Goal: Transaction & Acquisition: Purchase product/service

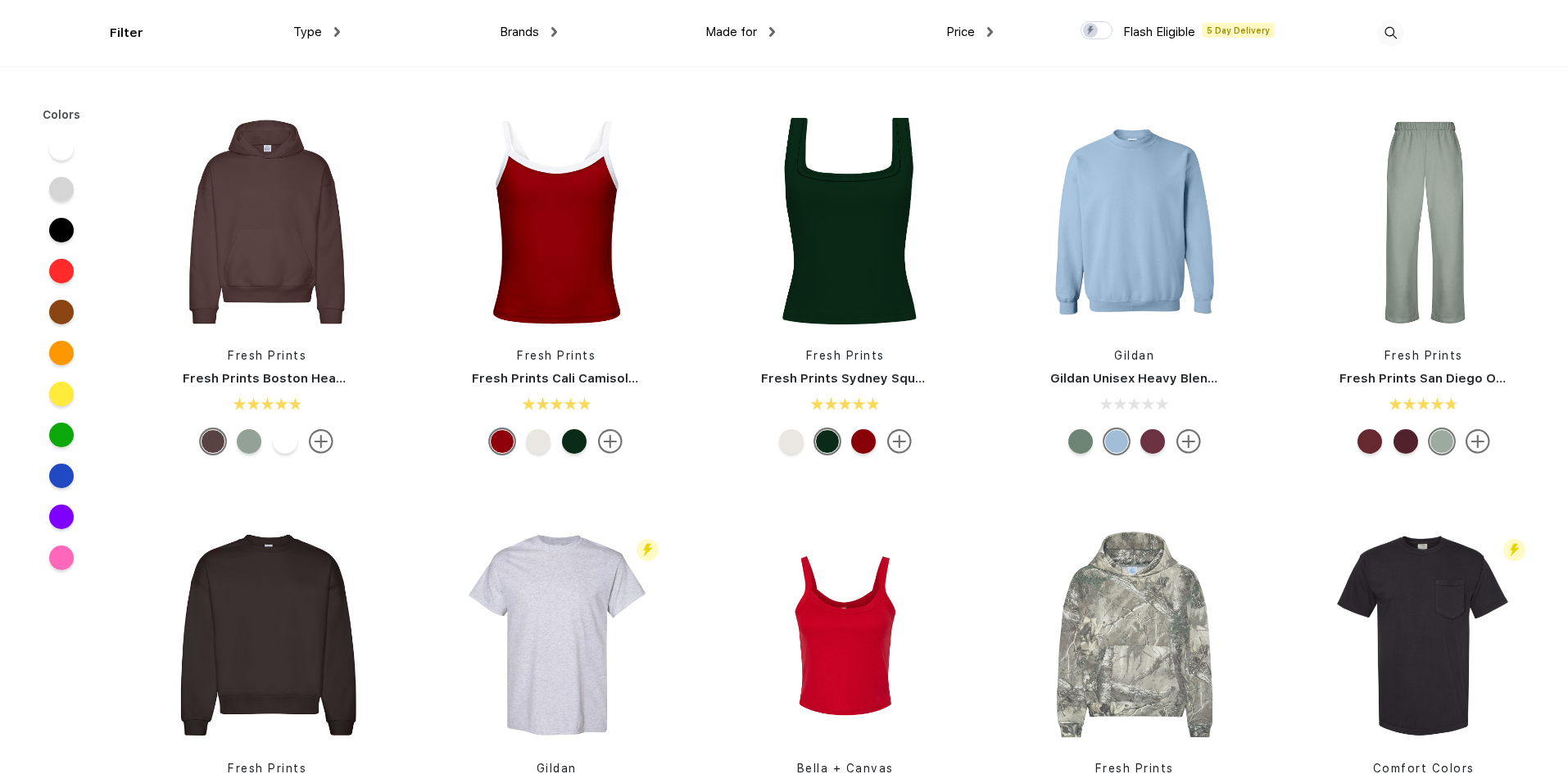
scroll to position [409, 0]
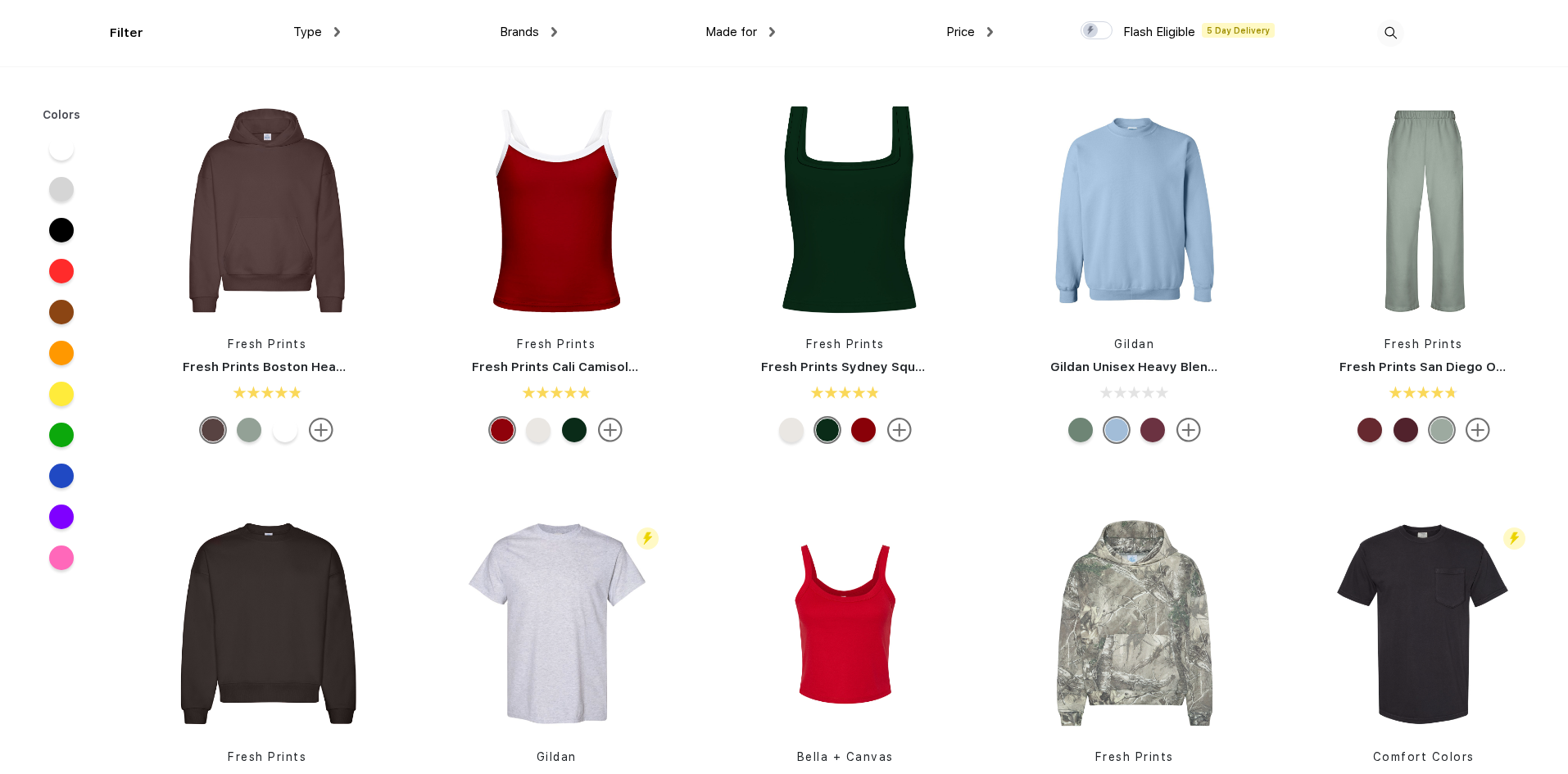
click at [240, 434] on div at bounding box center [248, 429] width 25 height 25
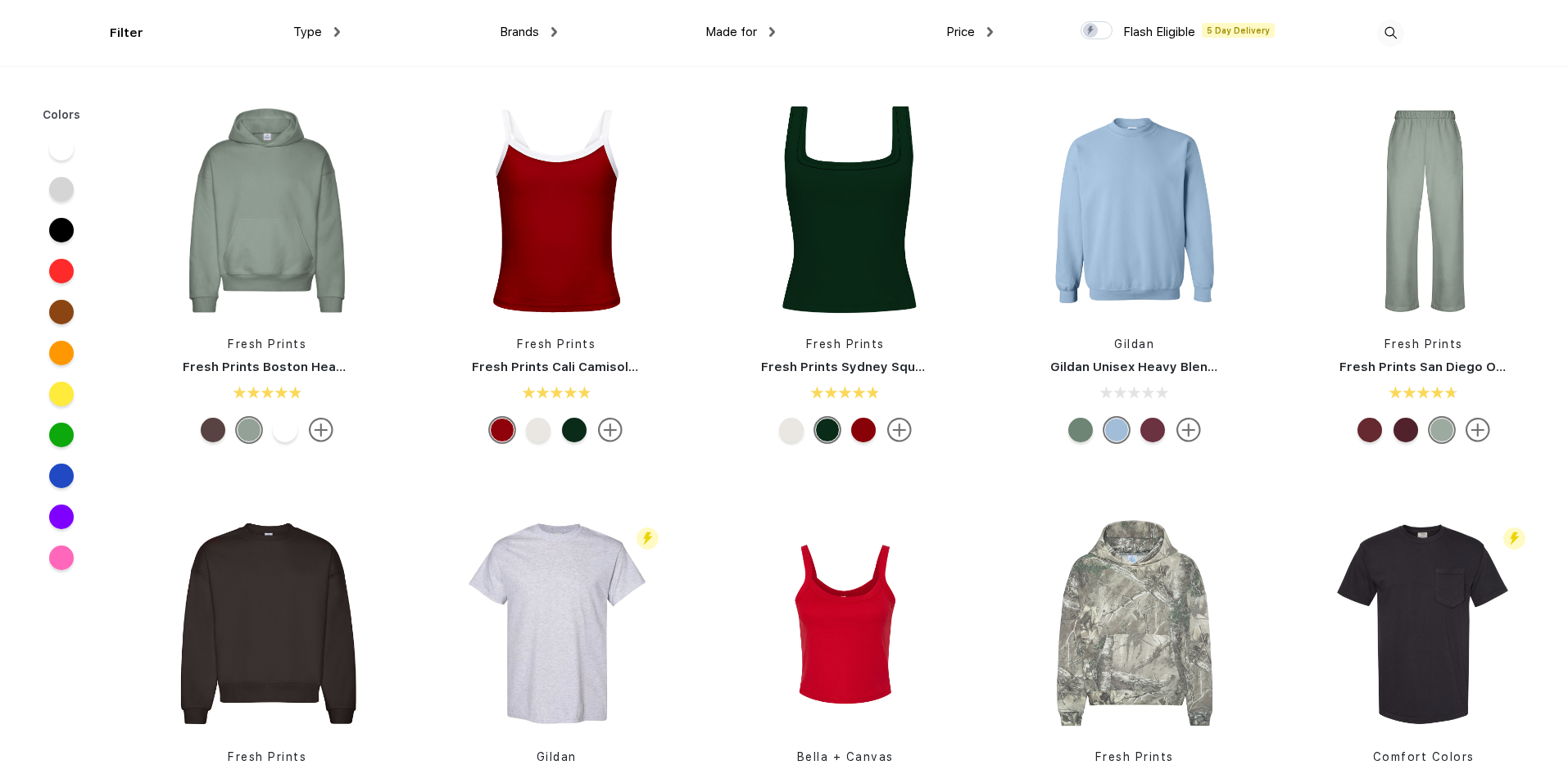
click at [285, 435] on div at bounding box center [285, 429] width 25 height 25
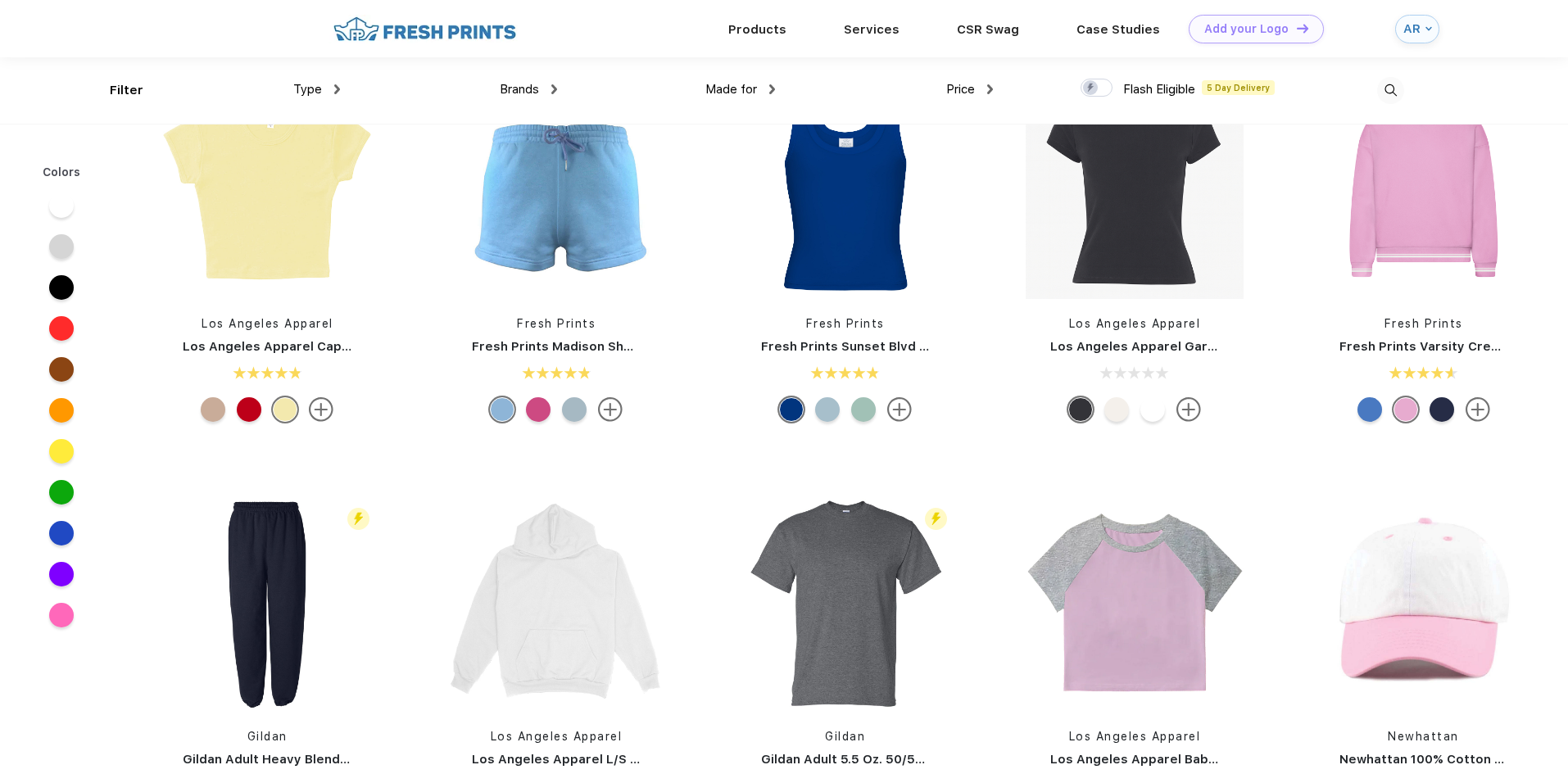
scroll to position [1966, 0]
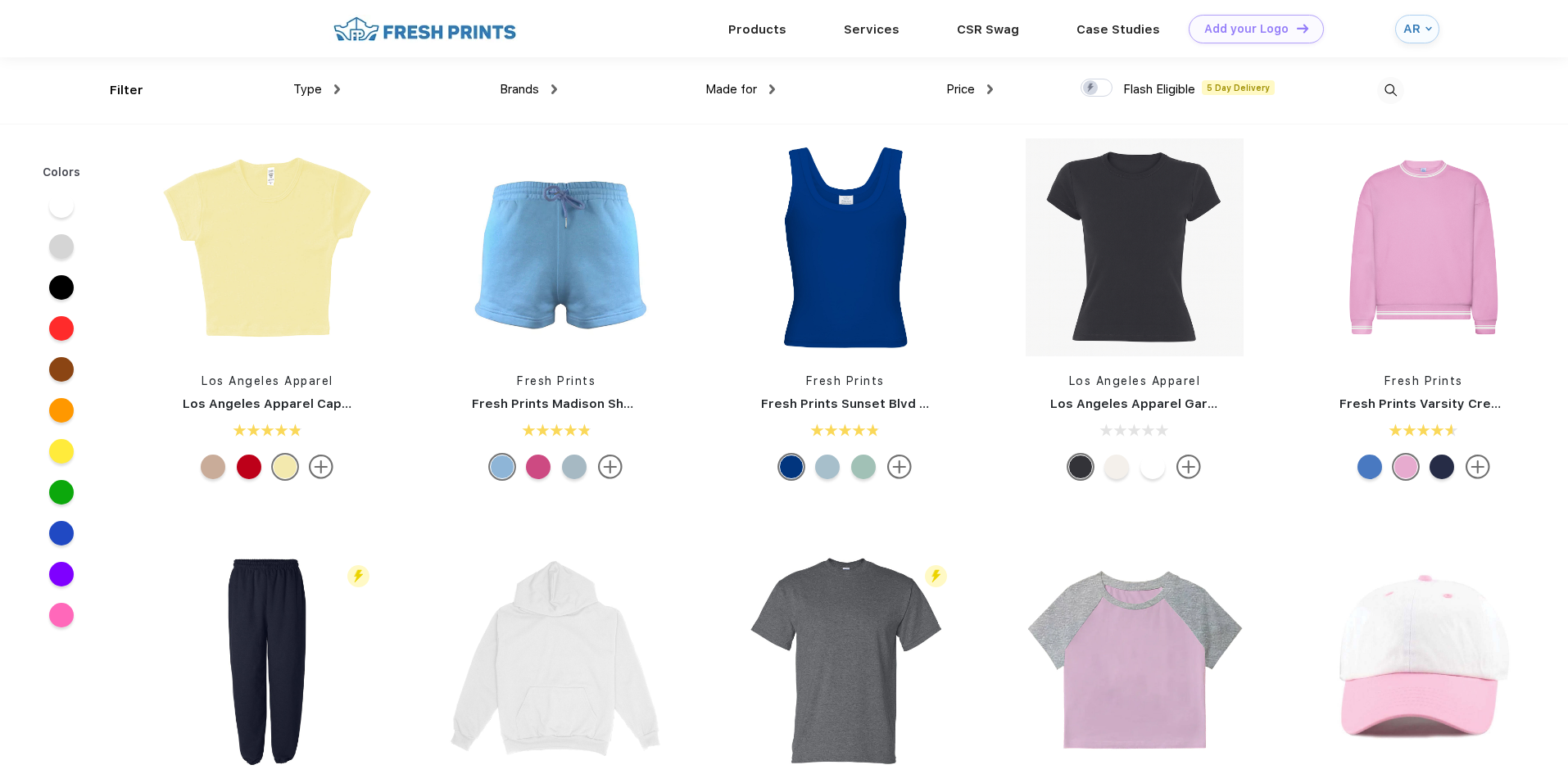
click at [539, 74] on div "Brands Most Popular Brands Moleskine Hydroflask Marine Layer S'well Vineyard Vi…" at bounding box center [448, 90] width 218 height 67
click at [539, 81] on span "Brands" at bounding box center [520, 88] width 40 height 15
click at [545, 91] on div "Brands" at bounding box center [529, 89] width 58 height 19
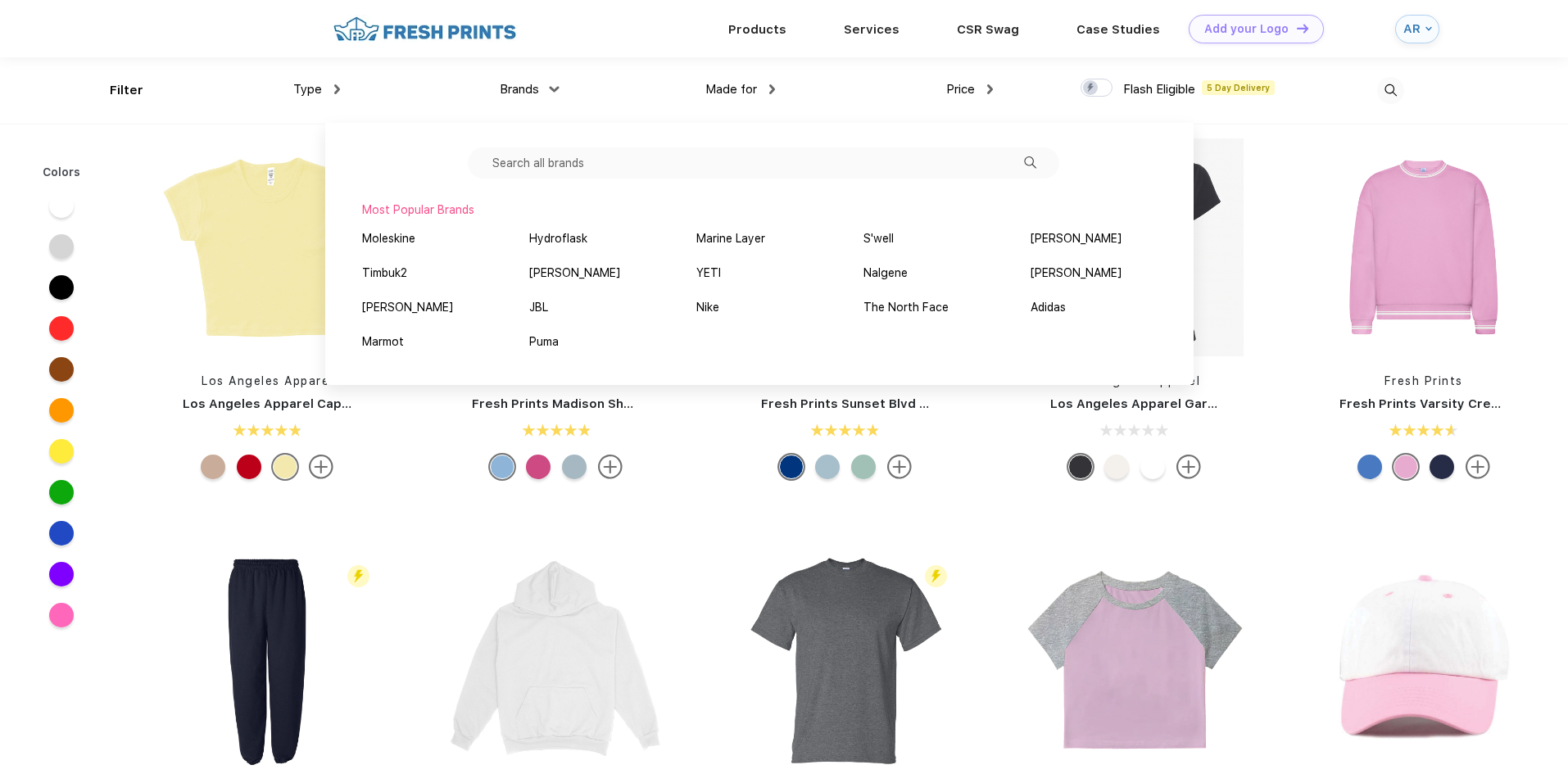
click at [547, 84] on div "Brands" at bounding box center [529, 89] width 58 height 19
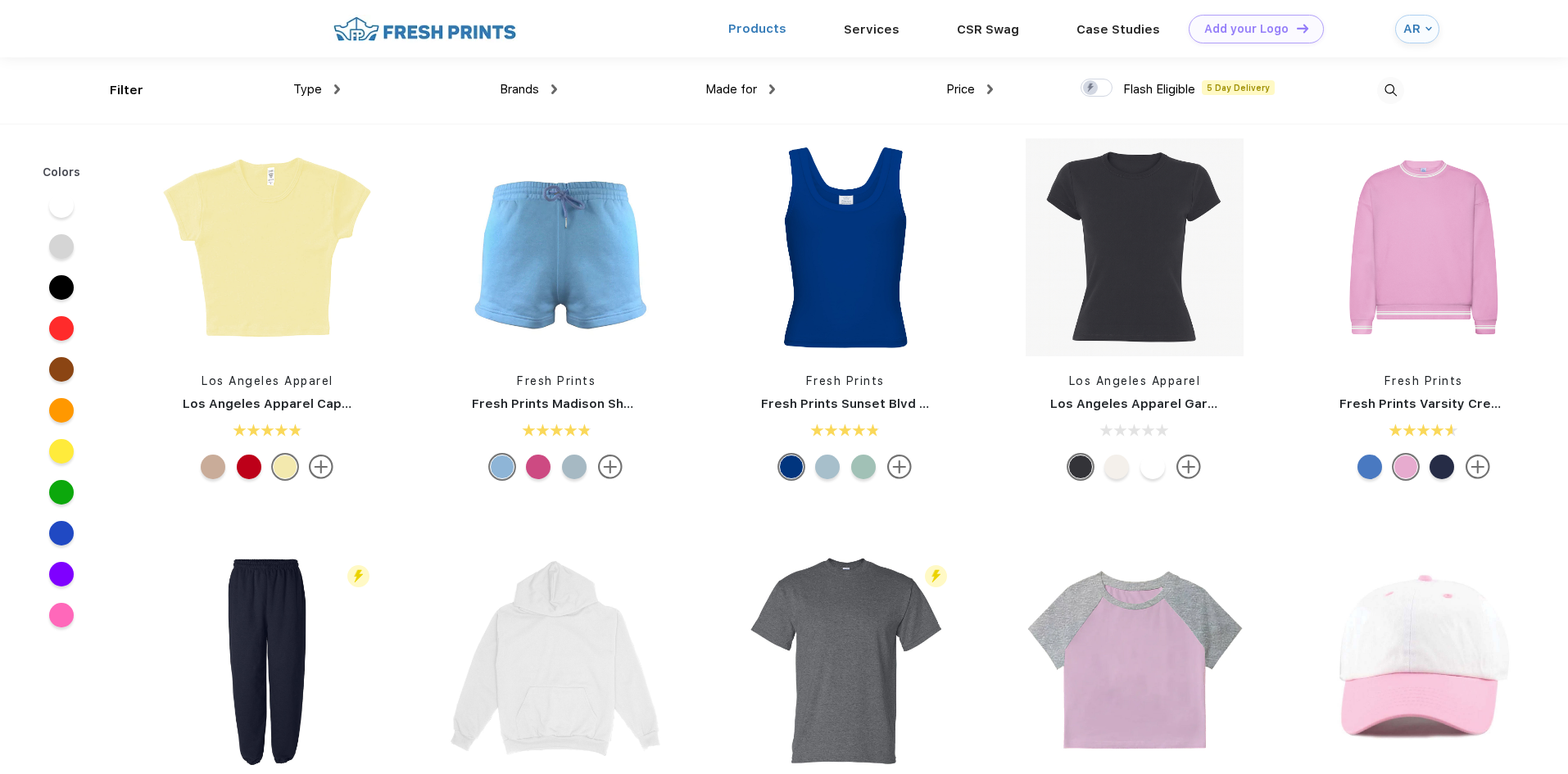
click at [780, 25] on link "Products" at bounding box center [757, 28] width 59 height 15
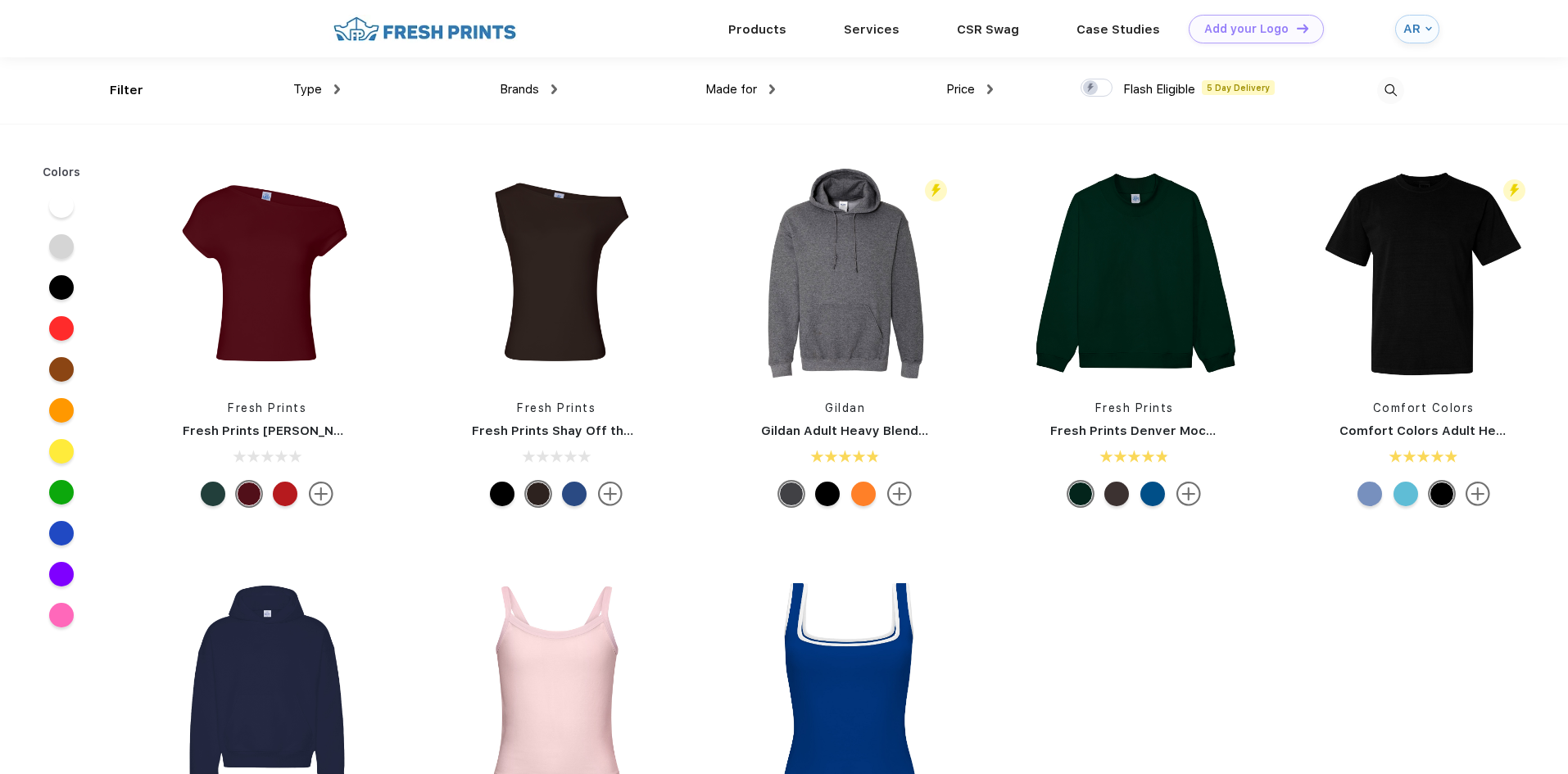
scroll to position [1, 0]
click at [569, 492] on div at bounding box center [574, 493] width 25 height 25
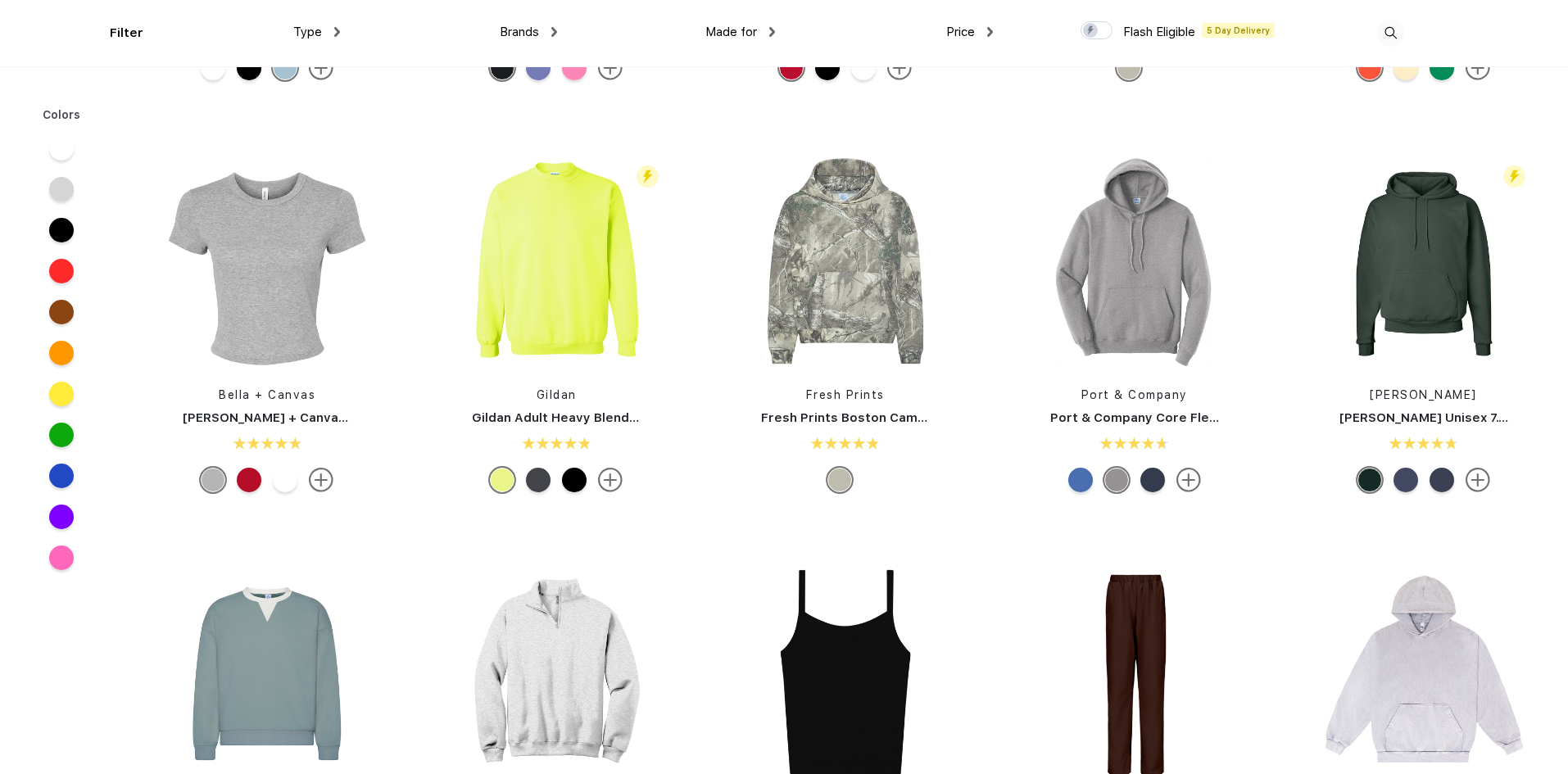
scroll to position [1392, 0]
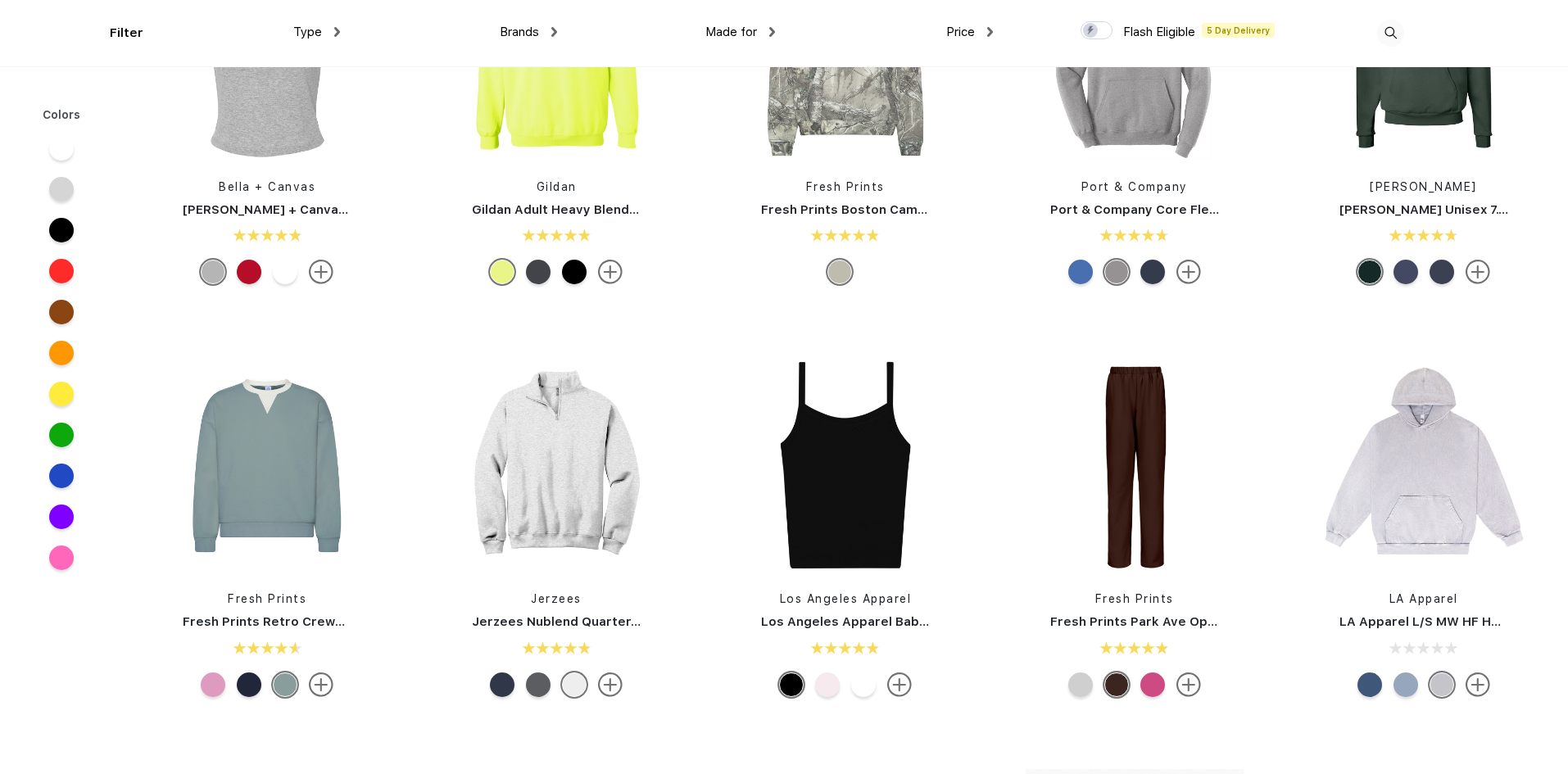
click at [1397, 688] on div at bounding box center [1405, 685] width 25 height 25
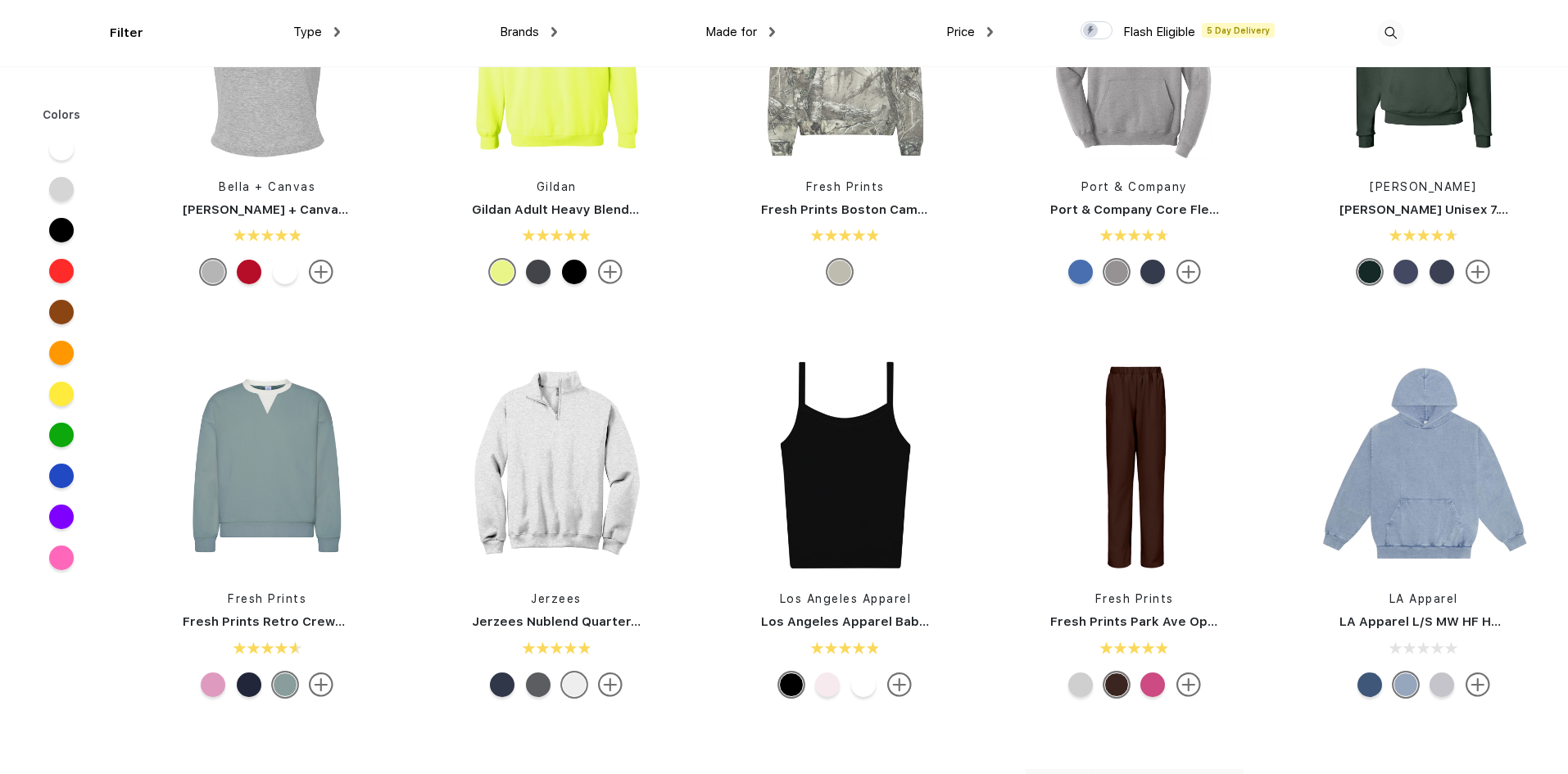
click at [1372, 693] on div at bounding box center [1369, 685] width 25 height 25
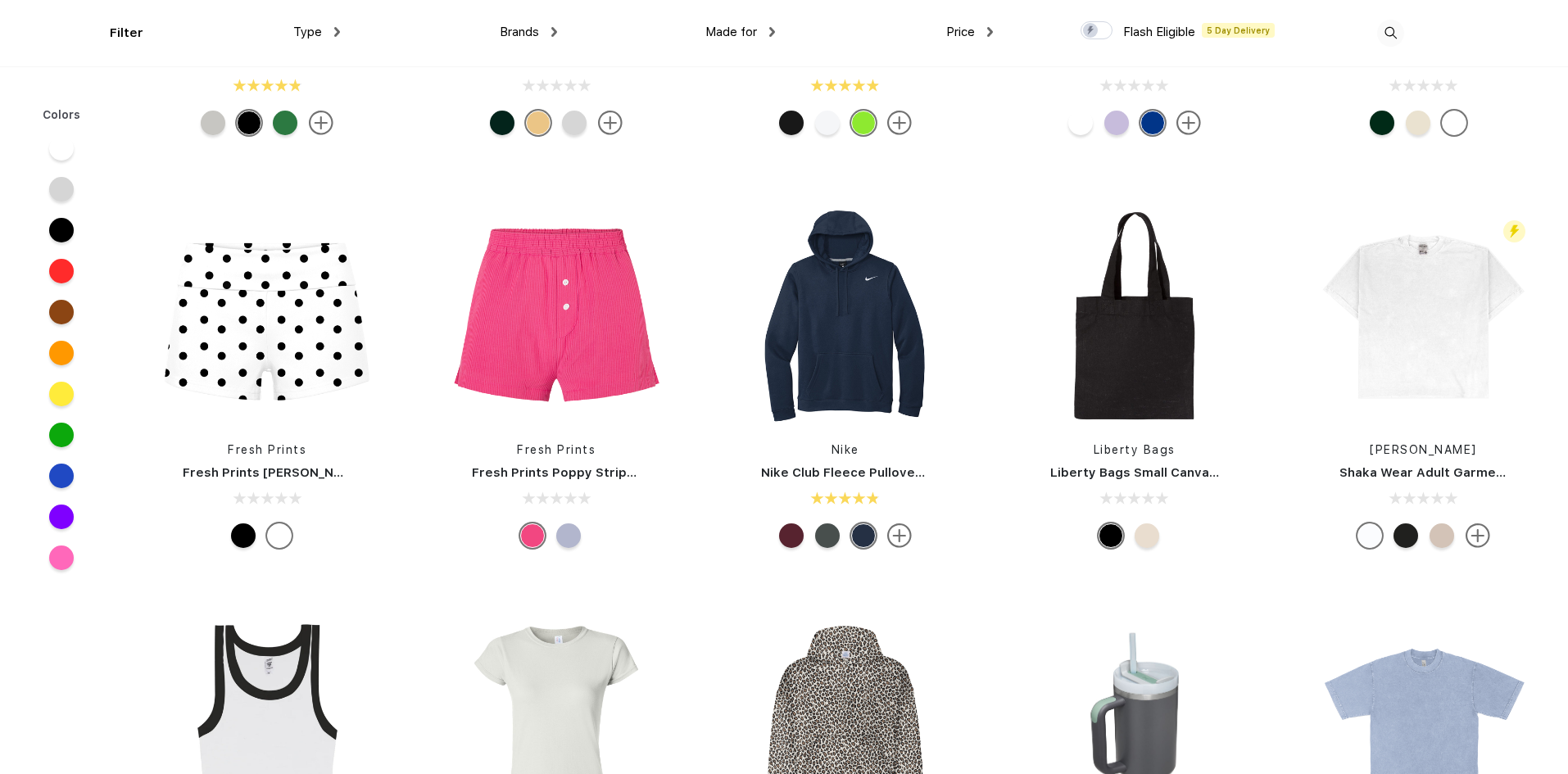
scroll to position [6143, 0]
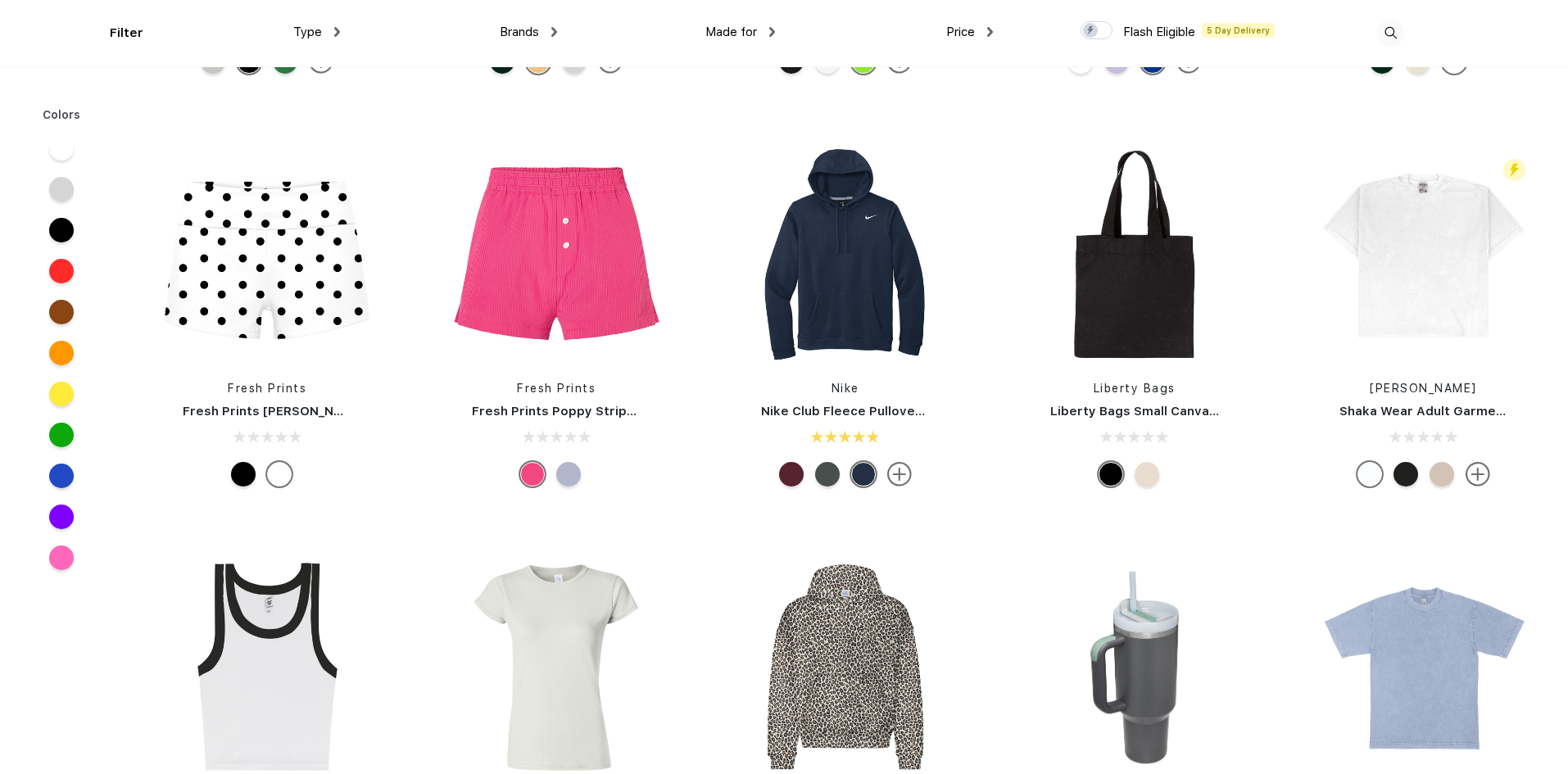
click at [248, 475] on div at bounding box center [242, 474] width 25 height 25
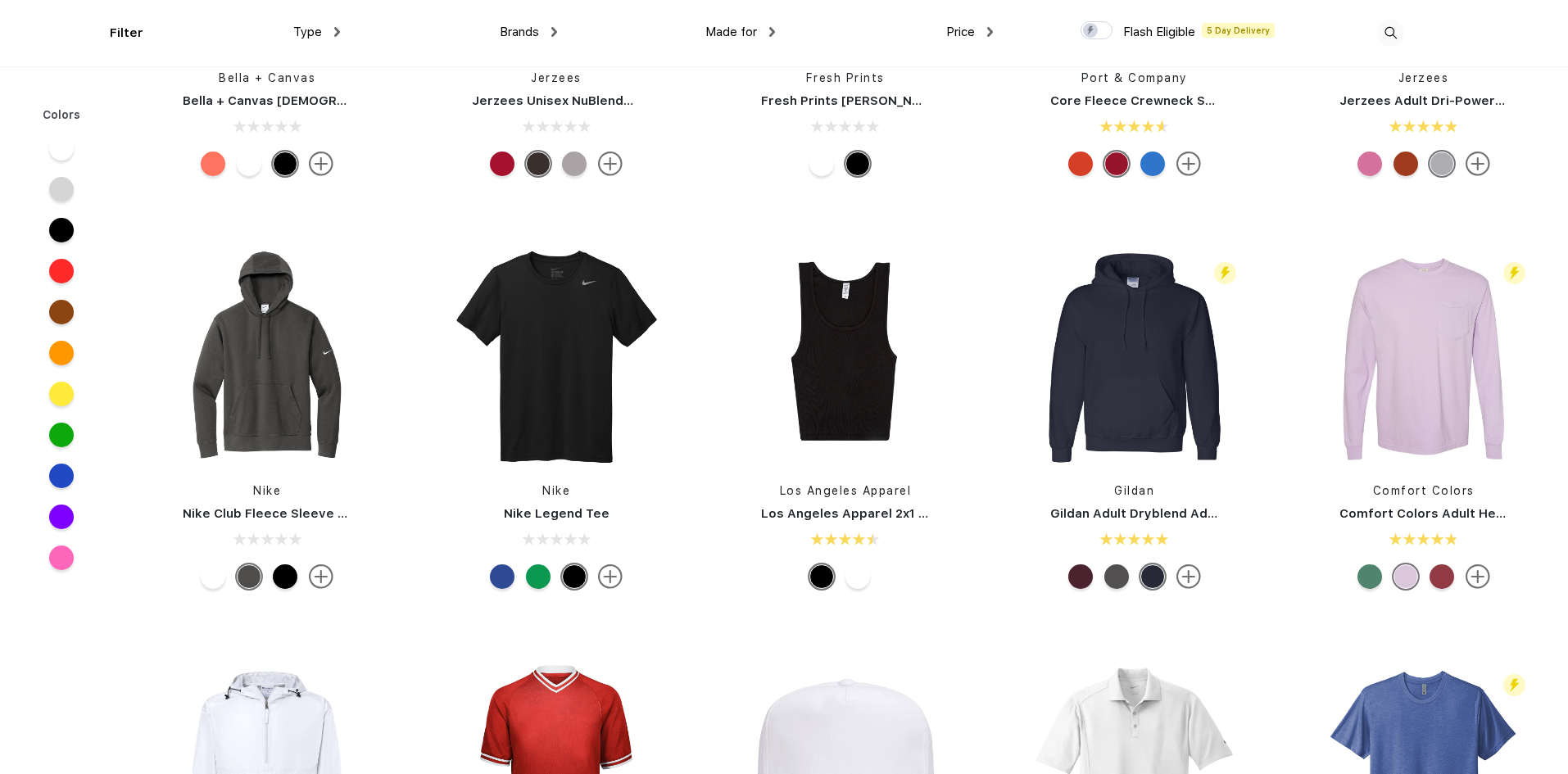
scroll to position [8519, 0]
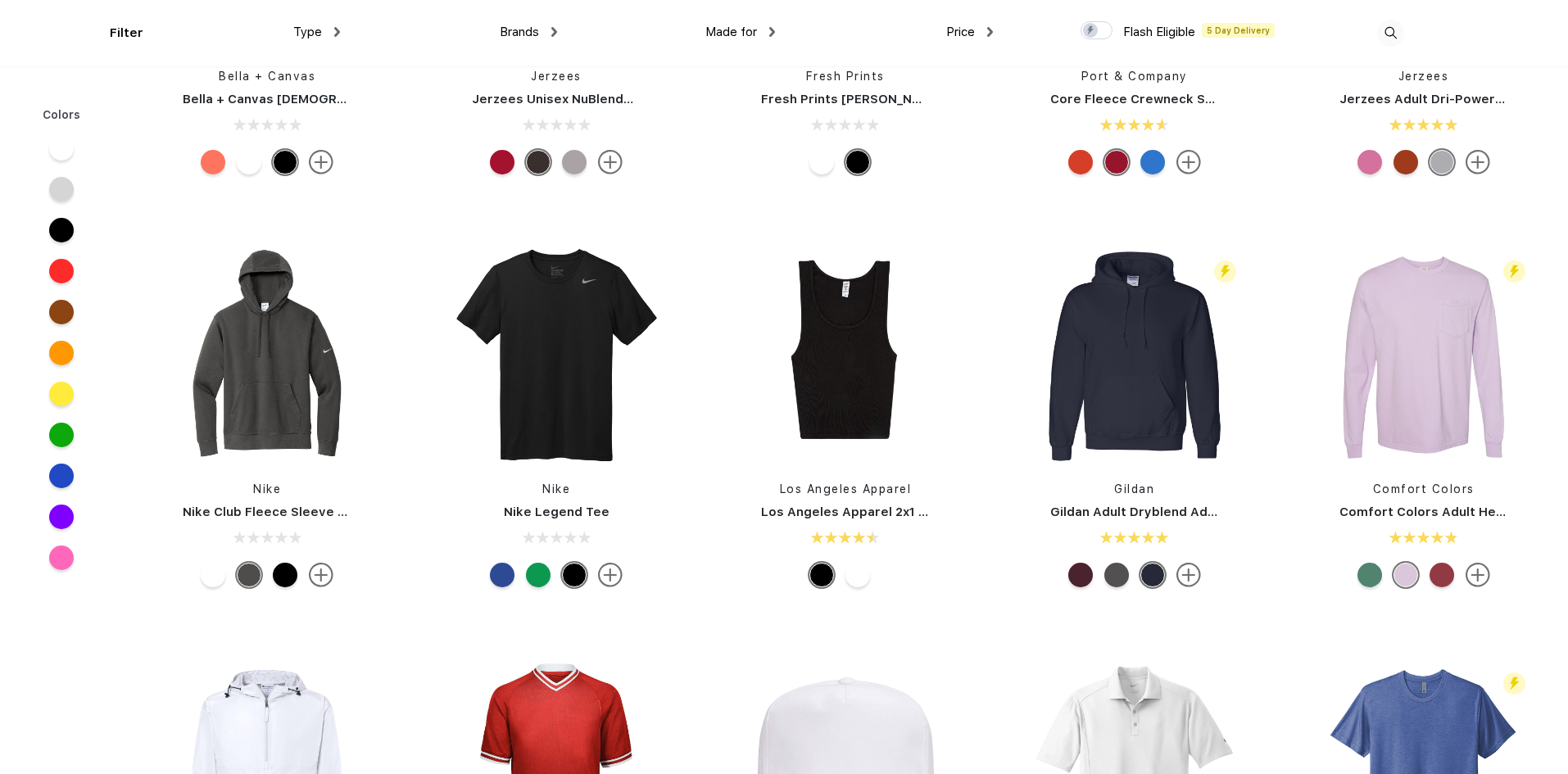
click at [855, 583] on div at bounding box center [858, 574] width 25 height 25
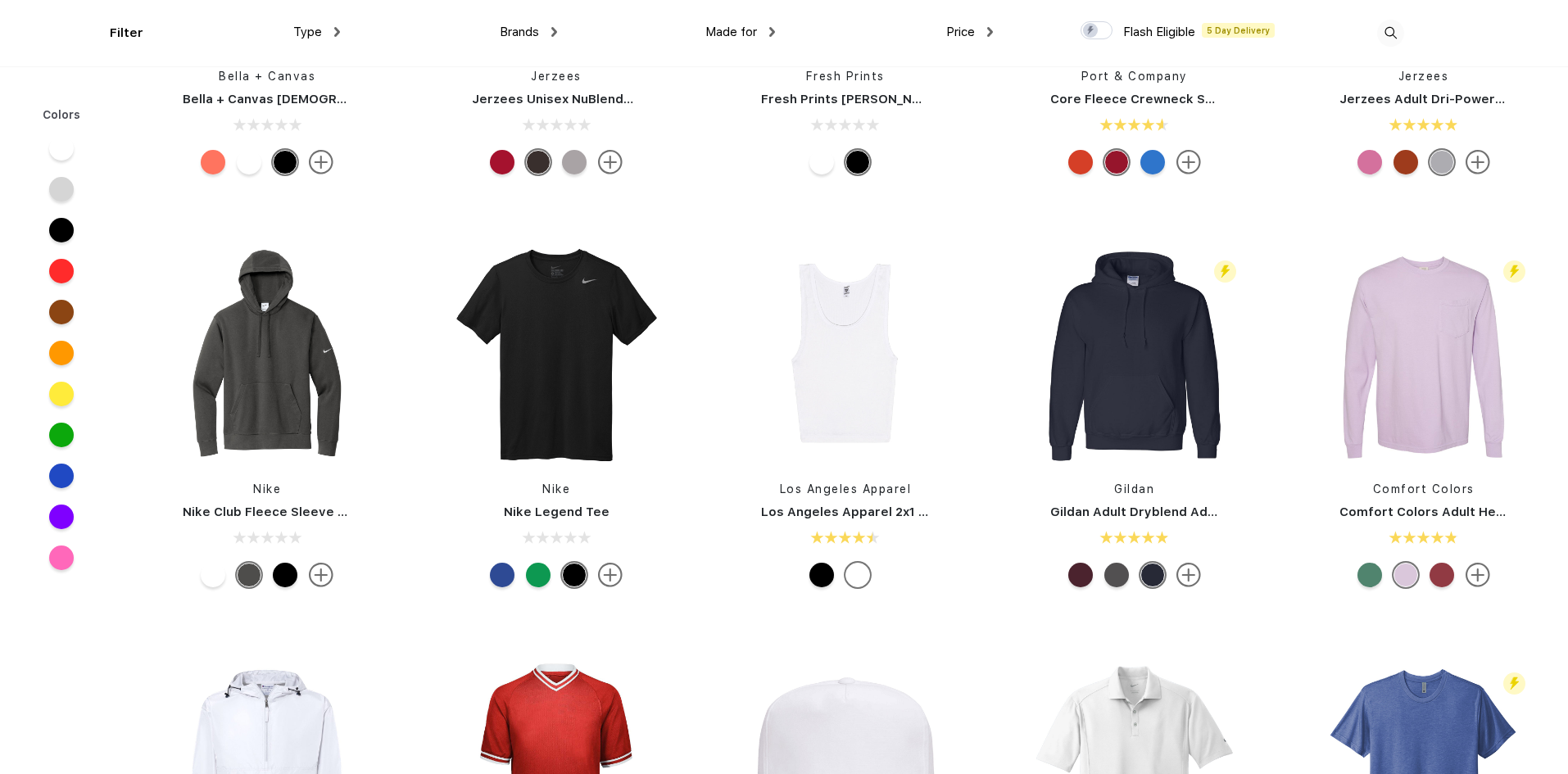
click at [827, 583] on div at bounding box center [821, 574] width 25 height 25
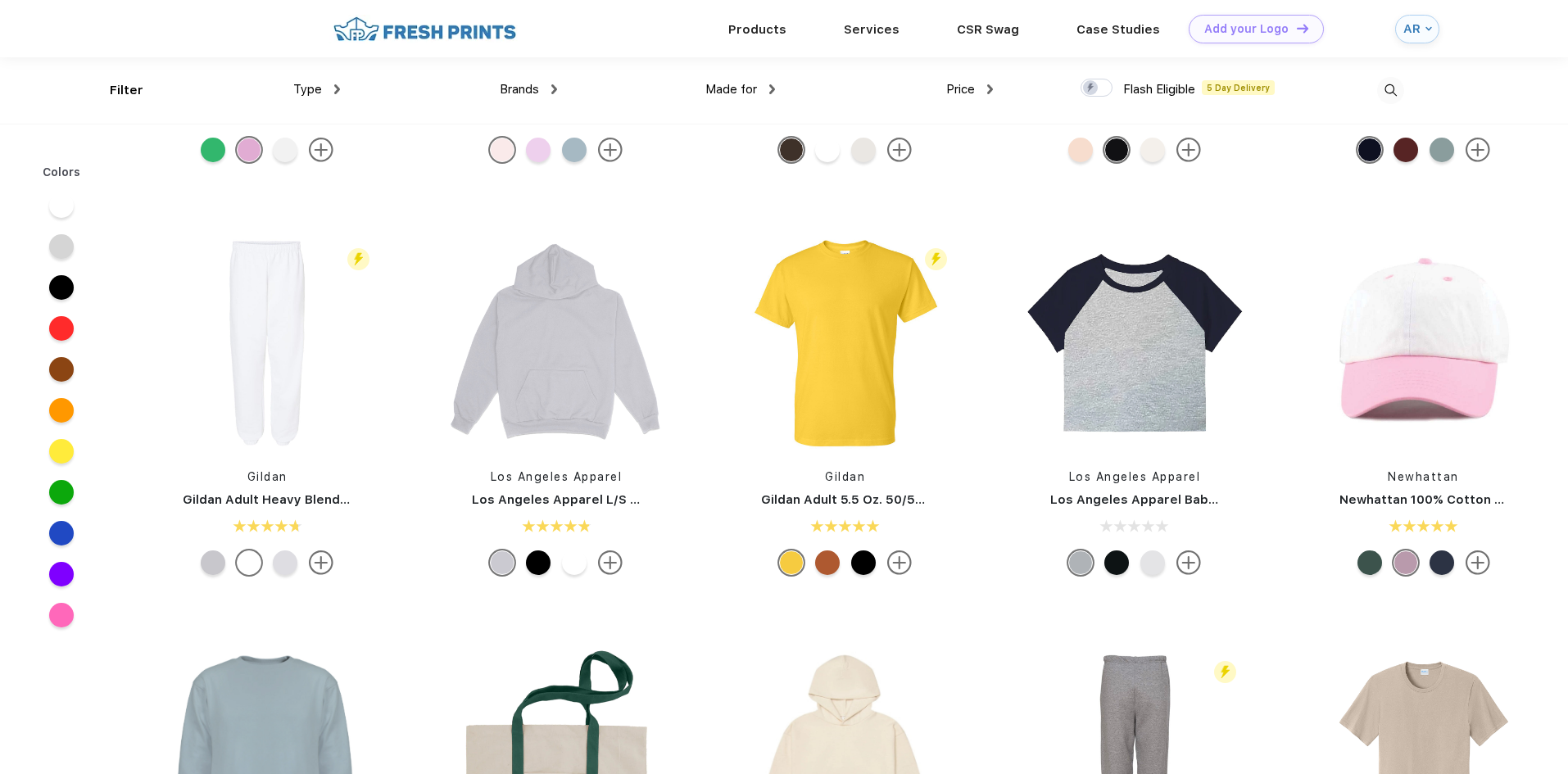
scroll to position [2212, 0]
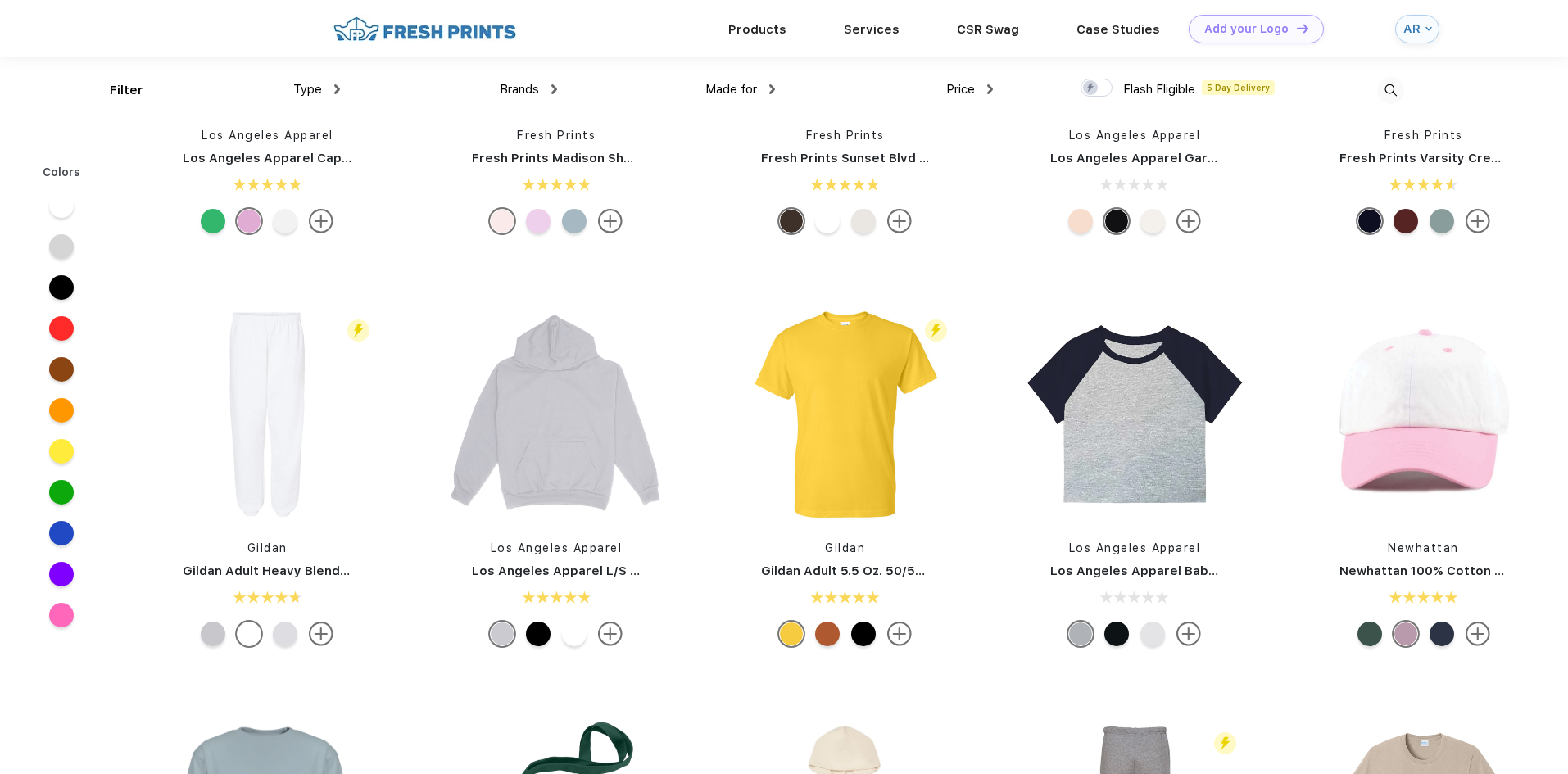
click at [1124, 642] on div at bounding box center [1116, 634] width 25 height 25
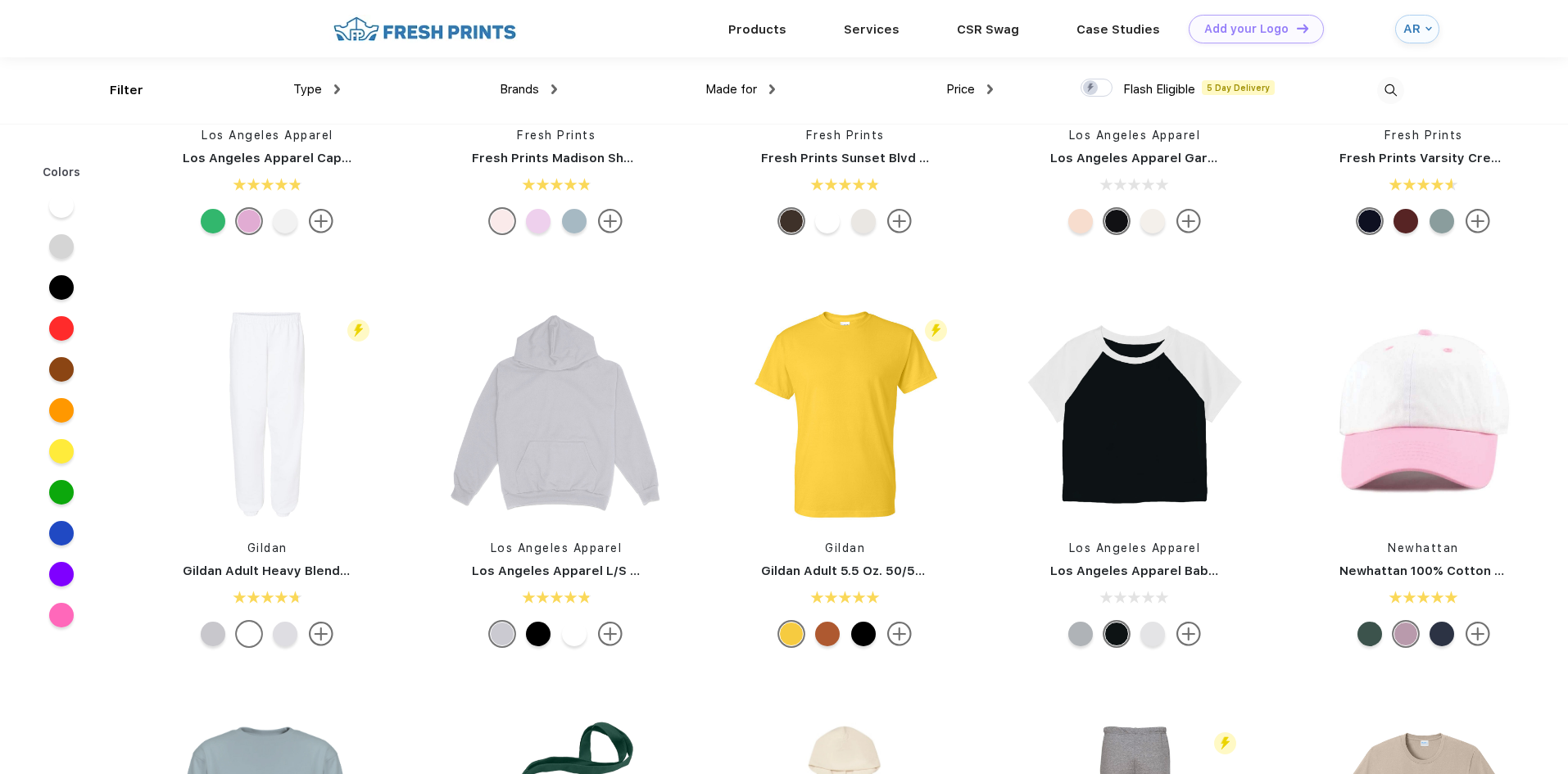
click at [1143, 641] on div at bounding box center [1153, 634] width 25 height 25
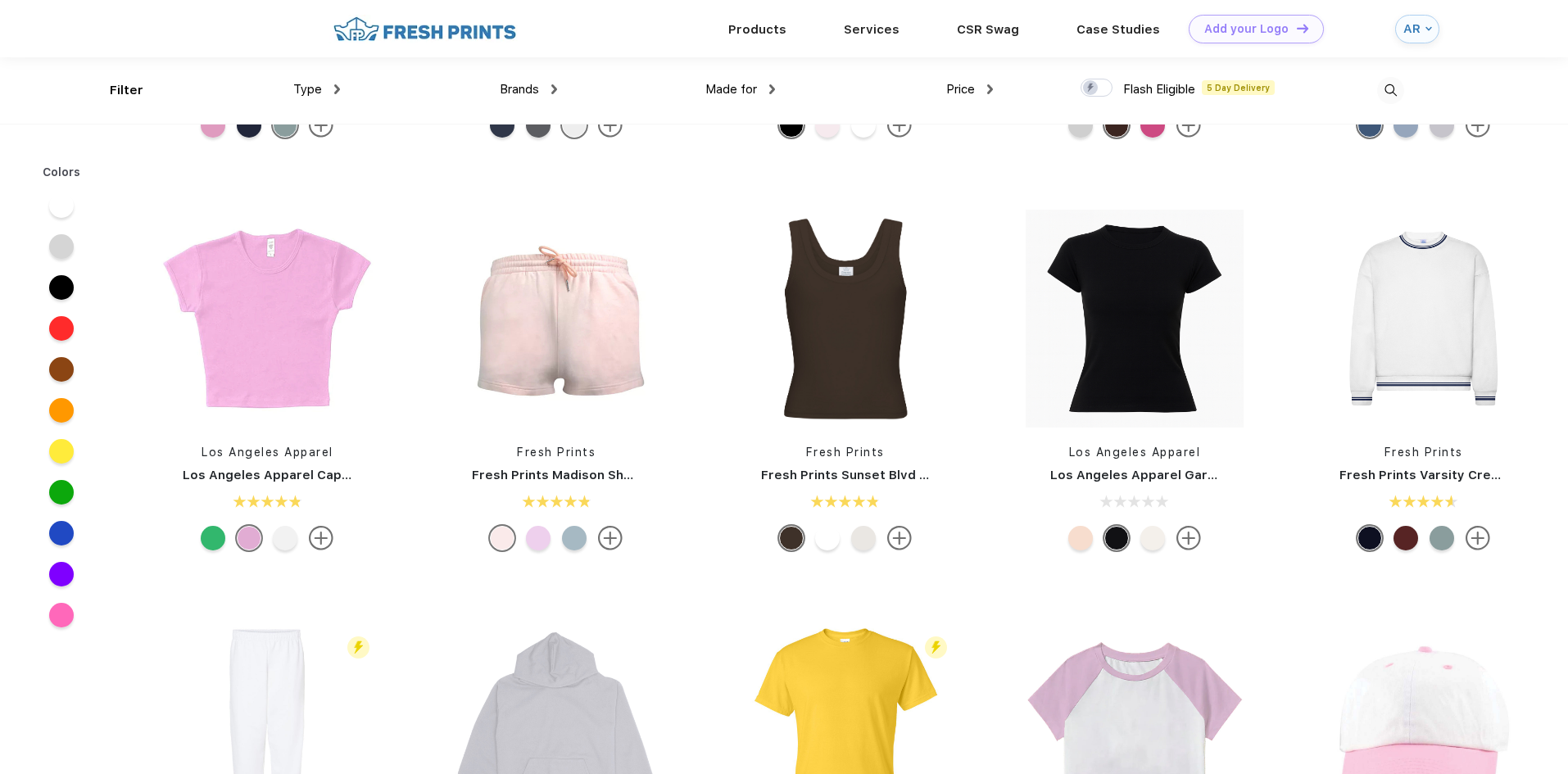
scroll to position [1884, 0]
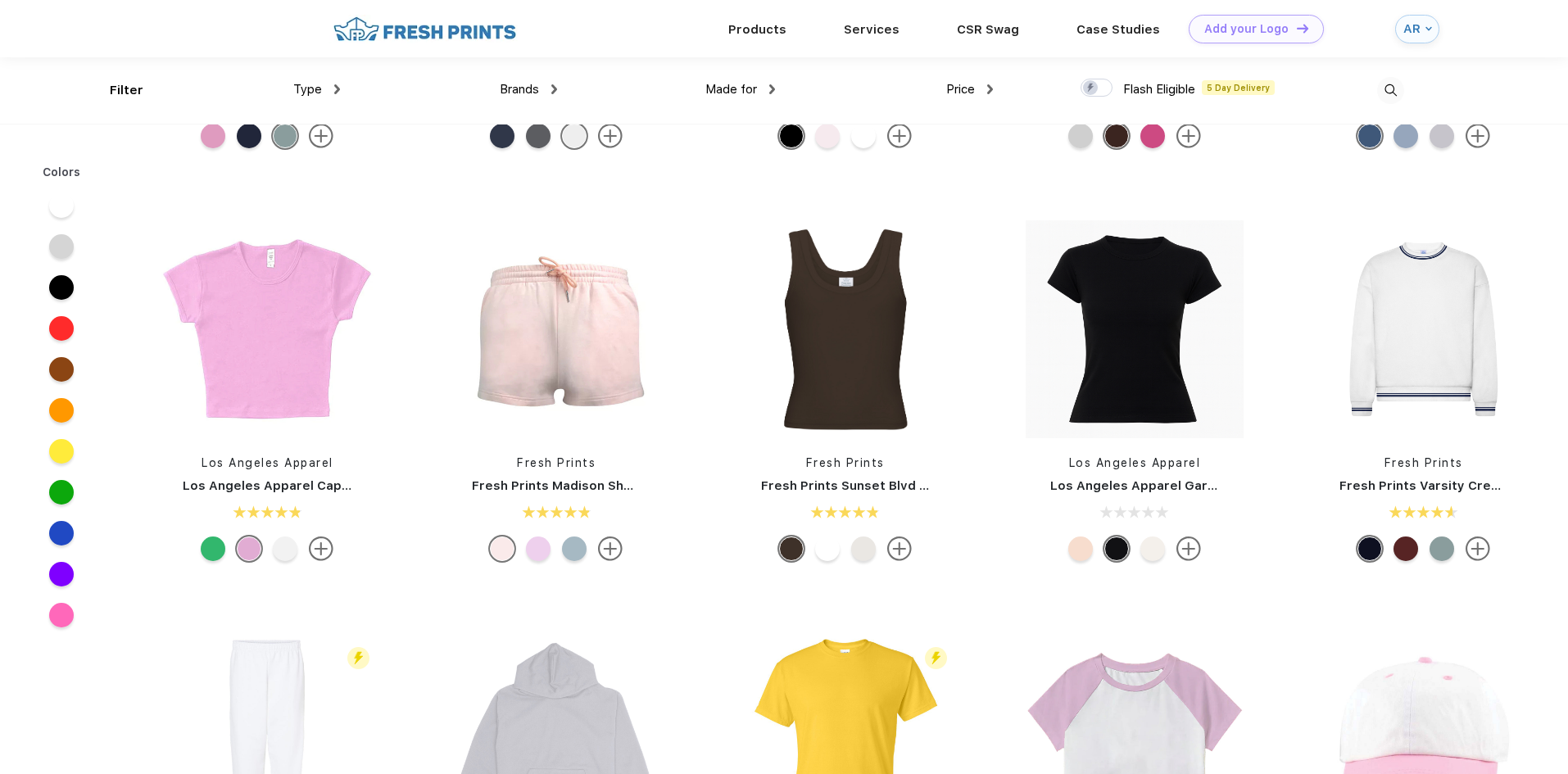
click at [282, 553] on div at bounding box center [285, 548] width 25 height 25
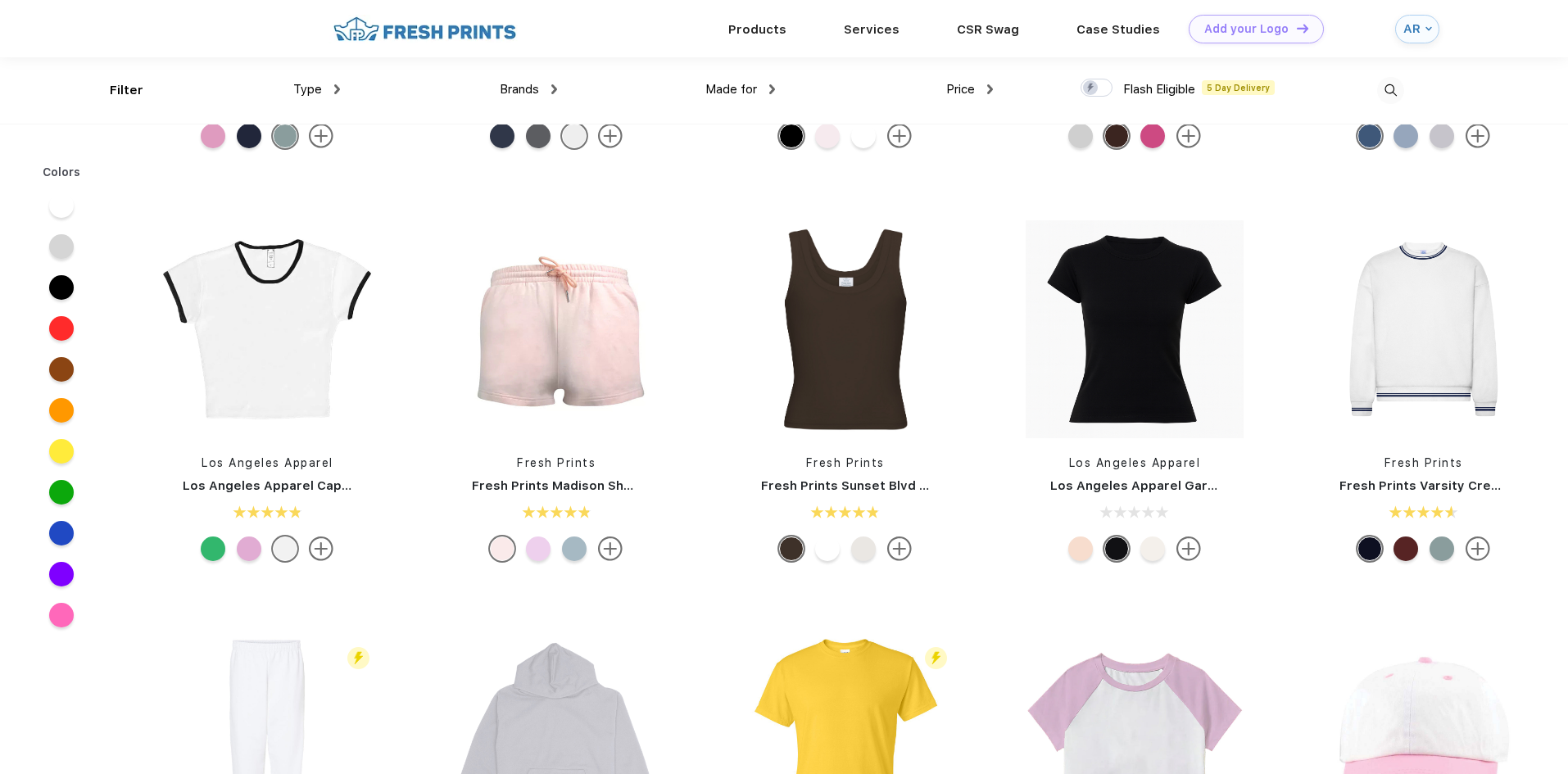
click at [205, 548] on div at bounding box center [213, 548] width 25 height 25
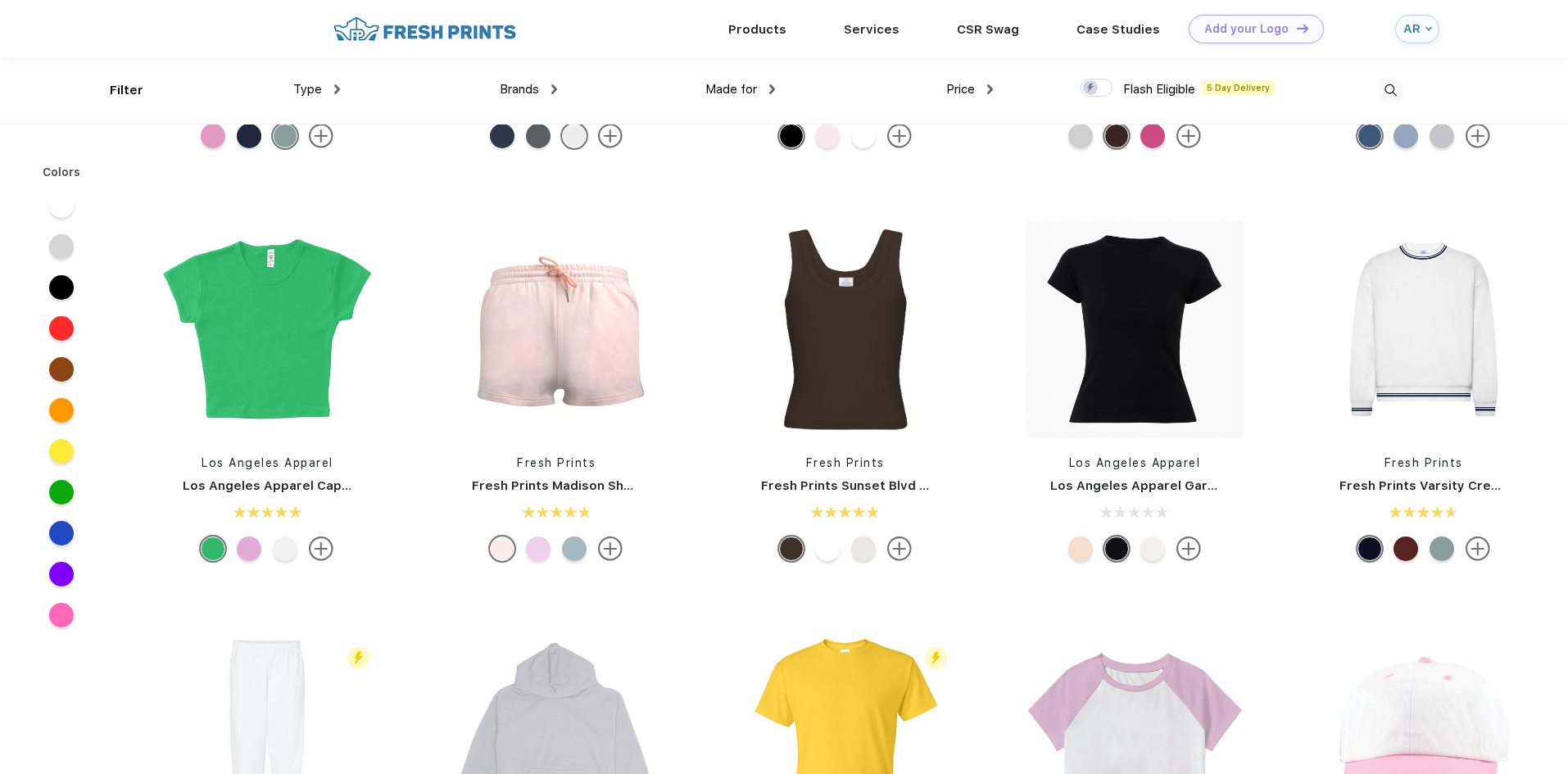
click at [244, 545] on div at bounding box center [248, 548] width 25 height 25
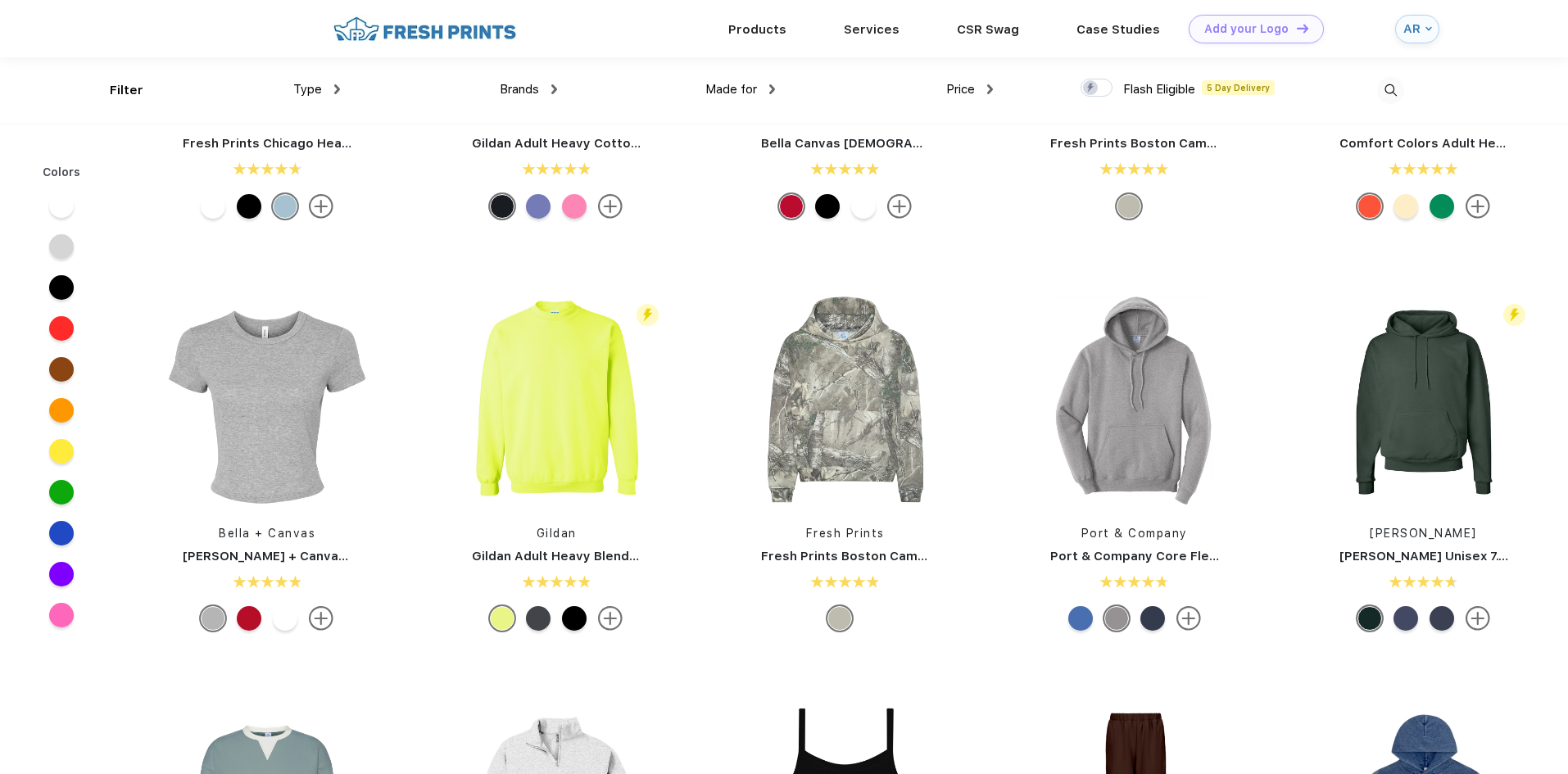
scroll to position [901, 0]
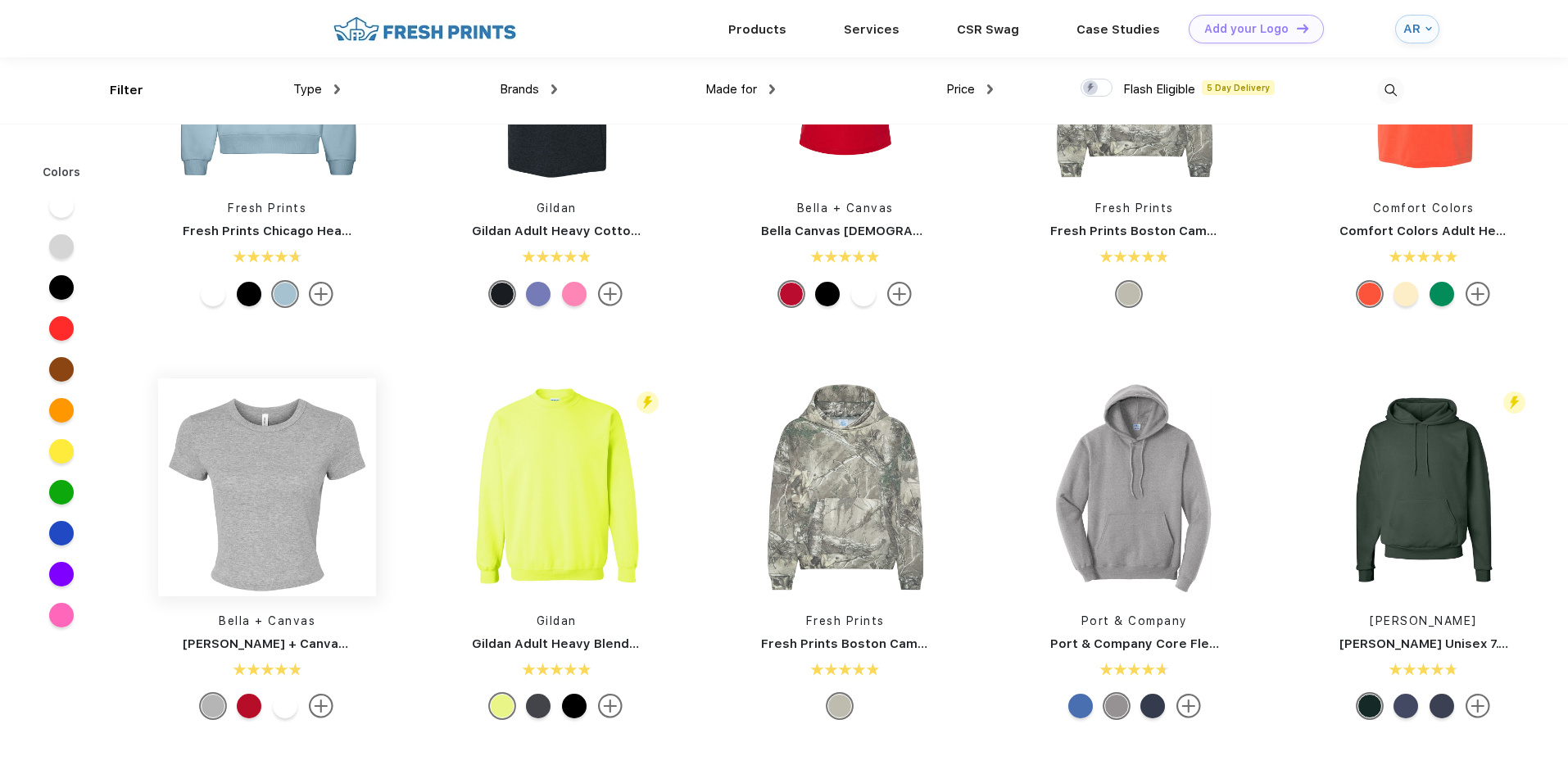
click at [318, 517] on img at bounding box center [266, 487] width 218 height 218
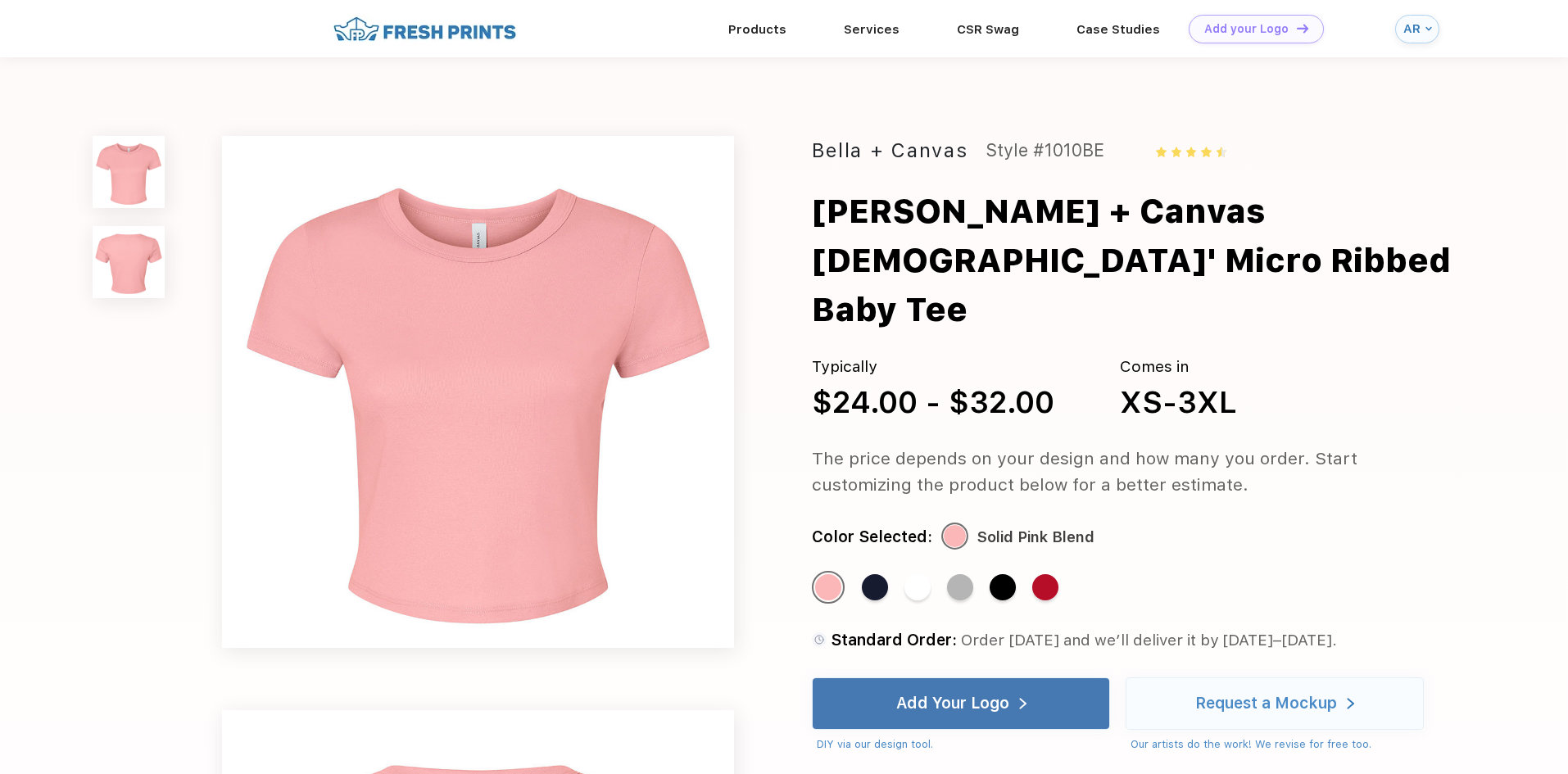
click at [1113, 213] on div "[PERSON_NAME] + Canvas [DEMOGRAPHIC_DATA]' Micro Ribbed Baby Tee" at bounding box center [1165, 260] width 706 height 147
click at [871, 574] on div "Standard Color" at bounding box center [874, 587] width 26 height 26
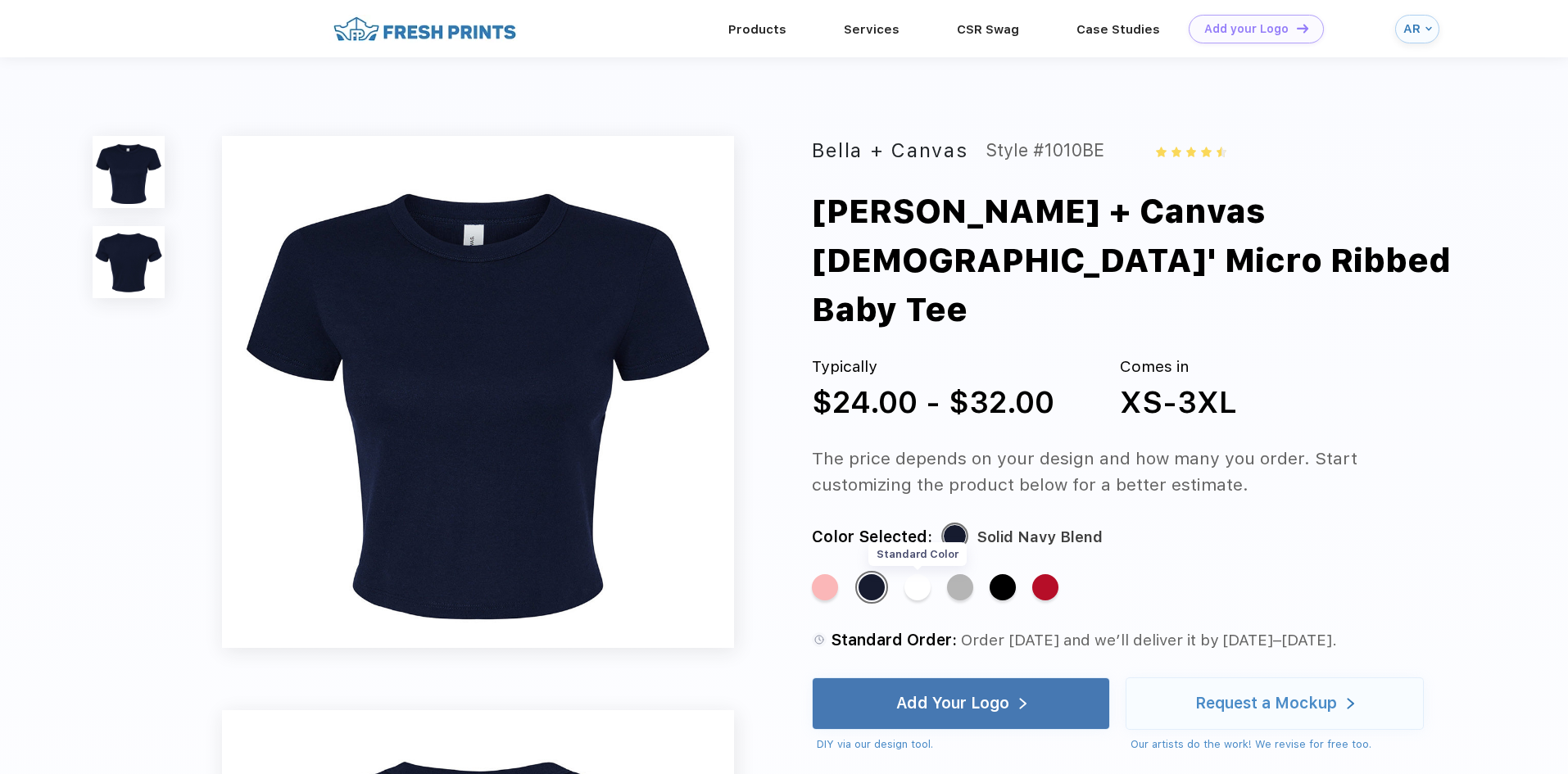
click at [926, 574] on div "Standard Color" at bounding box center [917, 587] width 26 height 26
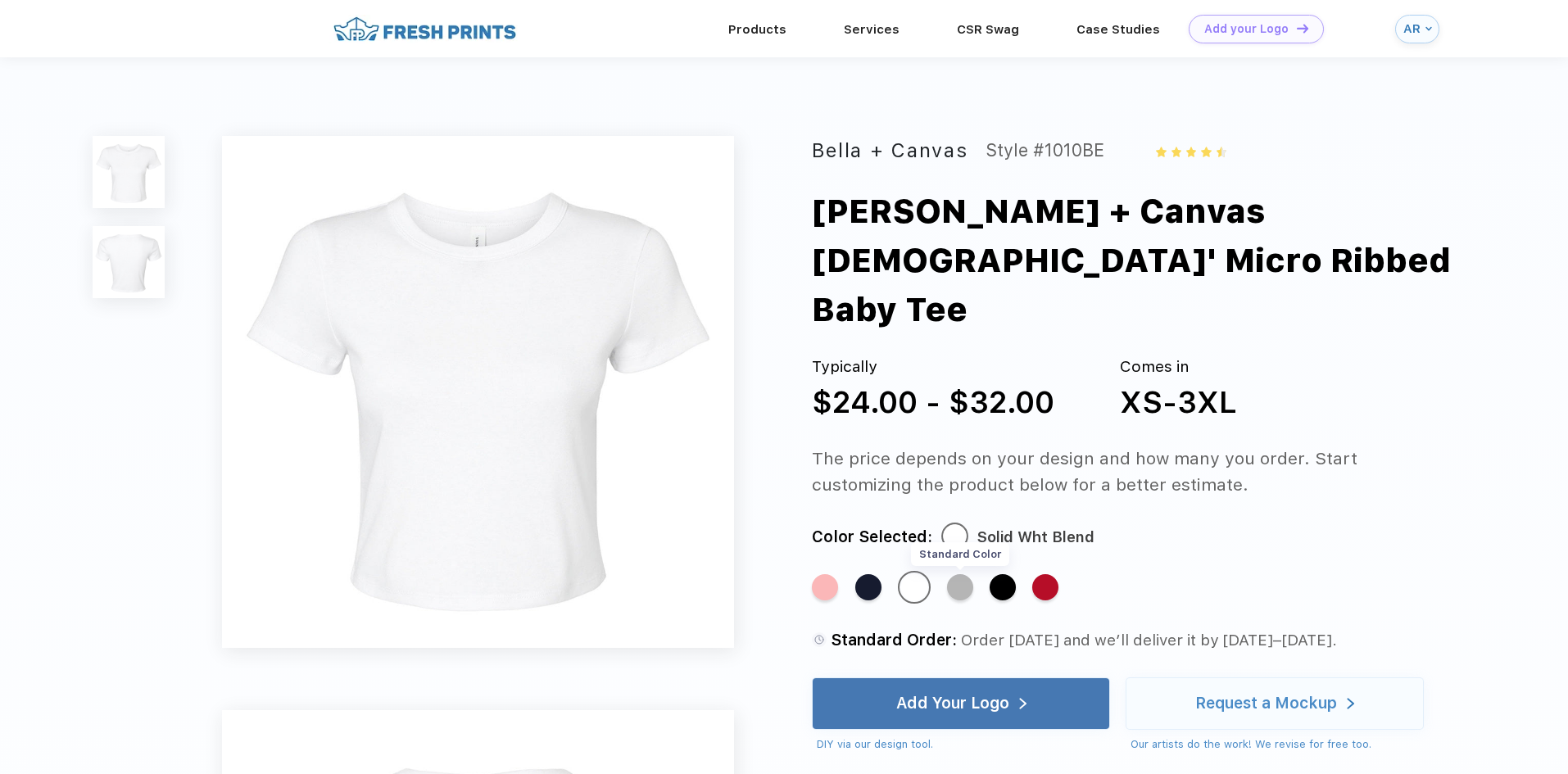
click at [968, 574] on div "Standard Color" at bounding box center [960, 587] width 26 height 26
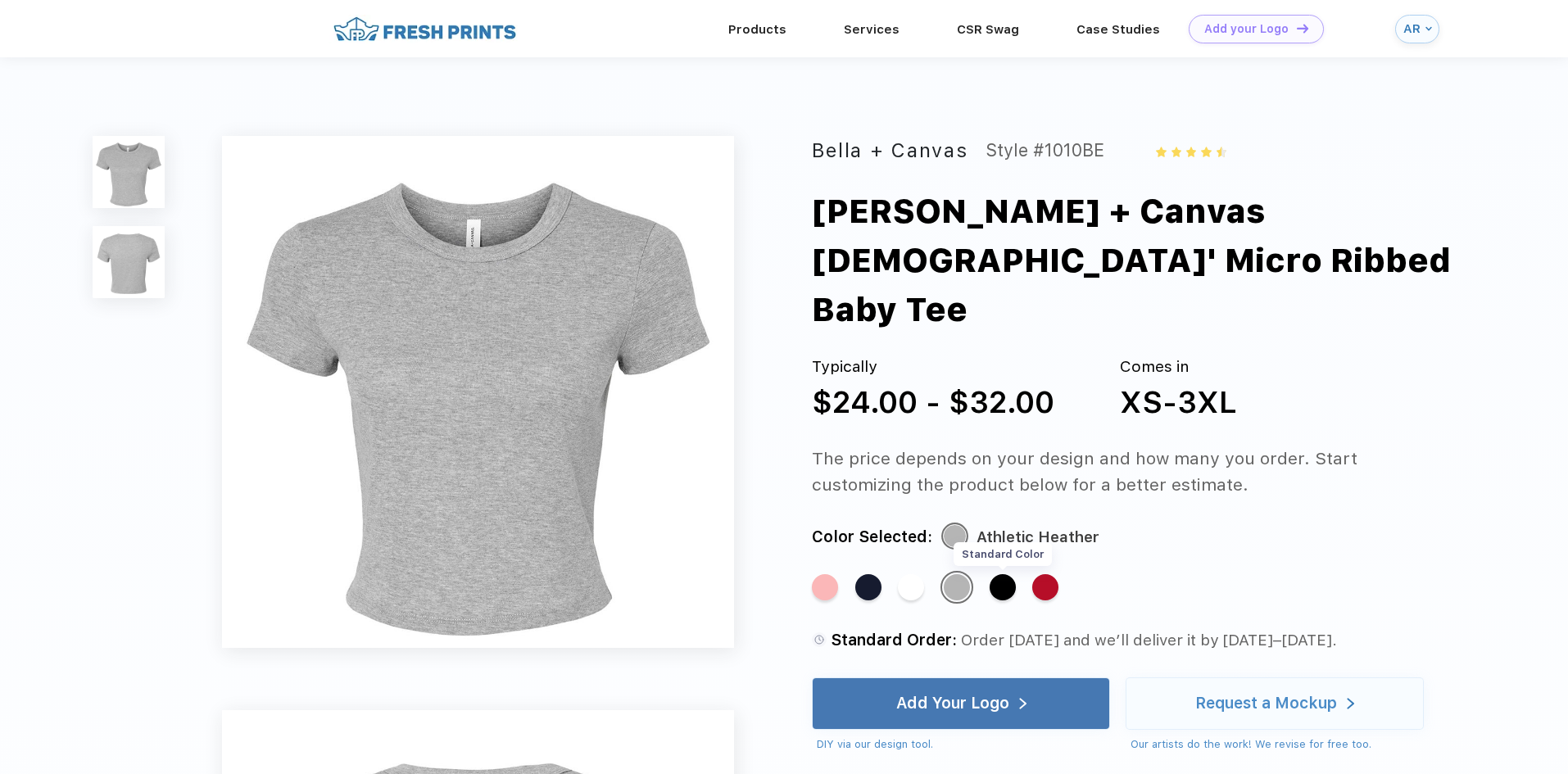
click at [1008, 574] on div "Standard Color" at bounding box center [1003, 587] width 26 height 26
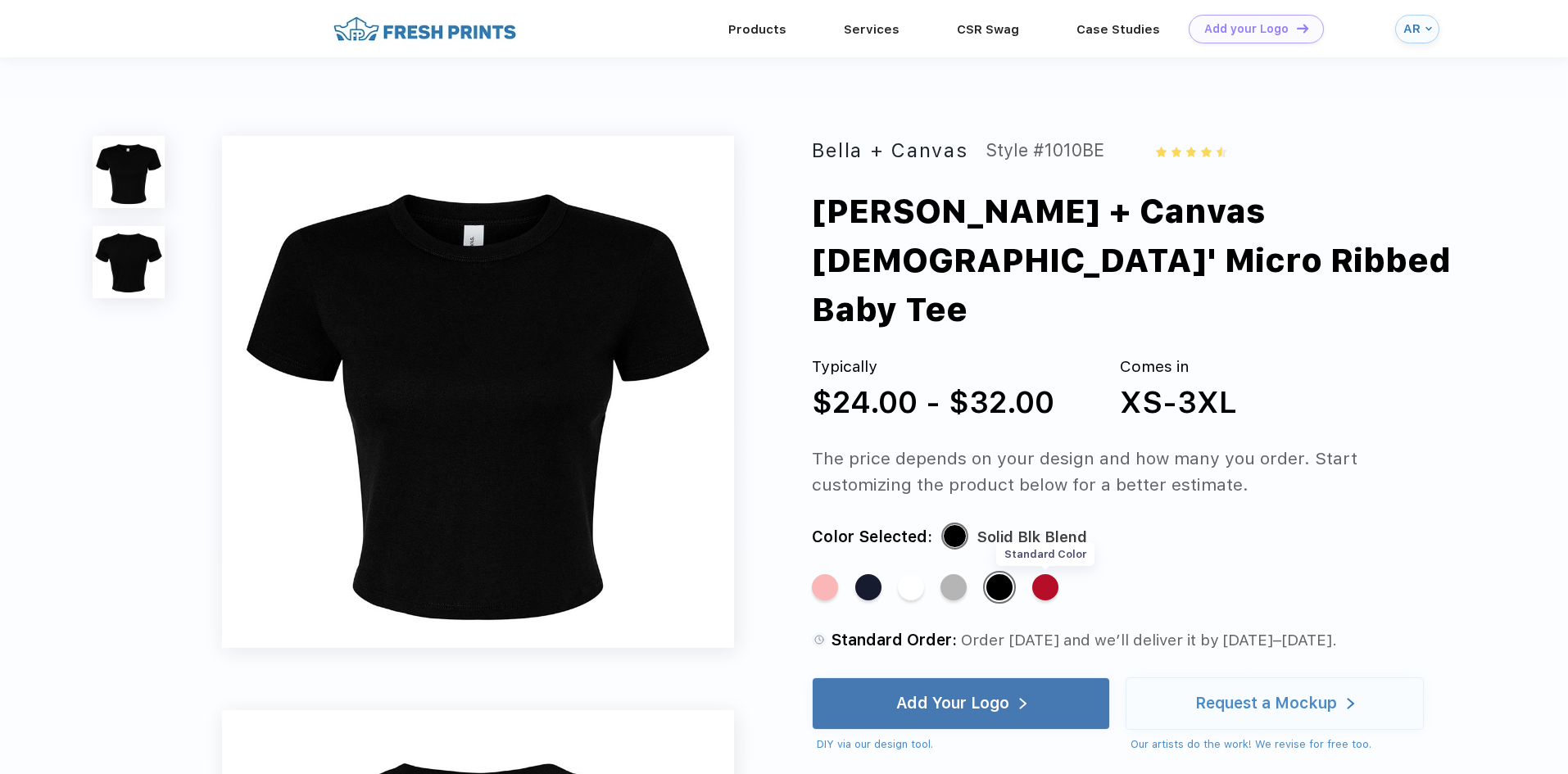
click at [1049, 574] on div "Standard Color" at bounding box center [1045, 587] width 26 height 26
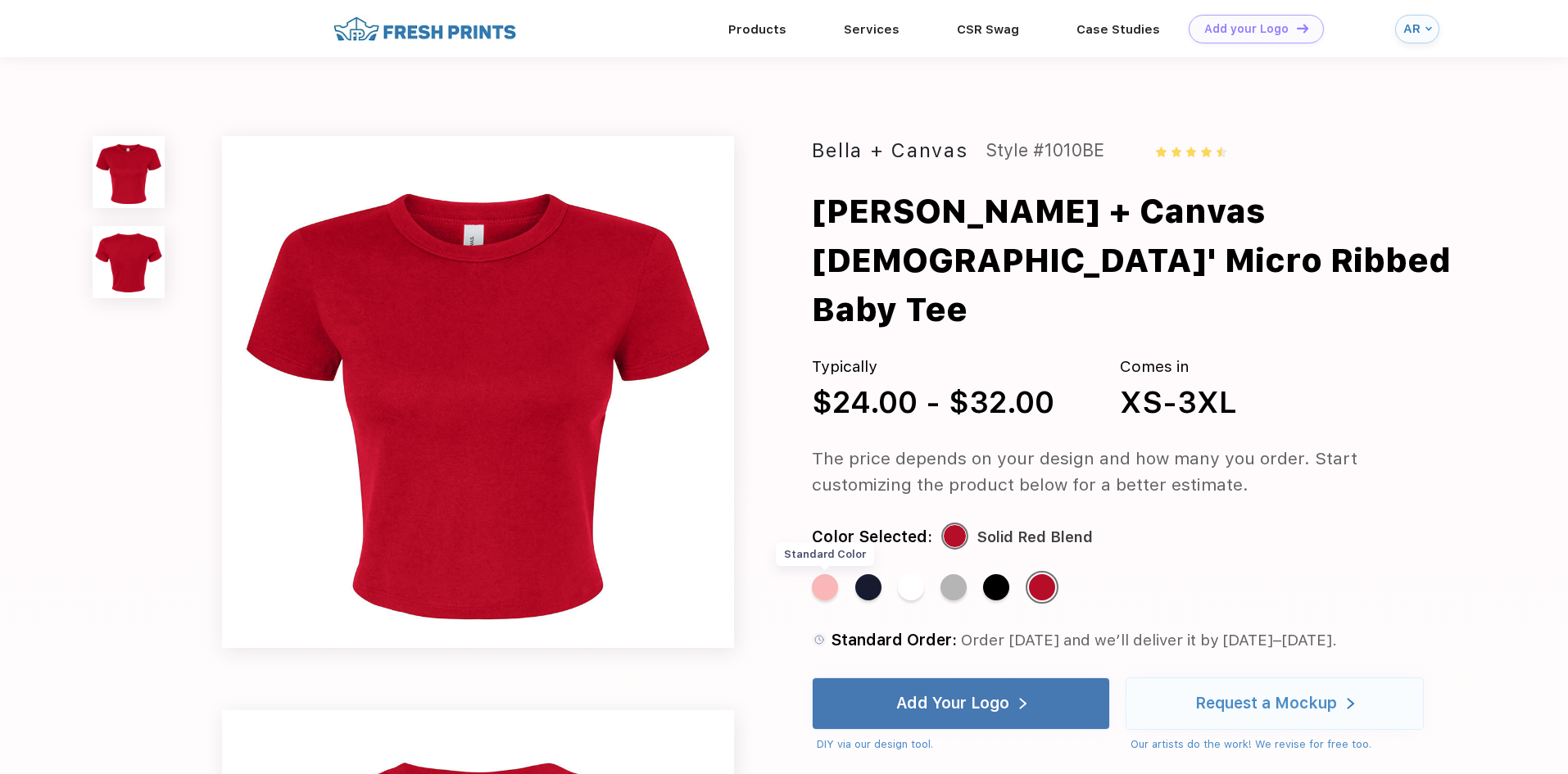
click at [833, 574] on div "Standard Color" at bounding box center [825, 587] width 26 height 26
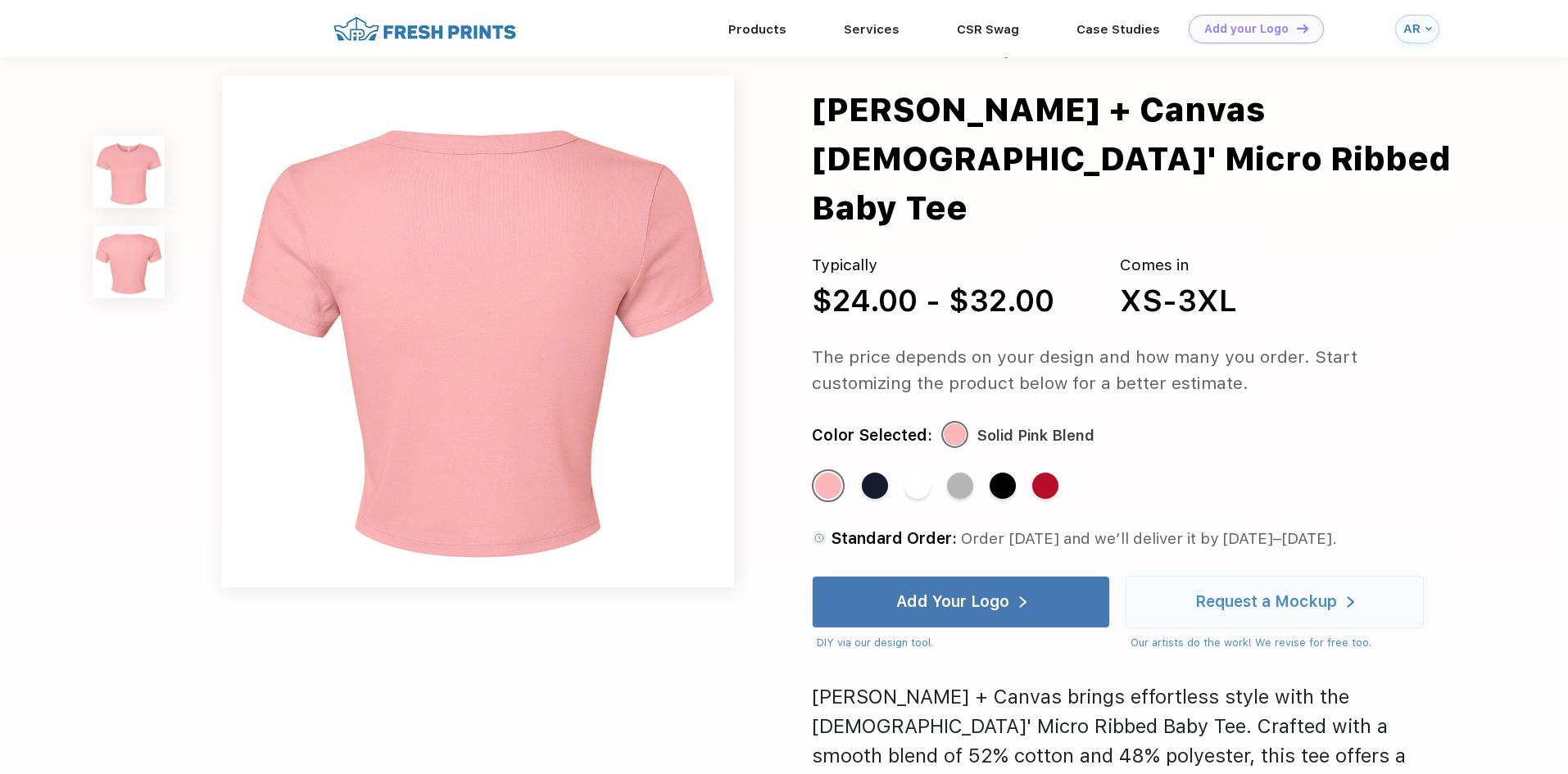
scroll to position [573, 0]
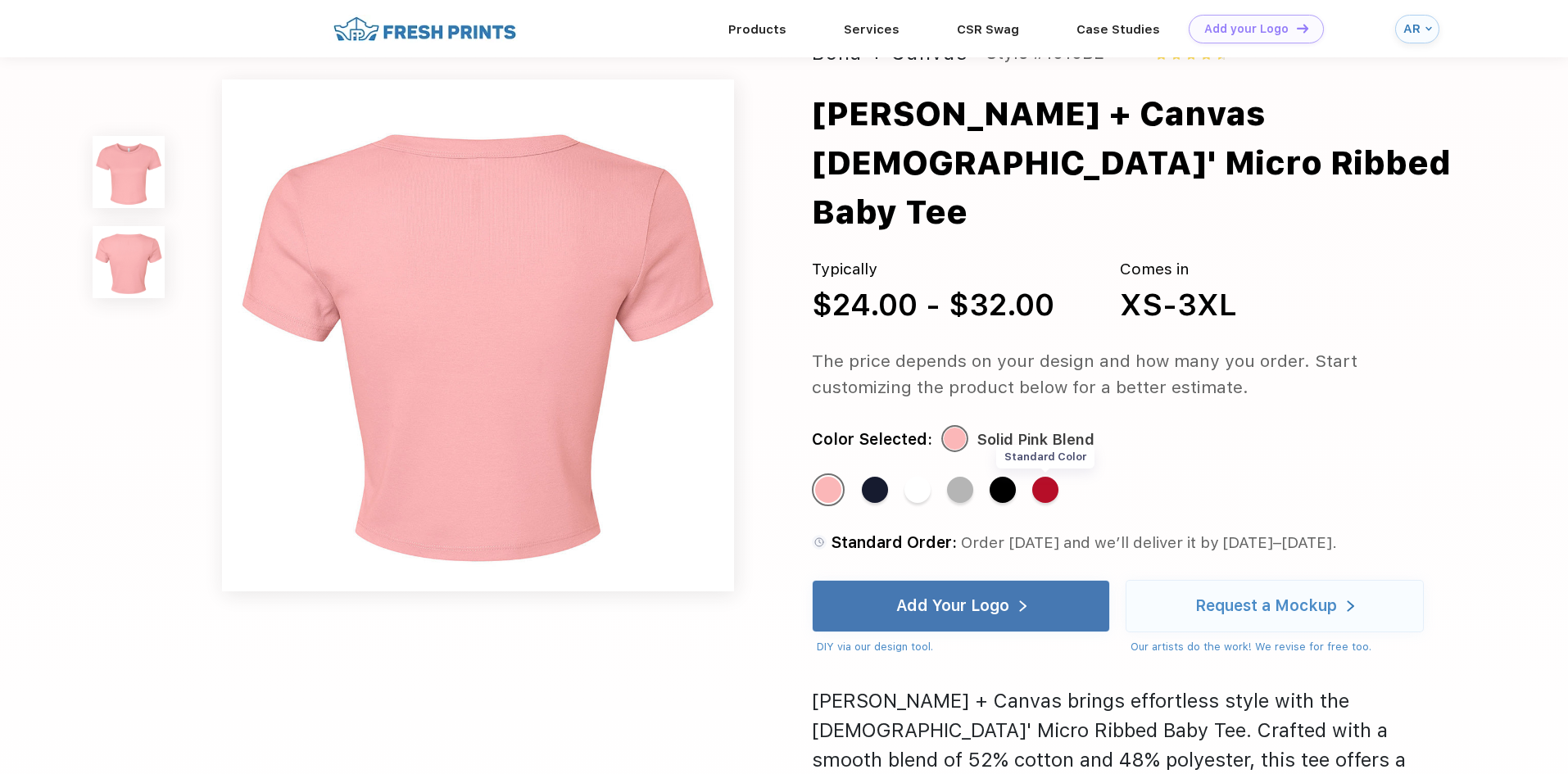
click at [1049, 485] on div "Standard Color" at bounding box center [1045, 490] width 26 height 26
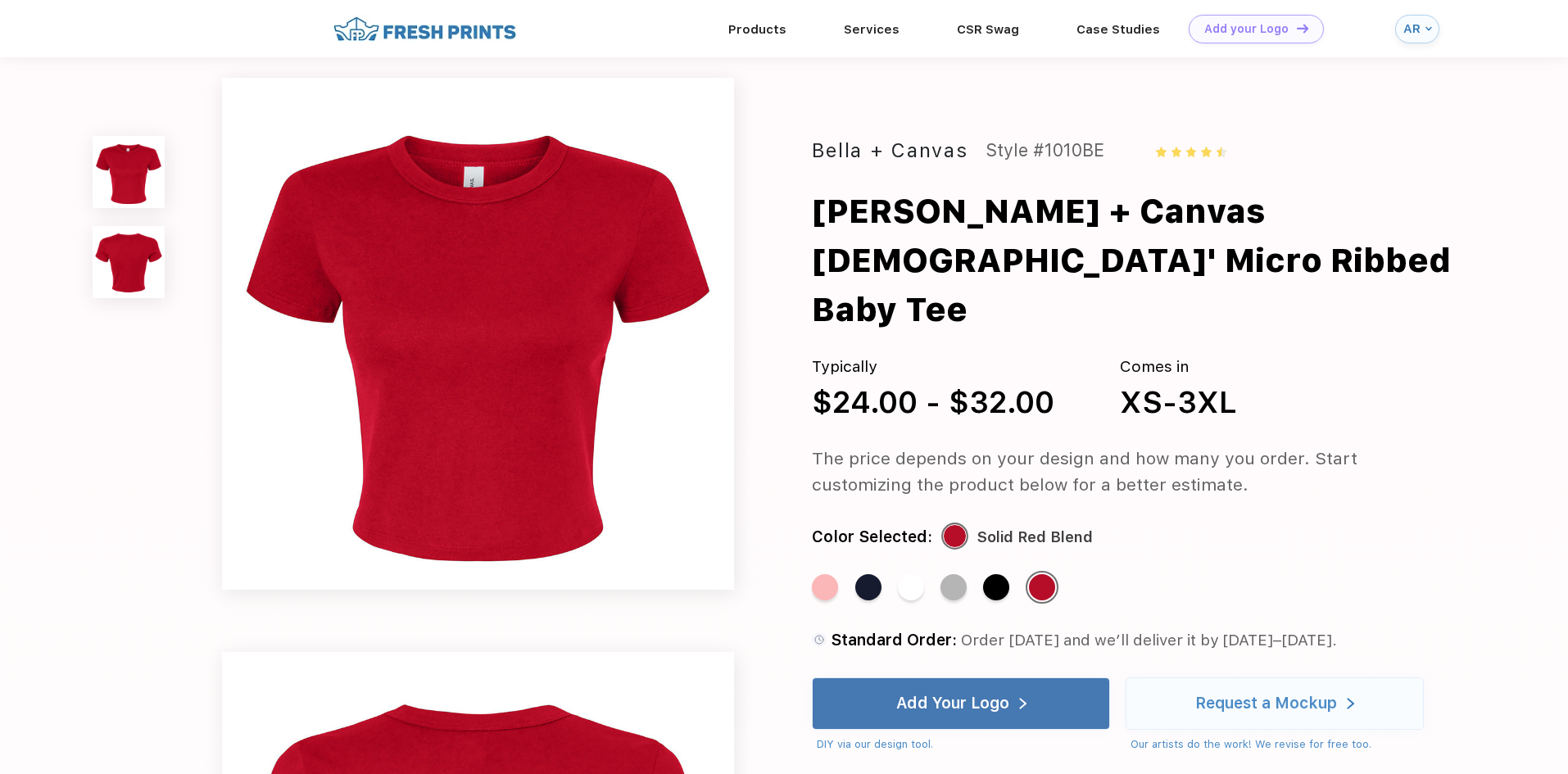
scroll to position [0, 0]
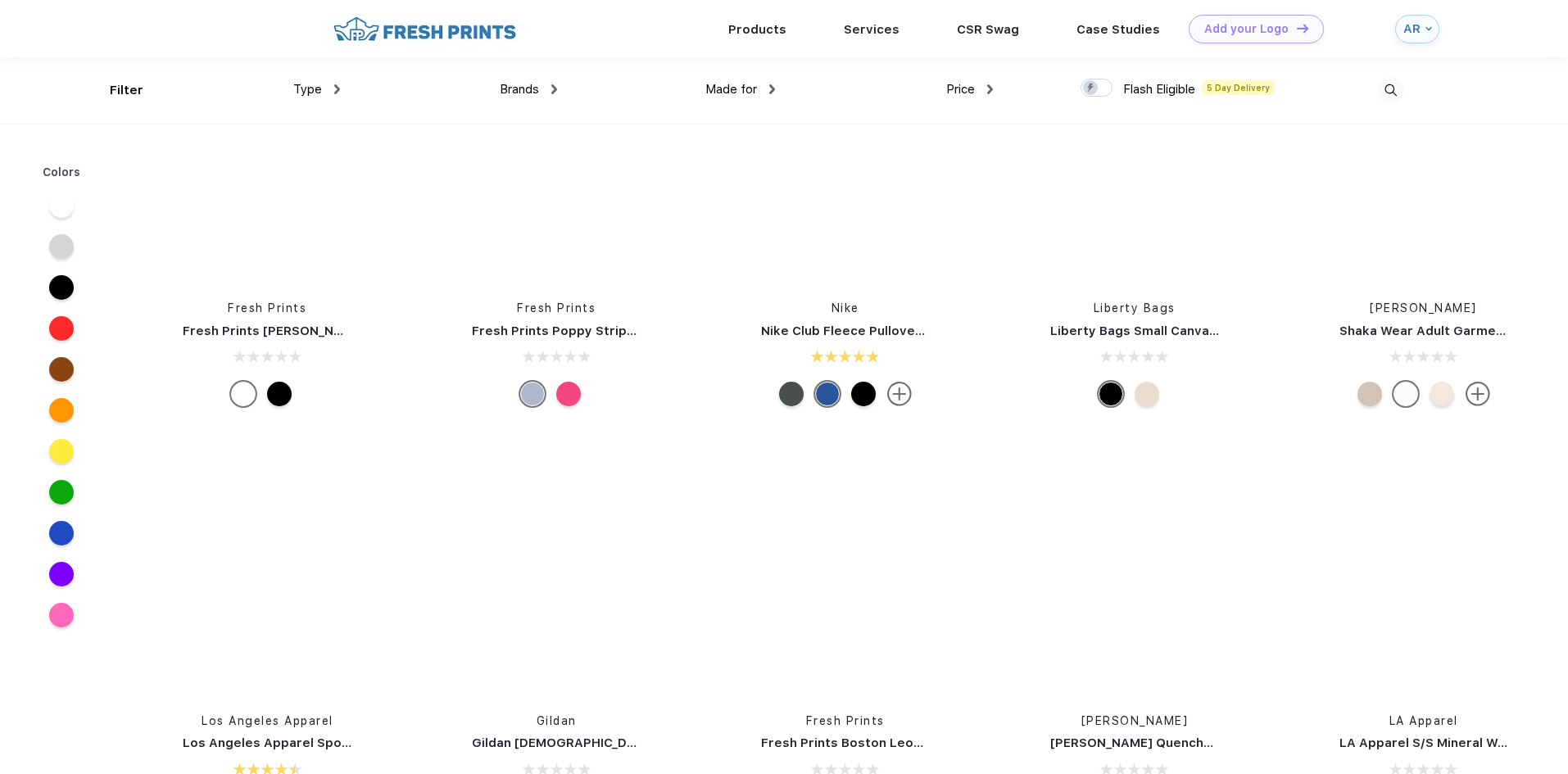
scroll to position [6143, 0]
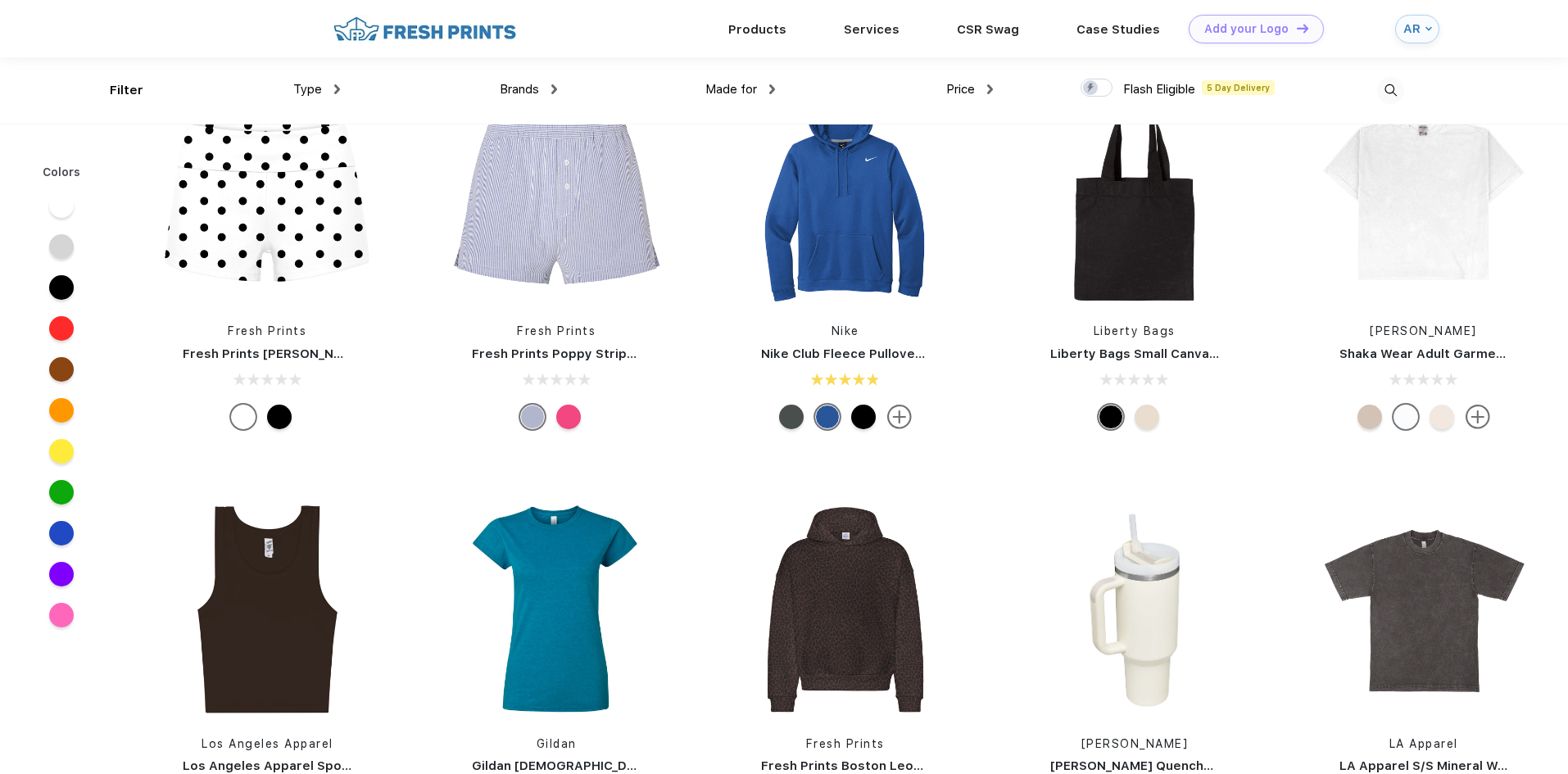
click at [114, 84] on div "Filter" at bounding box center [126, 90] width 34 height 19
click at [135, 92] on div "Type Shirts Sweaters Bottoms Accessories Hats Tanks Jackets Jerseys Polos" at bounding box center [231, 90] width 218 height 67
click at [337, 91] on img at bounding box center [337, 89] width 6 height 10
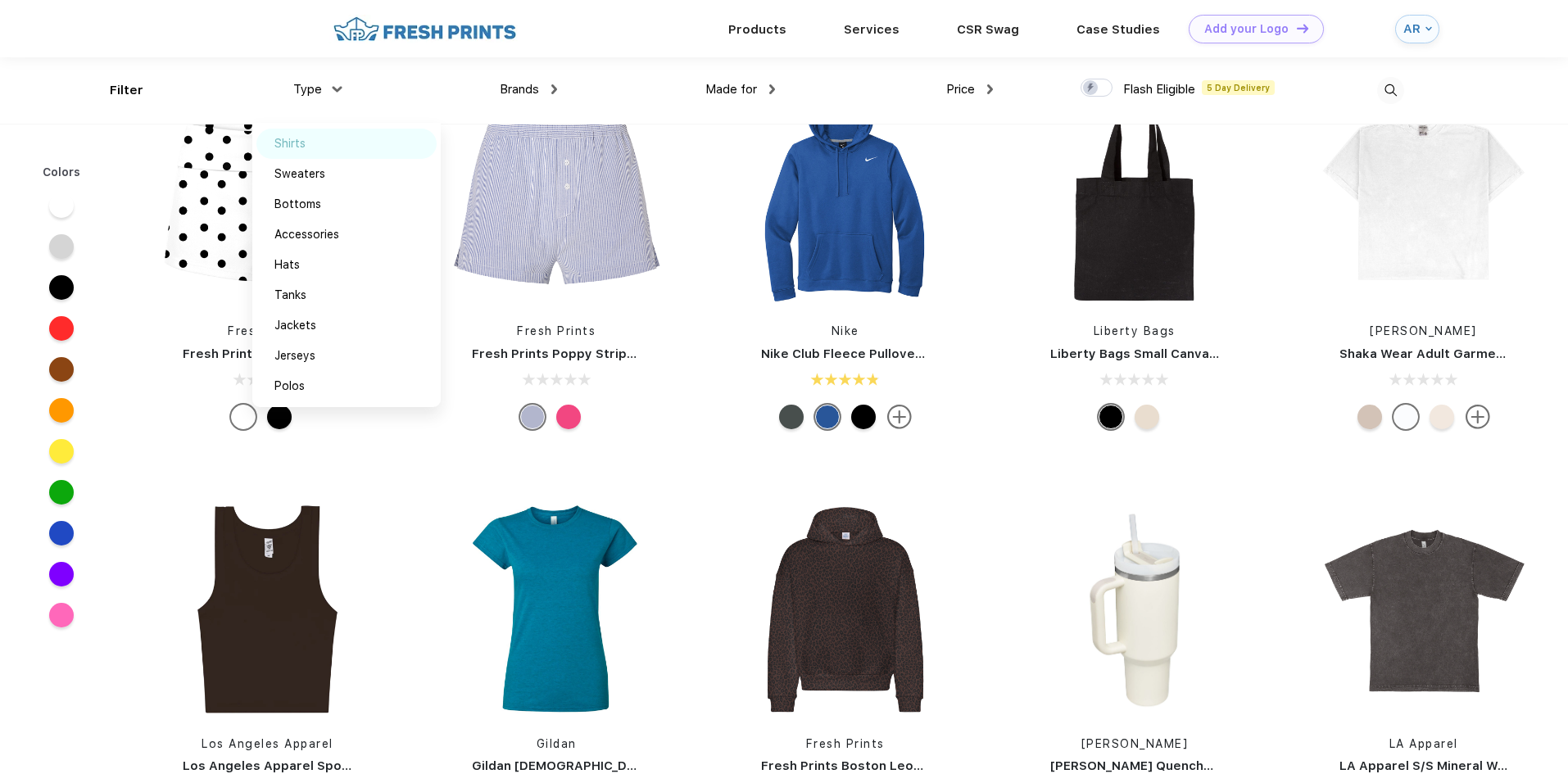
click at [319, 144] on img at bounding box center [324, 143] width 12 height 8
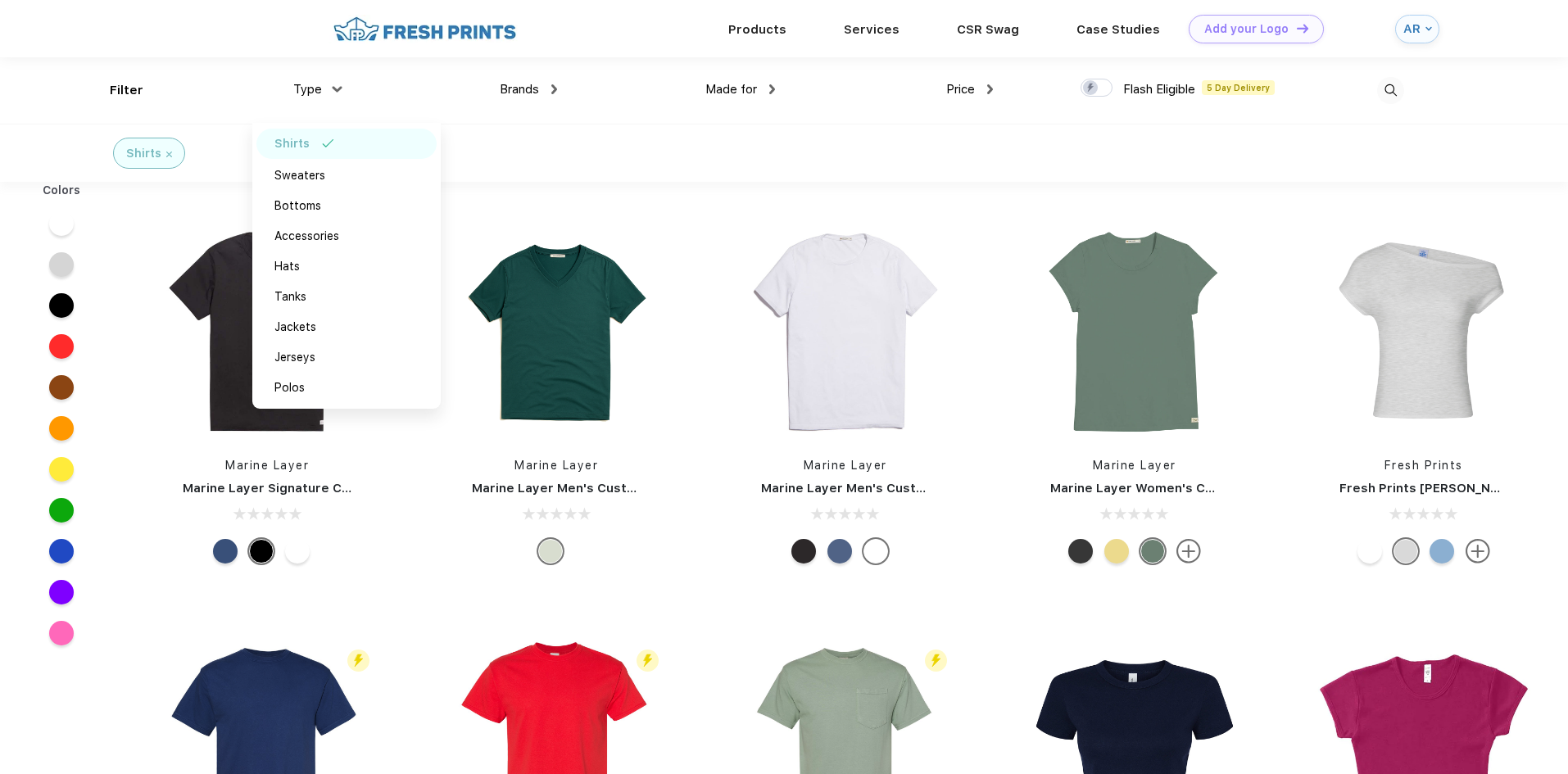
click at [1158, 147] on div "Shirts" at bounding box center [784, 152] width 1568 height 59
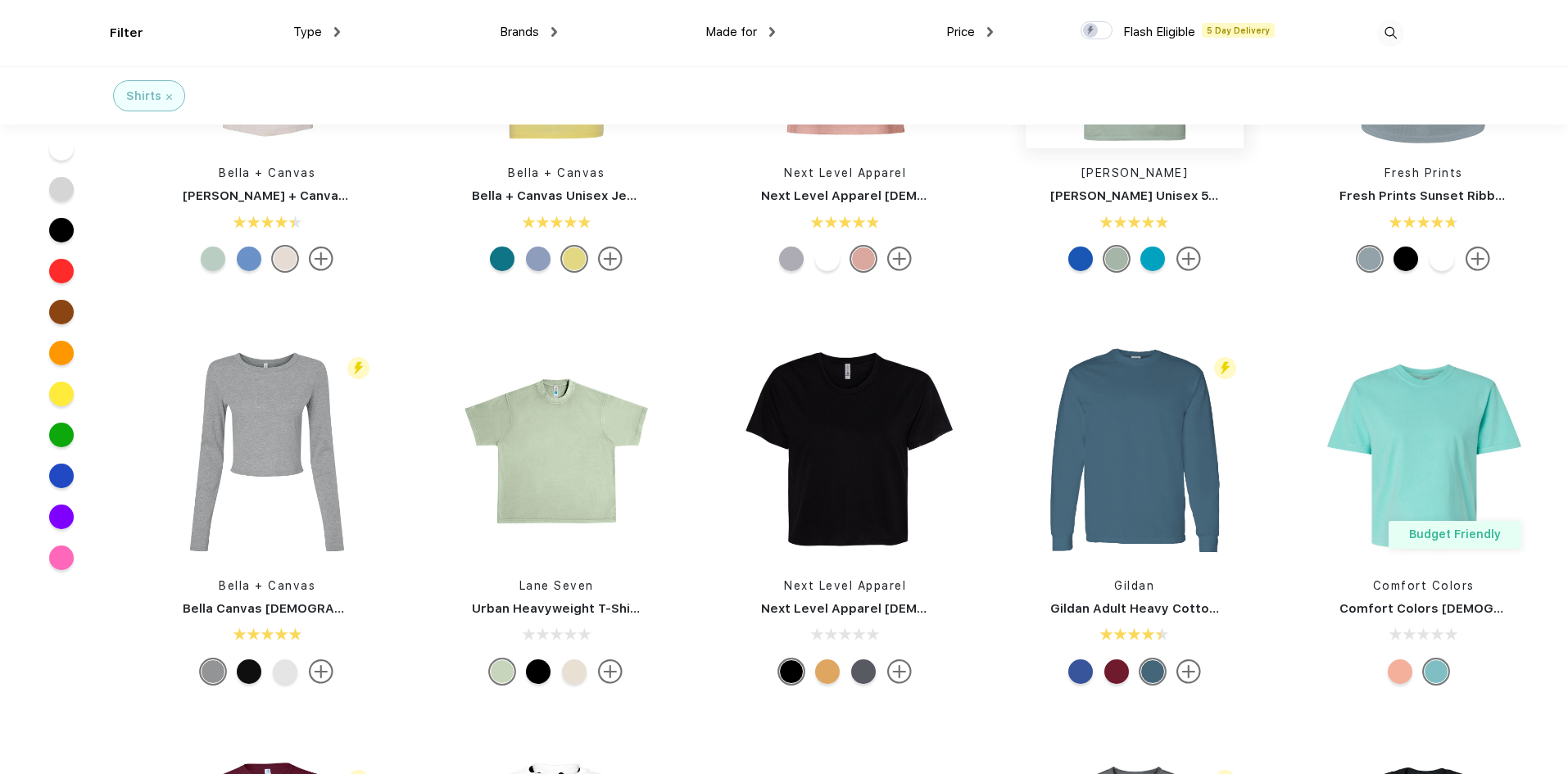
scroll to position [2703, 0]
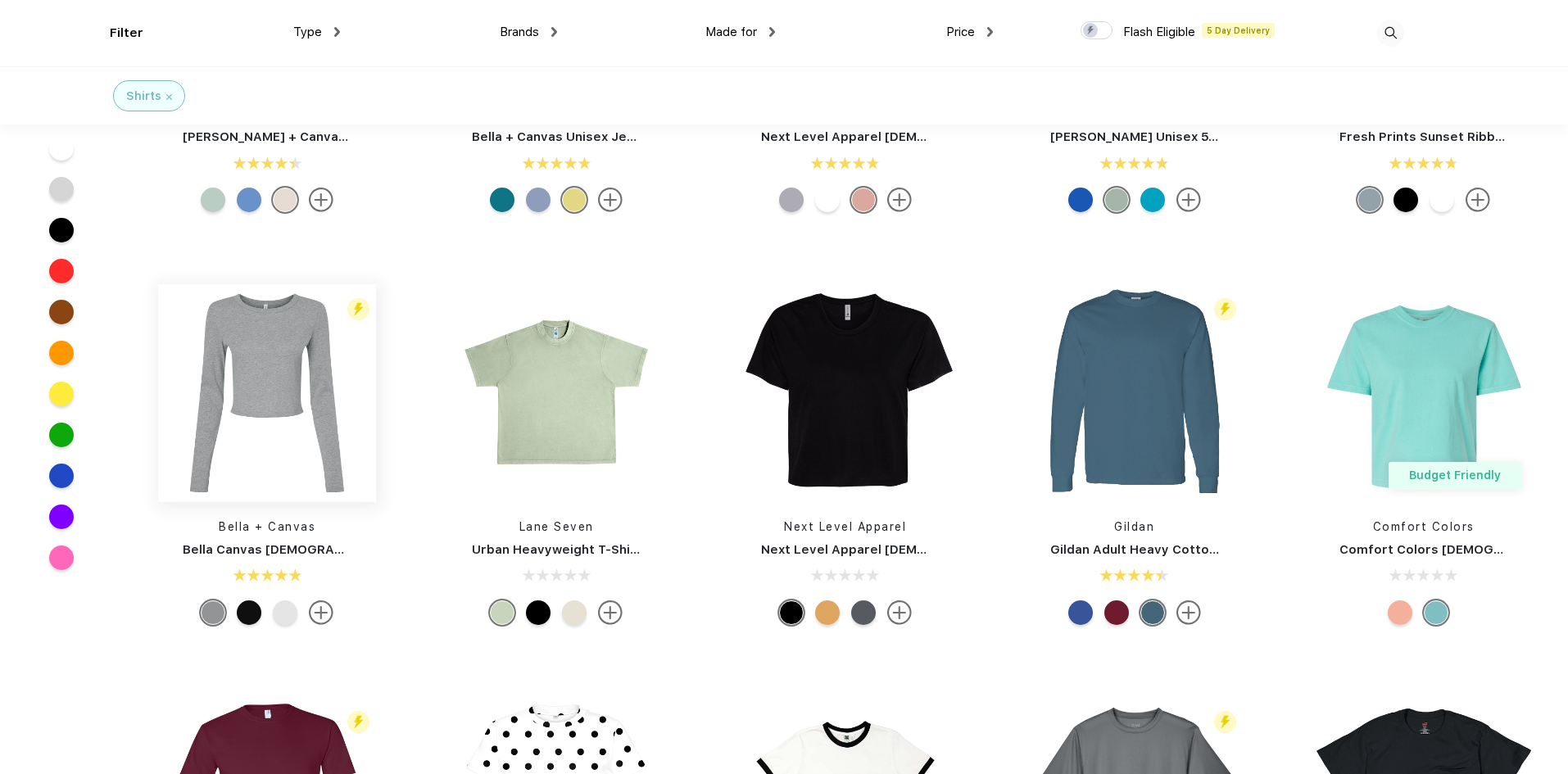
click at [280, 367] on img at bounding box center [266, 392] width 218 height 218
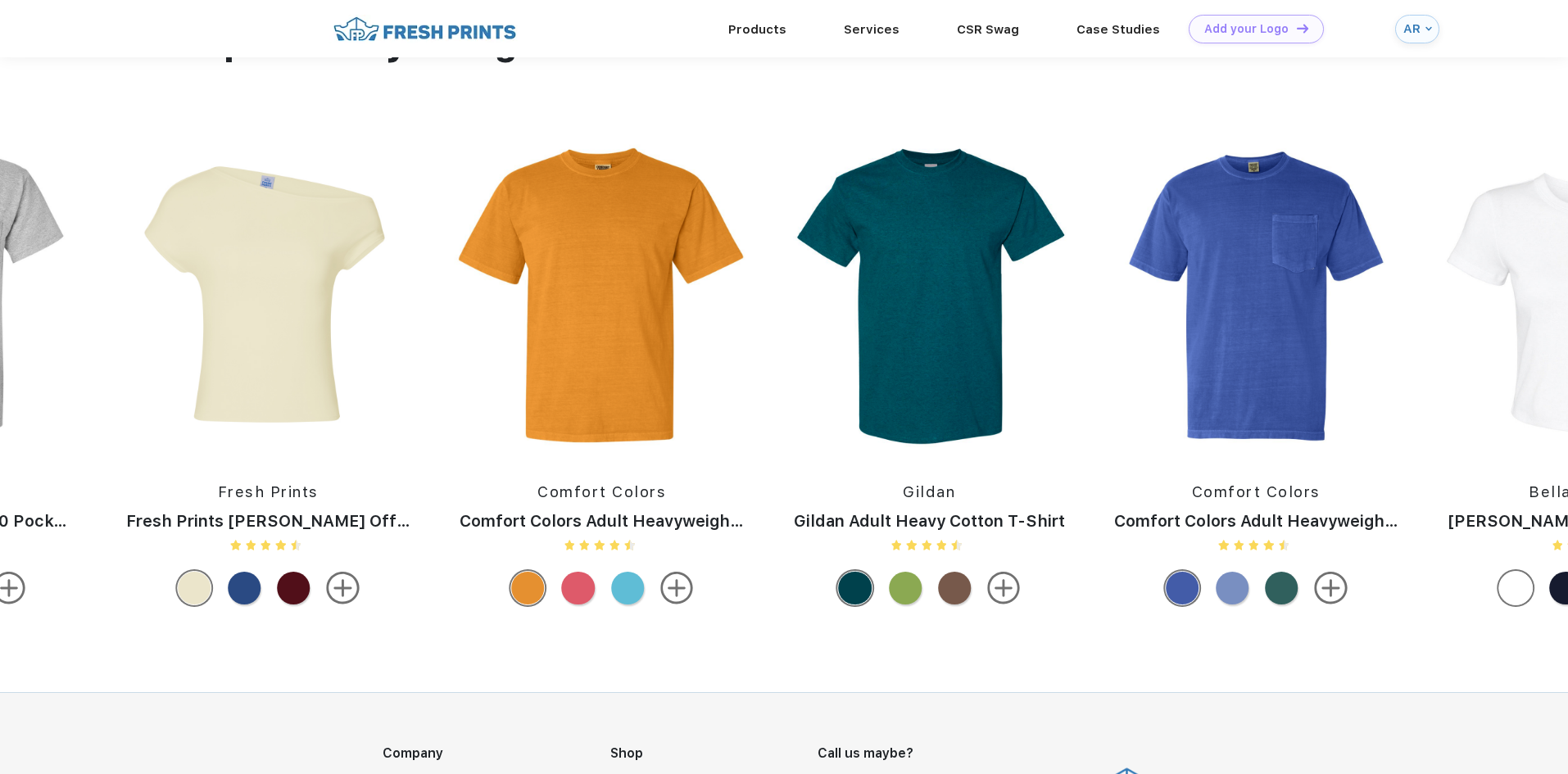
scroll to position [1556, 0]
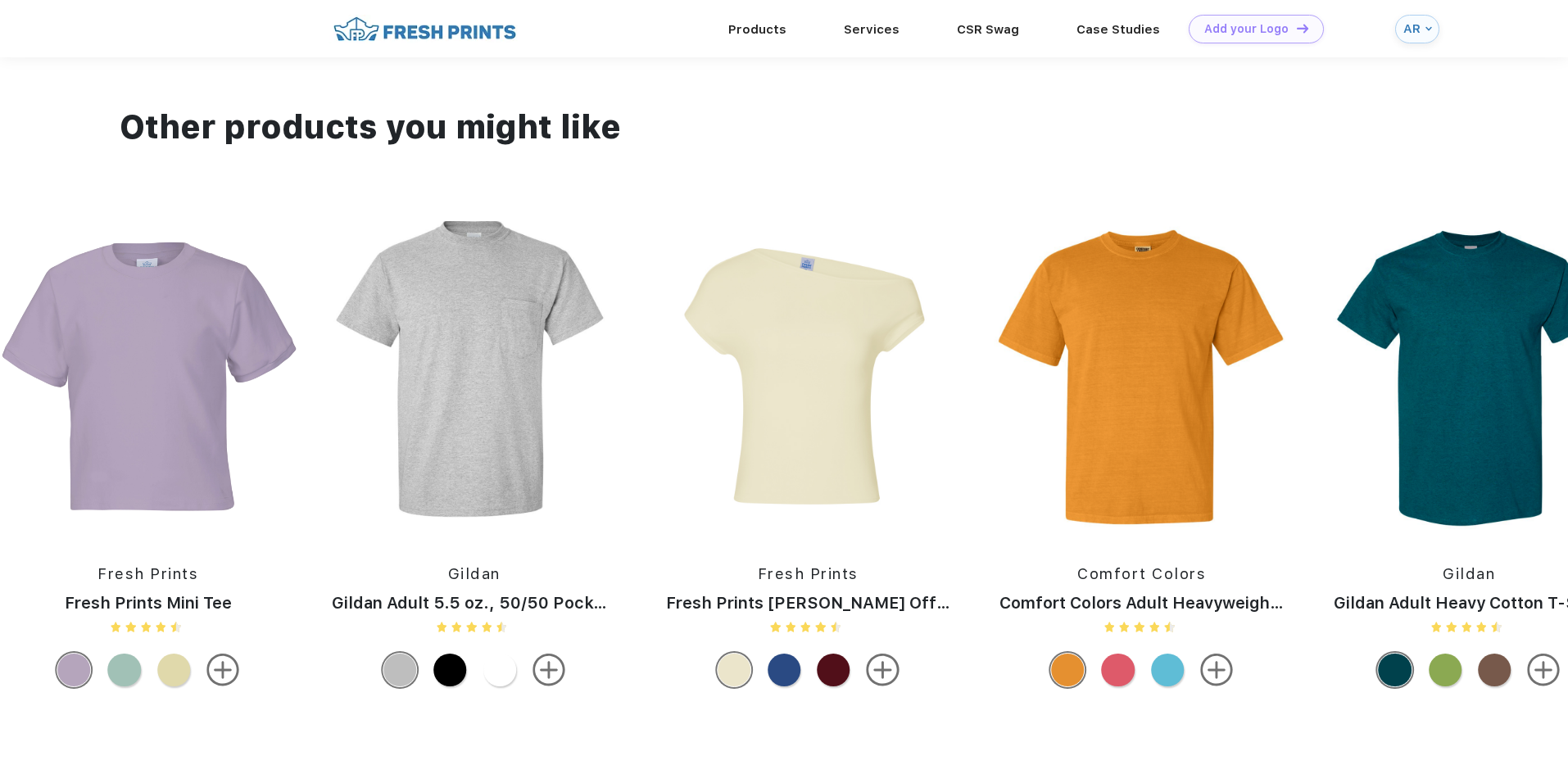
drag, startPoint x: 422, startPoint y: 520, endPoint x: 1517, endPoint y: 515, distance: 1095.0
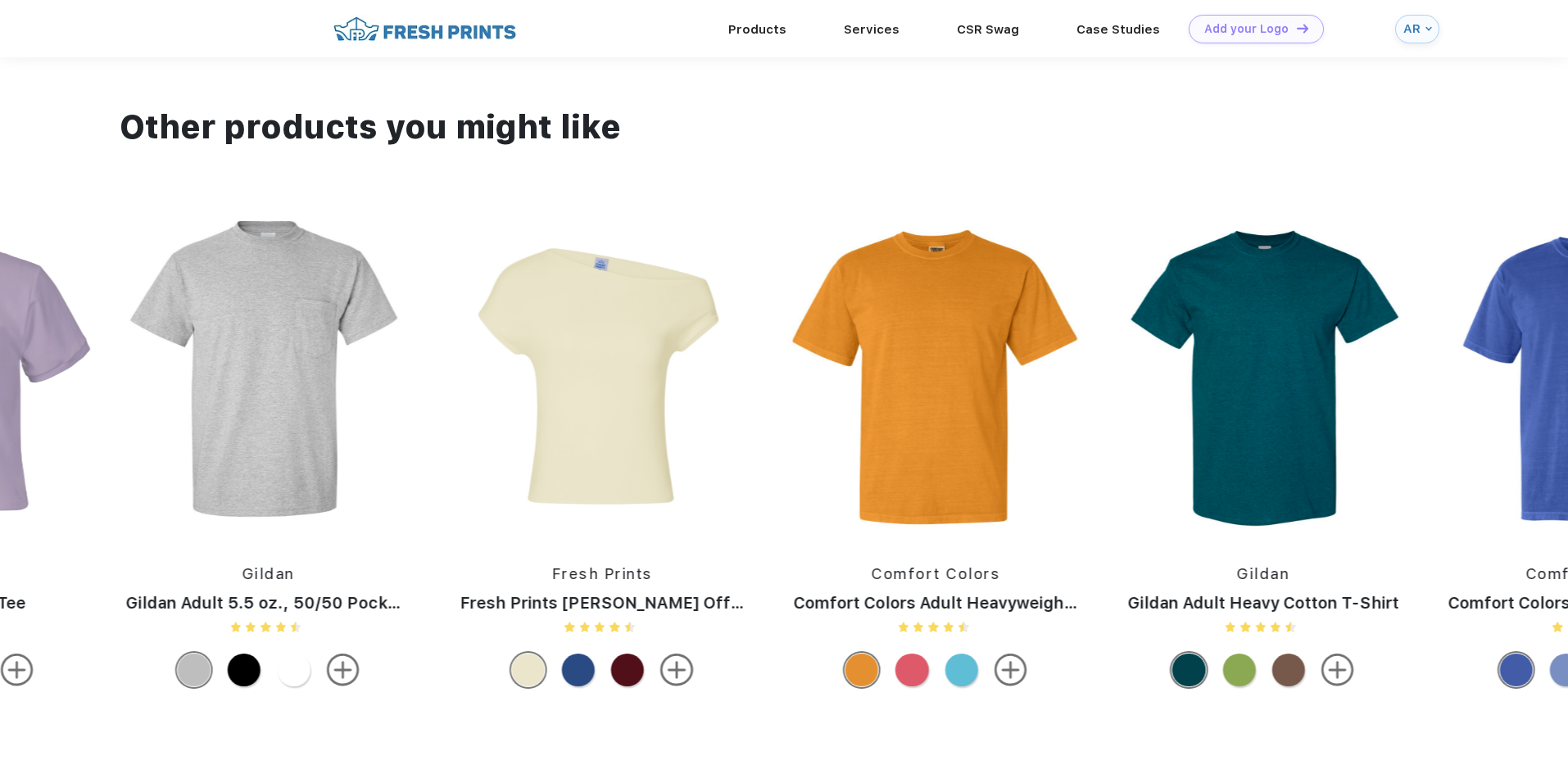
drag, startPoint x: 1202, startPoint y: 500, endPoint x: 171, endPoint y: 492, distance: 1031.0
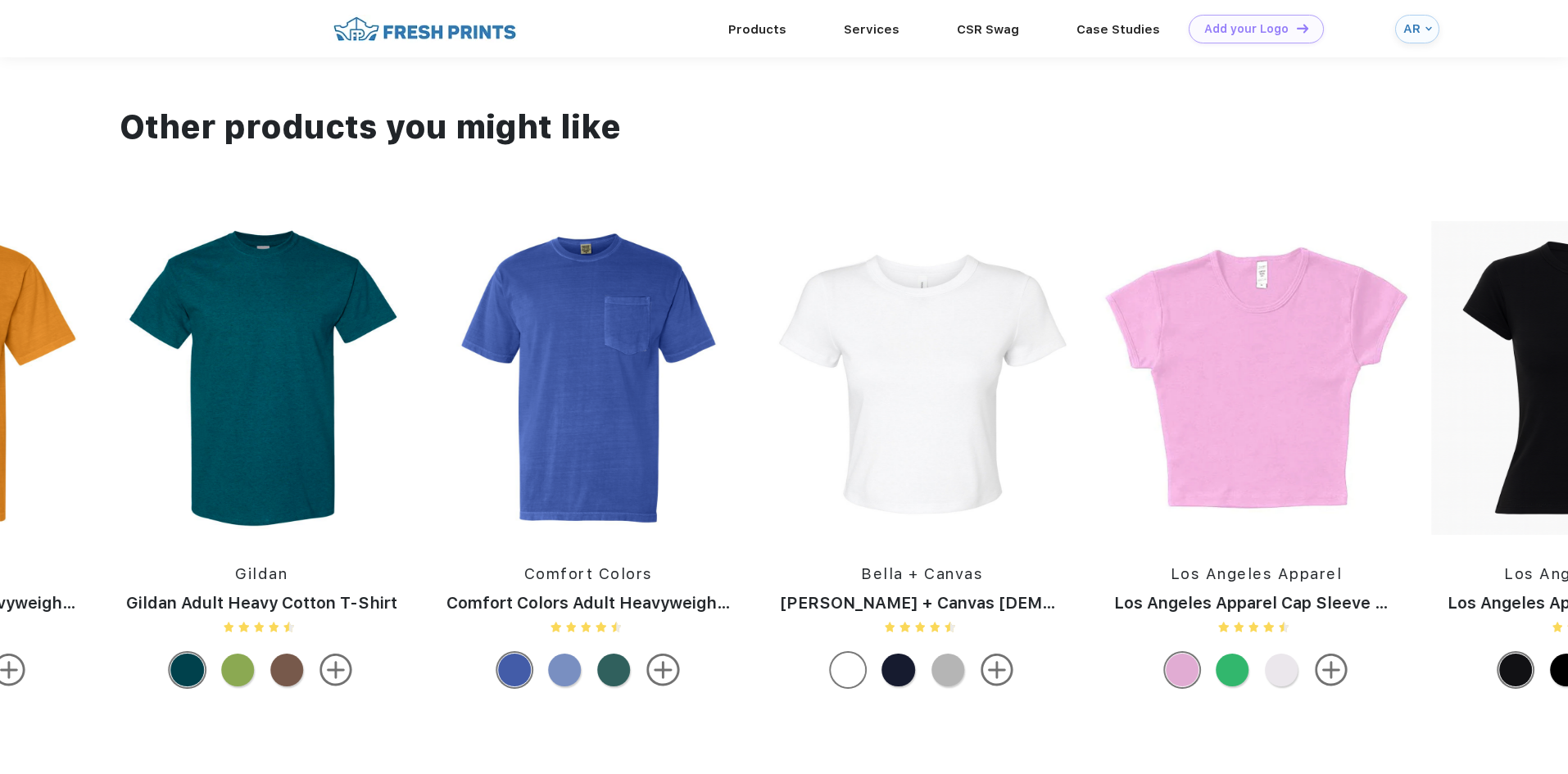
drag, startPoint x: 1150, startPoint y: 467, endPoint x: 503, endPoint y: 496, distance: 647.6
click at [509, 496] on div "Gildan Gildan Adult 5.5 Oz. 50/50 T-Shirt Port & Company Easy Cotton Tee Gildan…" at bounding box center [1367, 458] width 7328 height 474
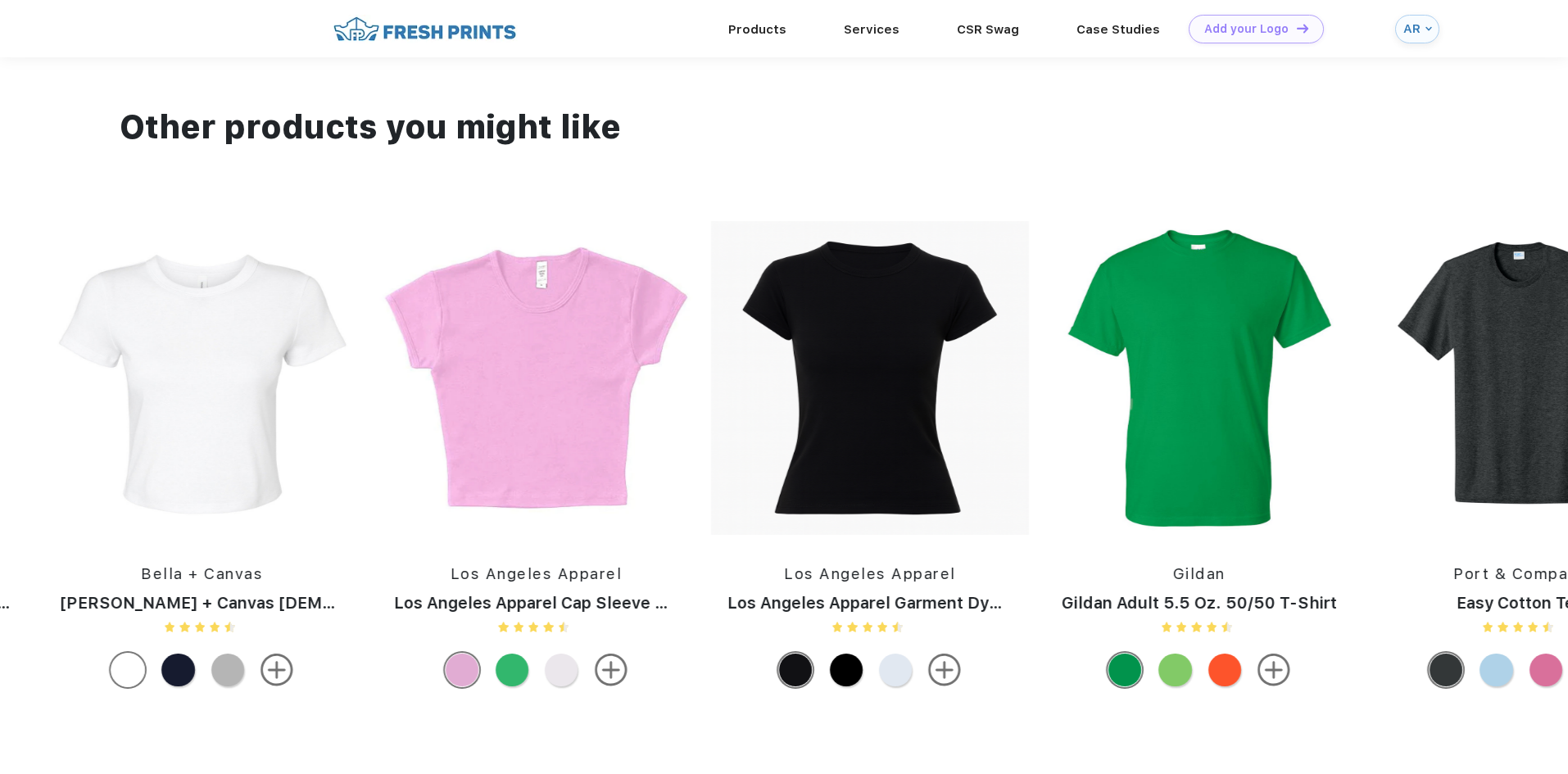
drag, startPoint x: 1231, startPoint y: 481, endPoint x: 416, endPoint y: 482, distance: 815.0
click at [445, 486] on div "Gildan Gildan Adult 5.5 Oz. 50/50 T-Shirt Port & Company Easy Cotton Tee Gildan…" at bounding box center [648, 458] width 7328 height 474
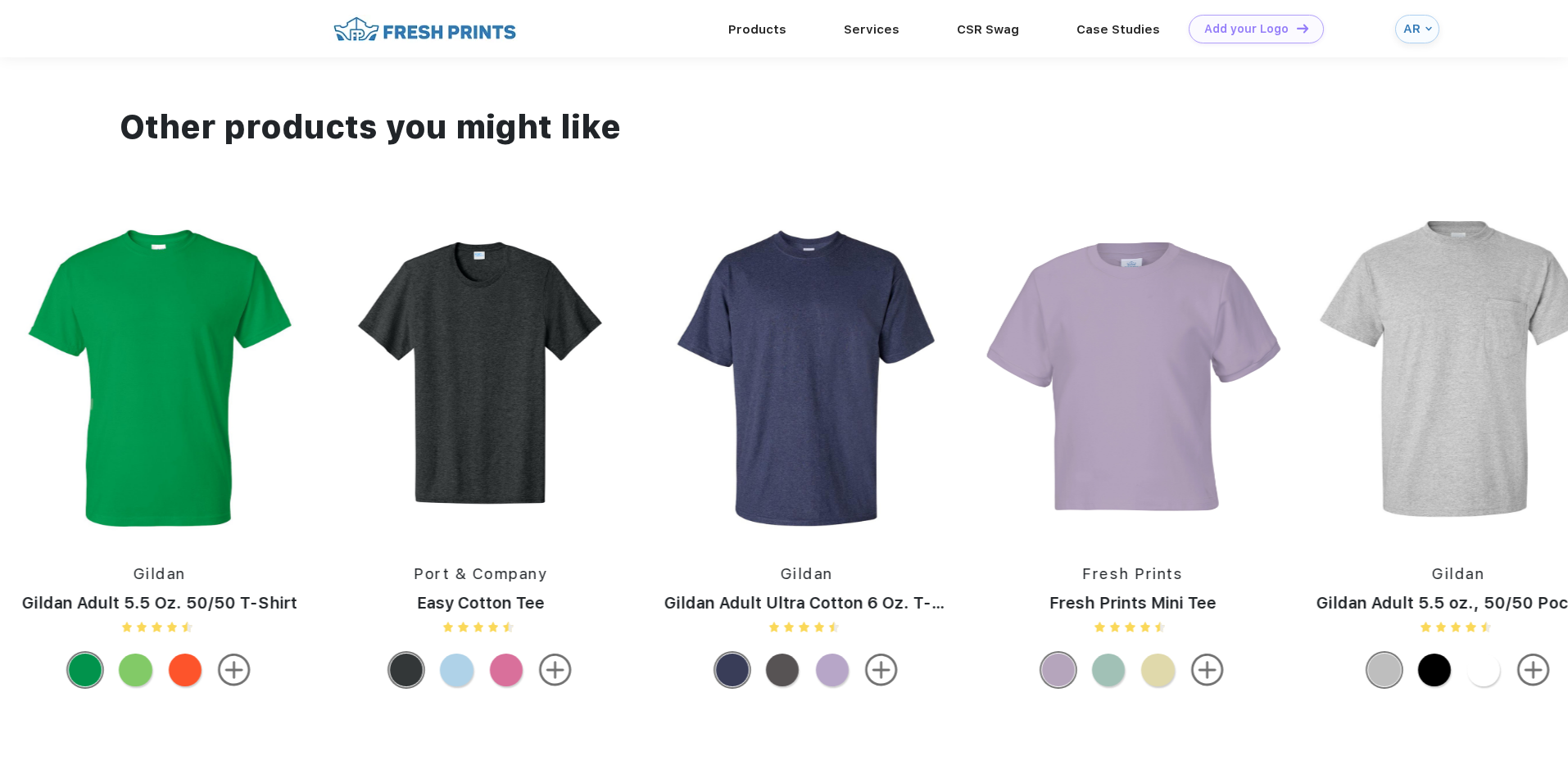
drag, startPoint x: 1252, startPoint y: 477, endPoint x: 797, endPoint y: 459, distance: 455.4
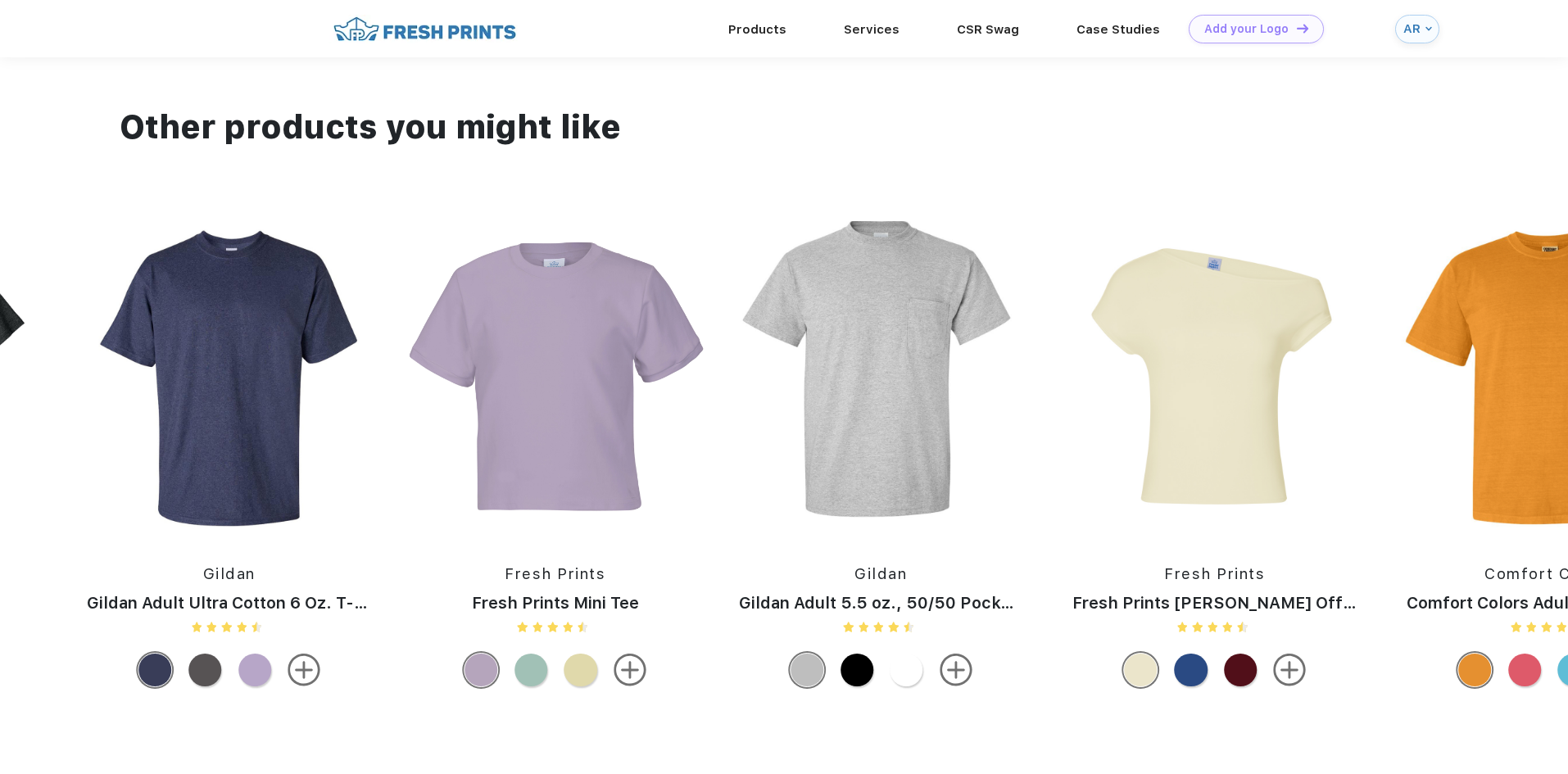
drag, startPoint x: 1350, startPoint y: 458, endPoint x: 661, endPoint y: 483, distance: 689.5
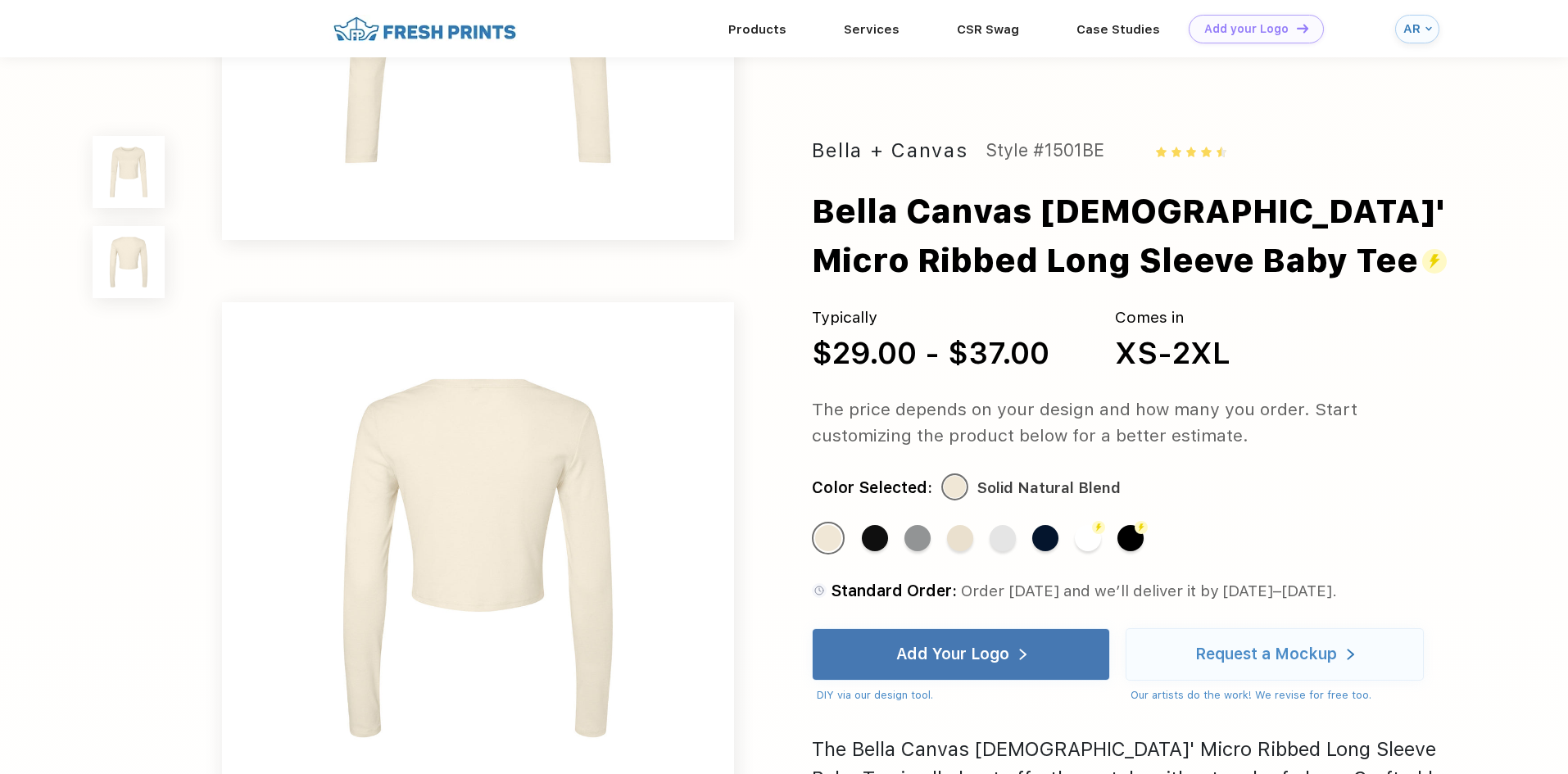
scroll to position [409, 0]
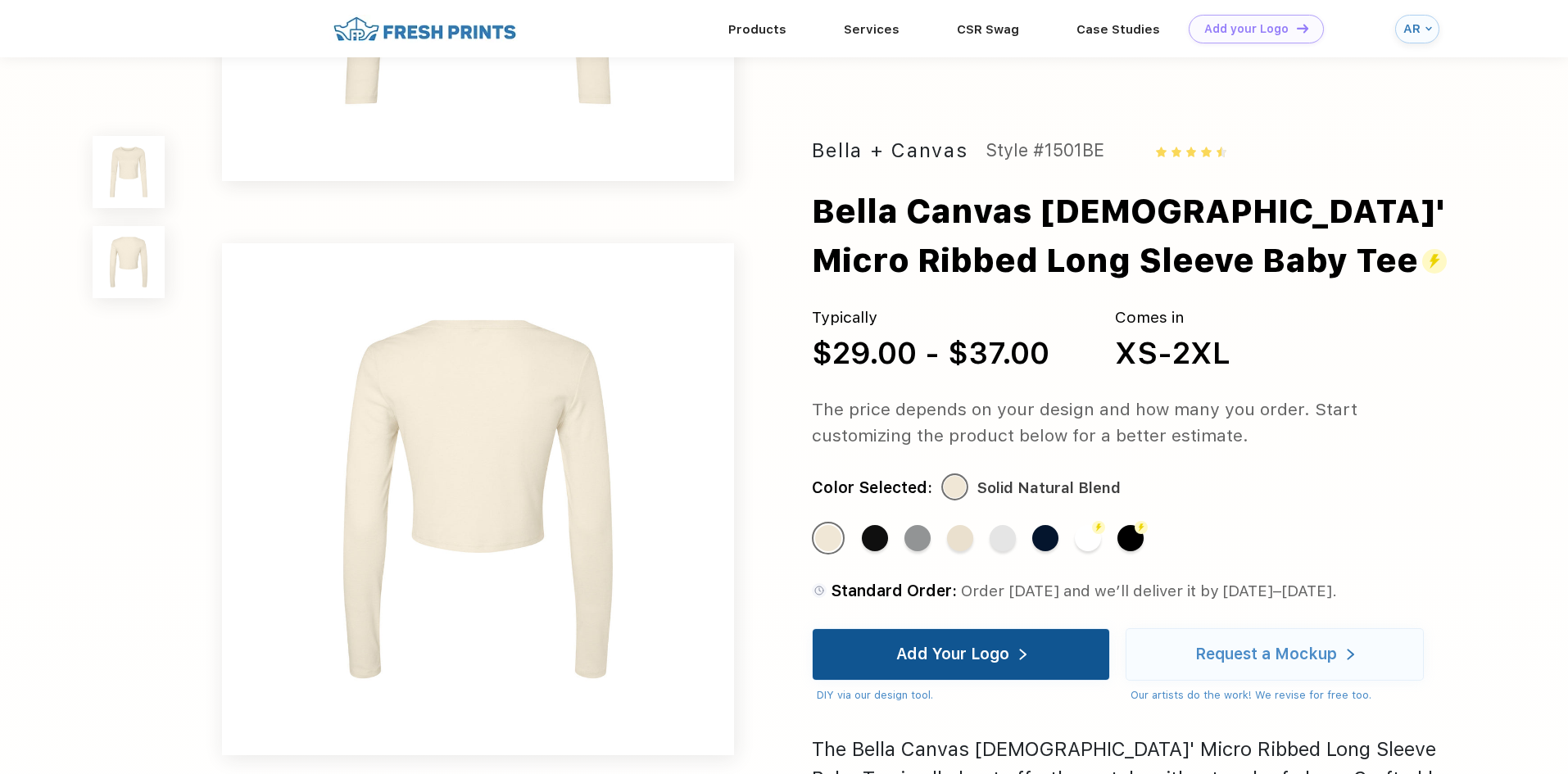
click at [969, 665] on div "Add Your Logo" at bounding box center [961, 654] width 130 height 51
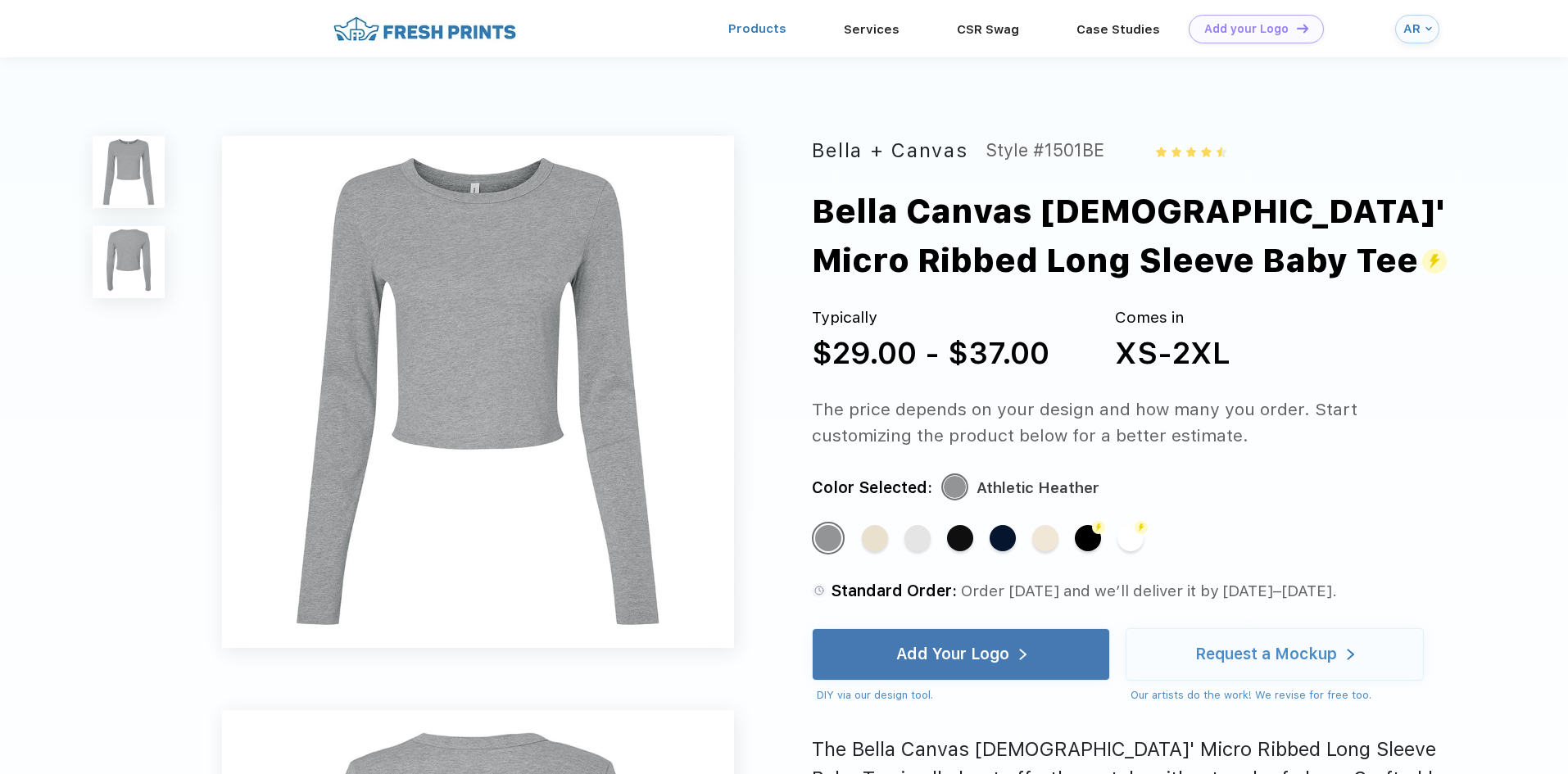
click at [771, 34] on link "Products" at bounding box center [757, 28] width 59 height 15
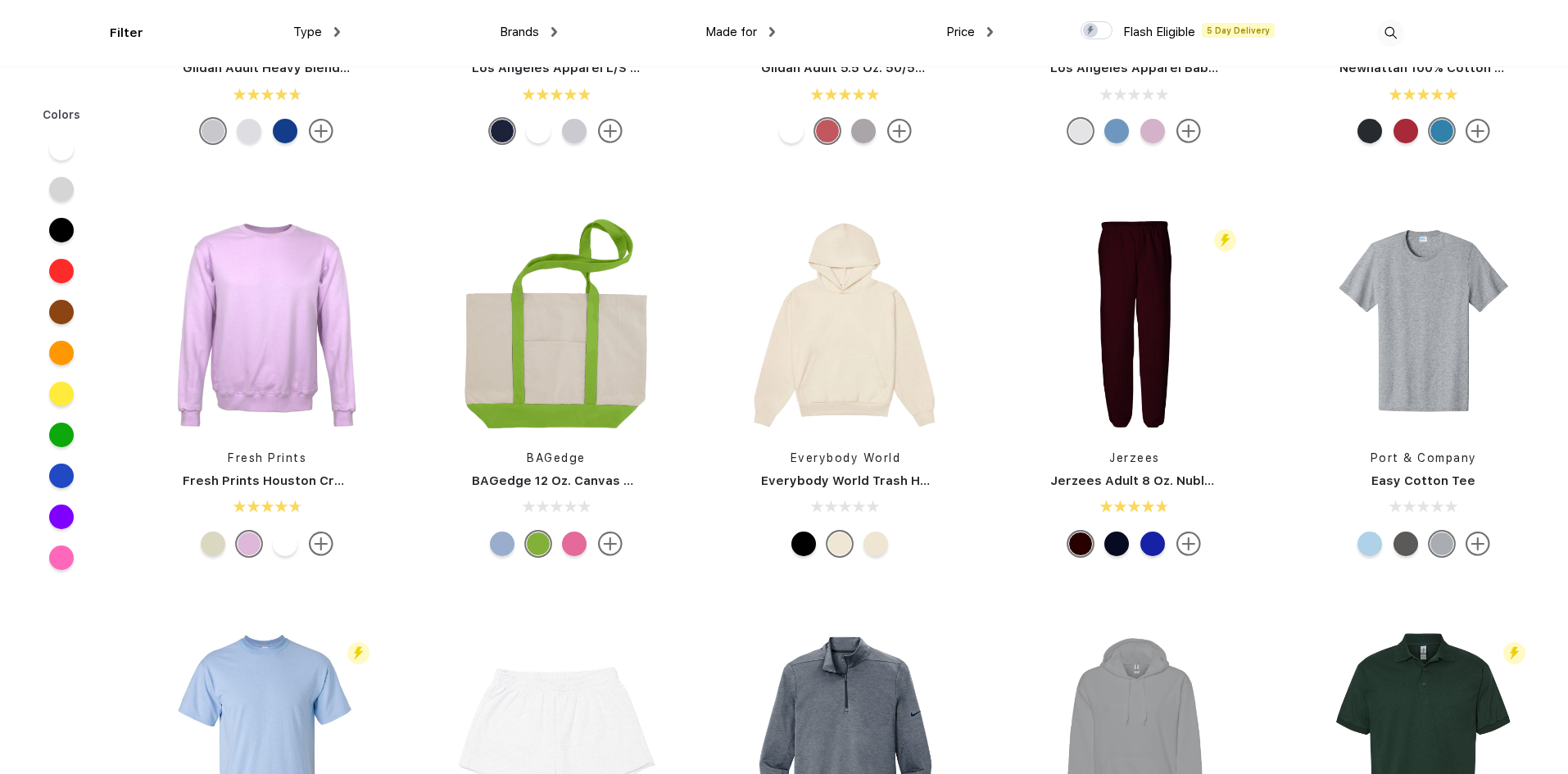
scroll to position [2785, 0]
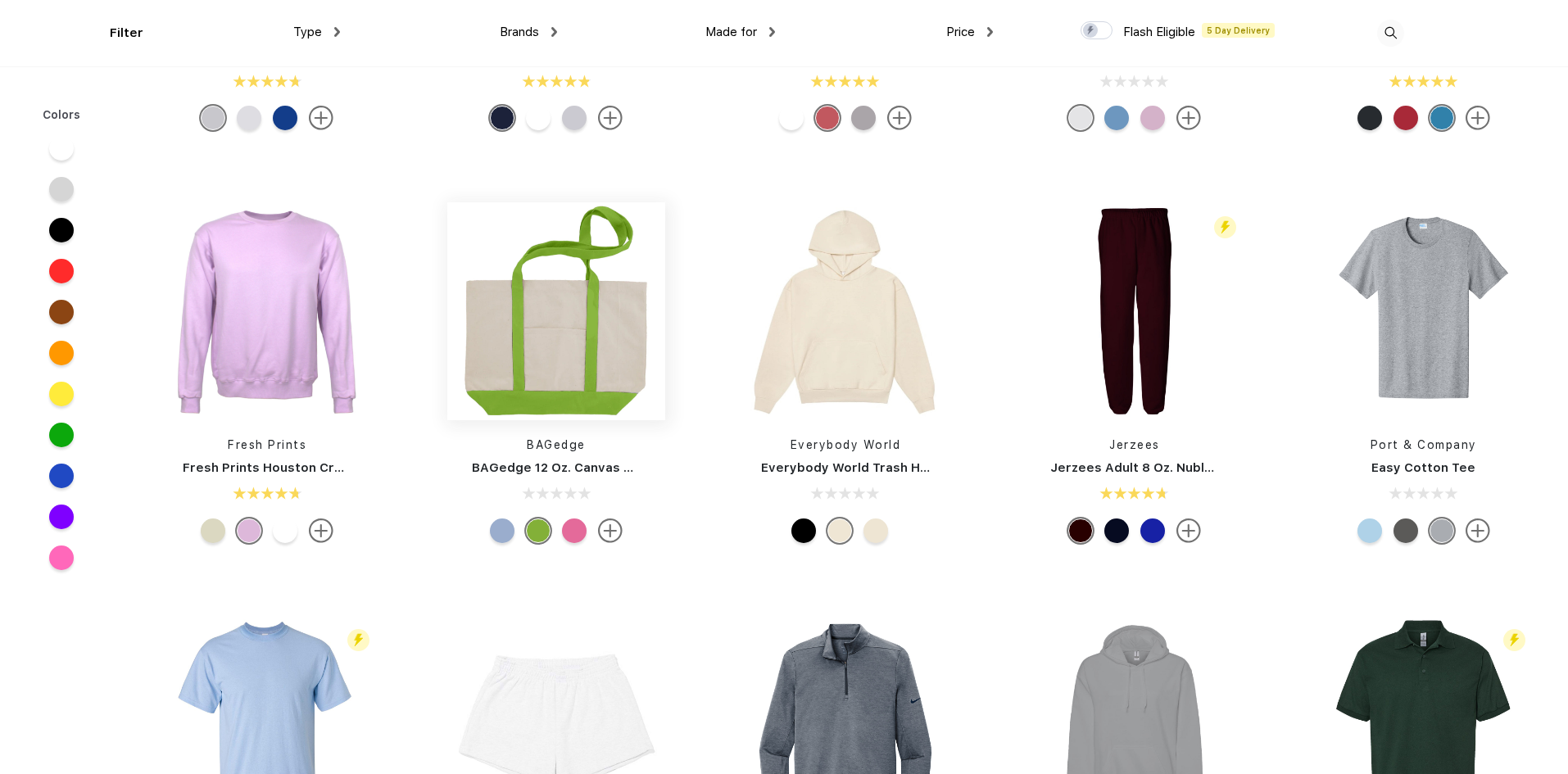
click at [611, 357] on img at bounding box center [555, 311] width 218 height 218
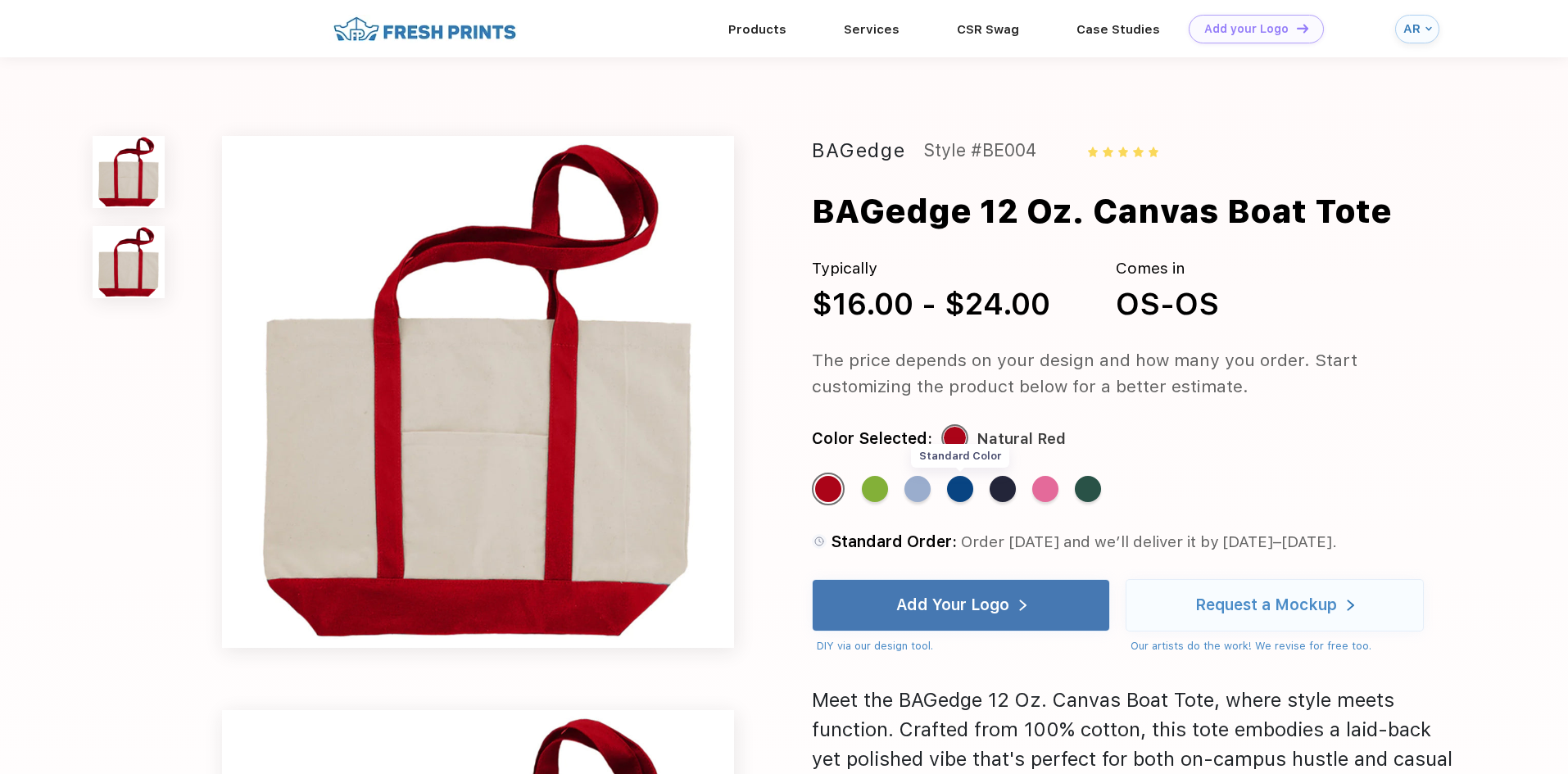
click at [966, 480] on div "Standard Color" at bounding box center [960, 489] width 26 height 26
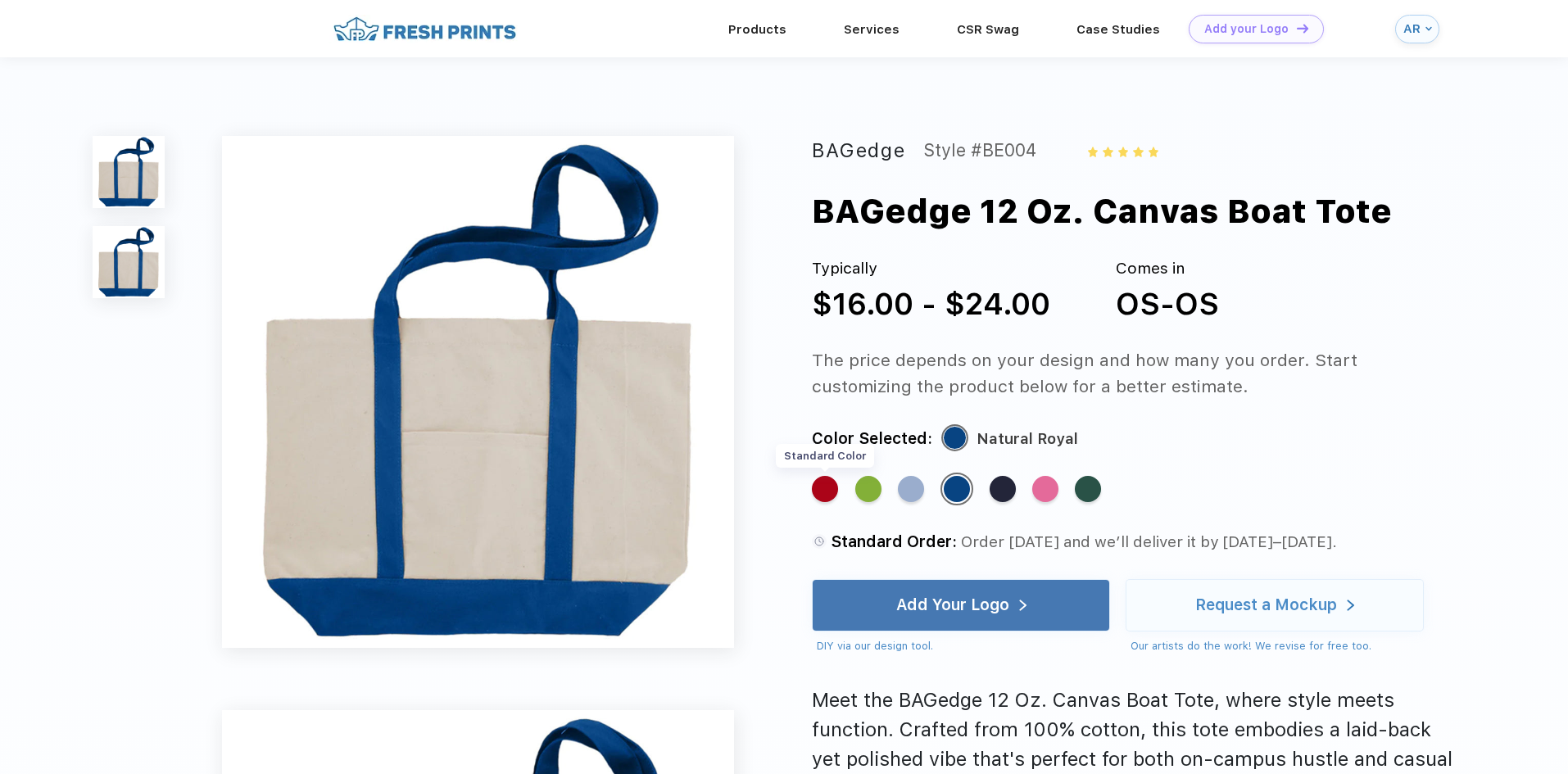
click at [817, 486] on div "Standard Color" at bounding box center [825, 489] width 26 height 26
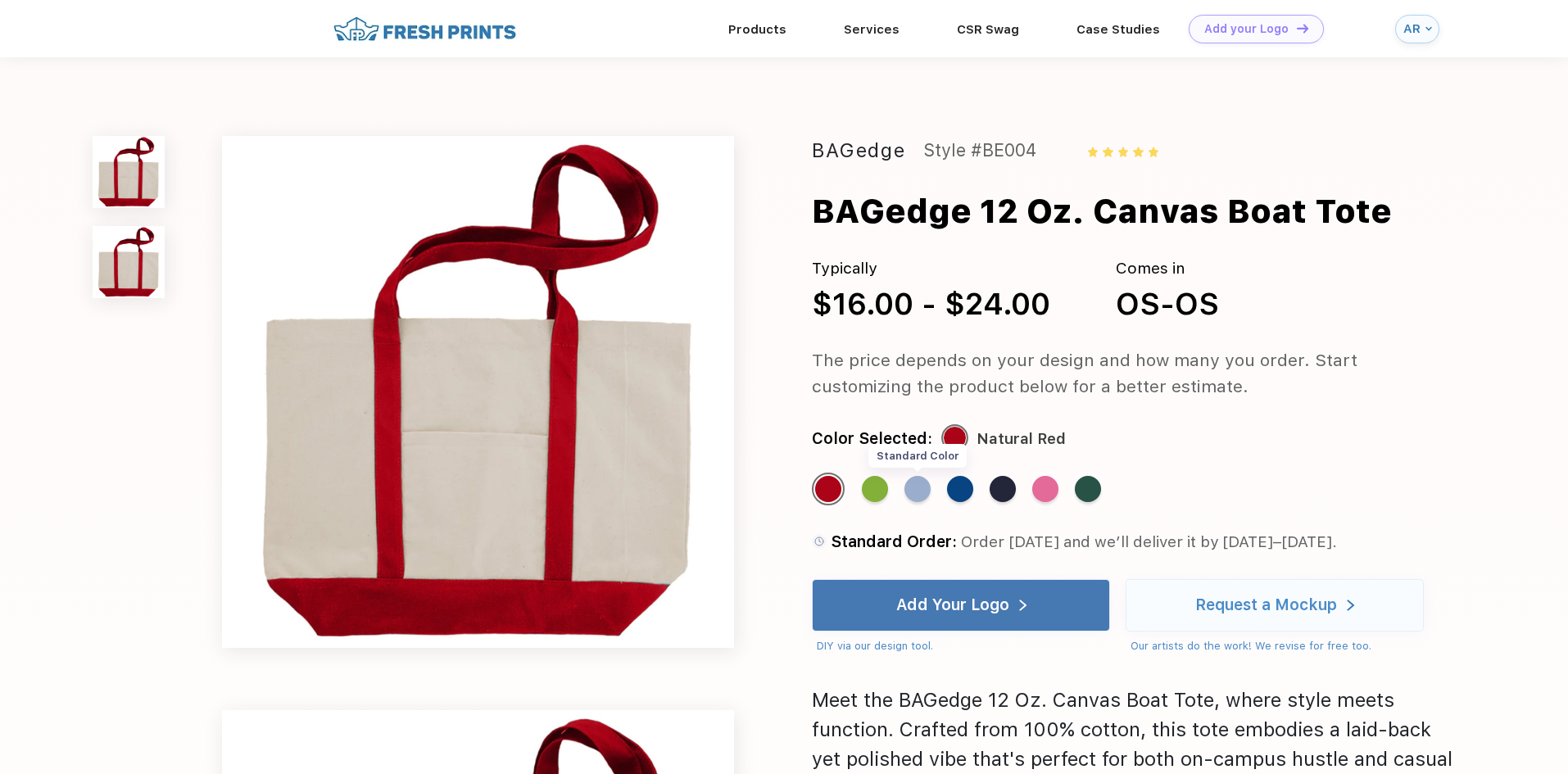
click at [907, 486] on div "Standard Color" at bounding box center [917, 489] width 26 height 26
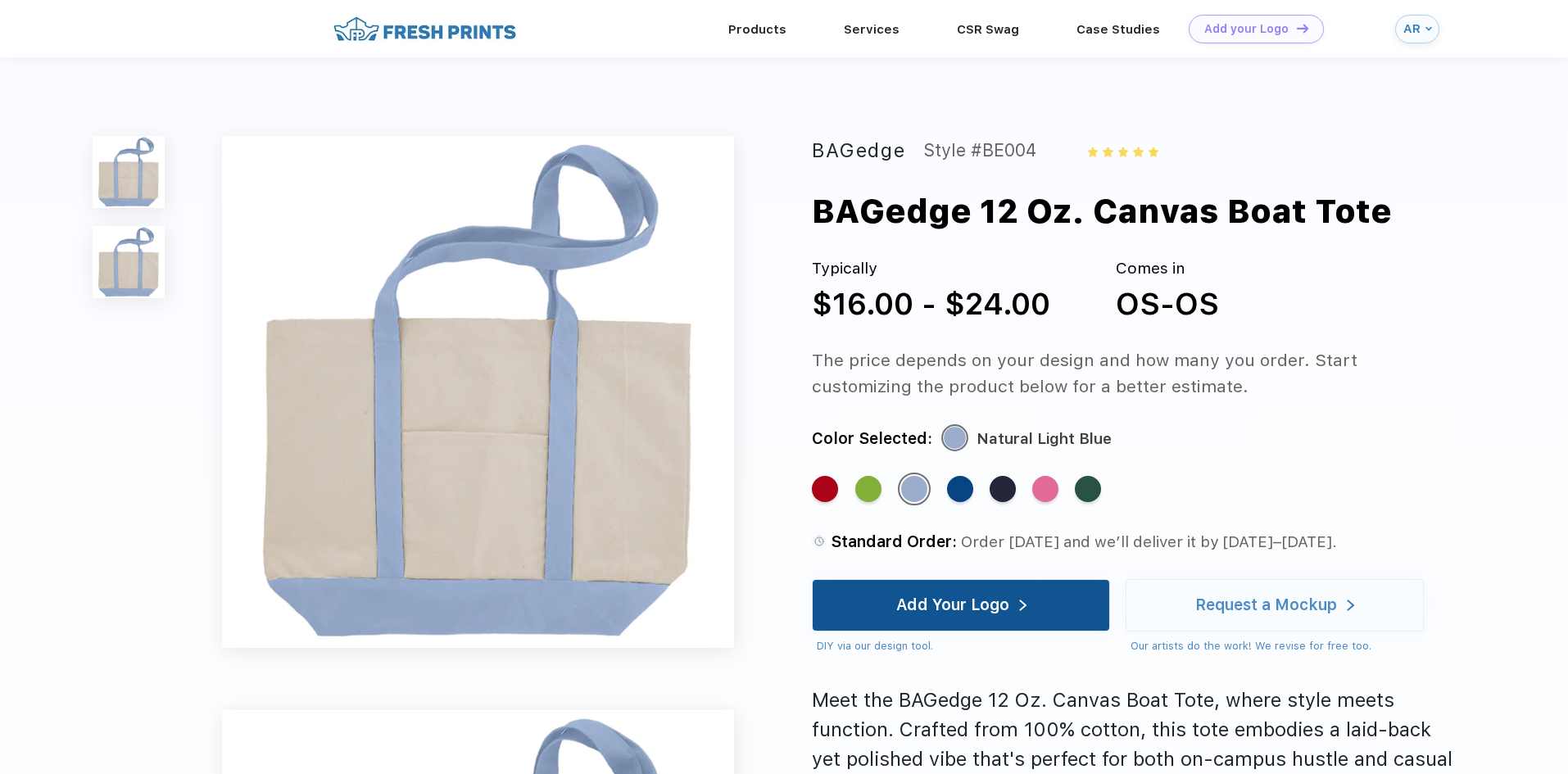
click at [1031, 599] on div "Add Your Logo" at bounding box center [961, 605] width 298 height 53
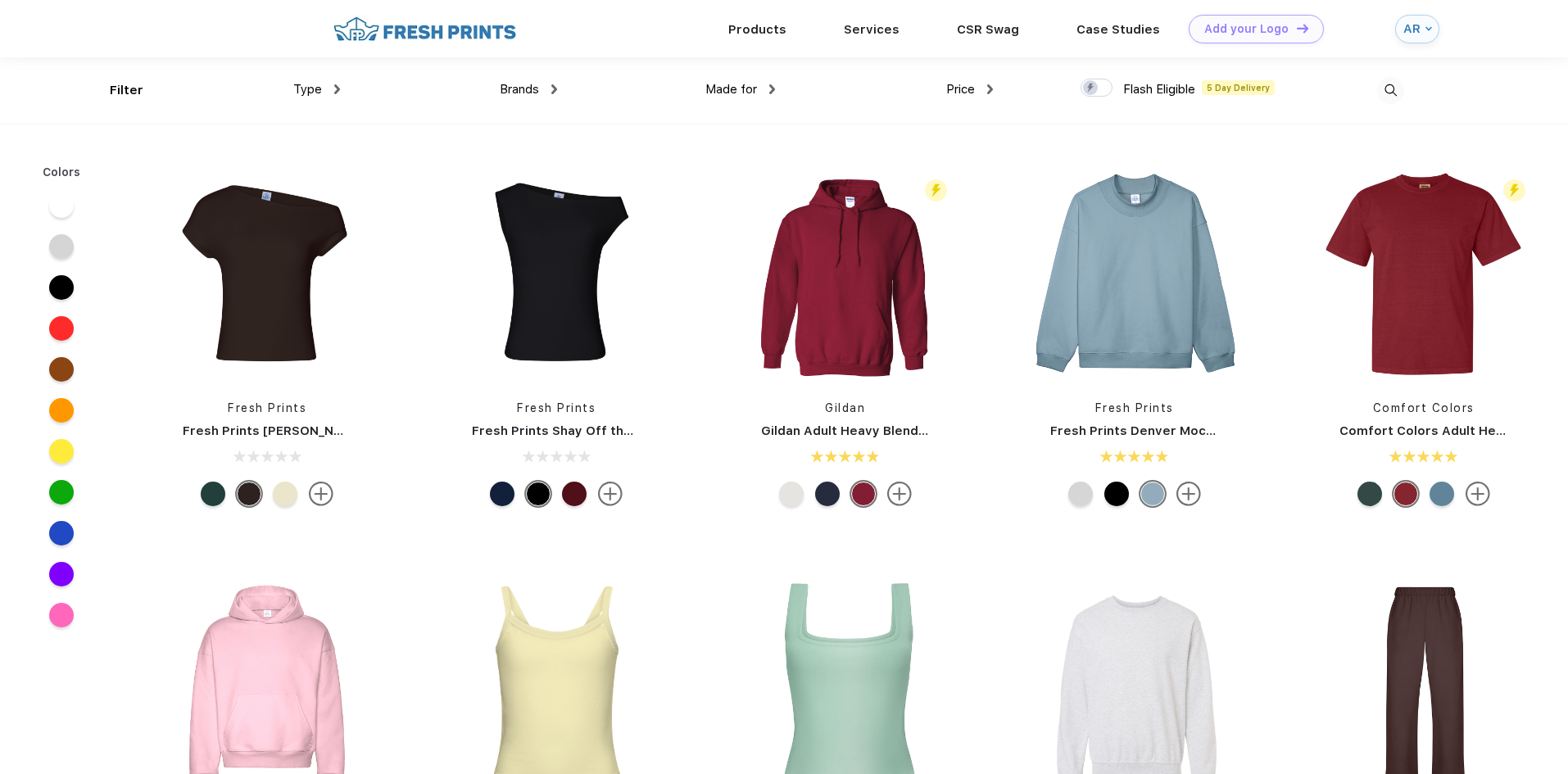
click at [1396, 93] on img at bounding box center [1390, 89] width 27 height 27
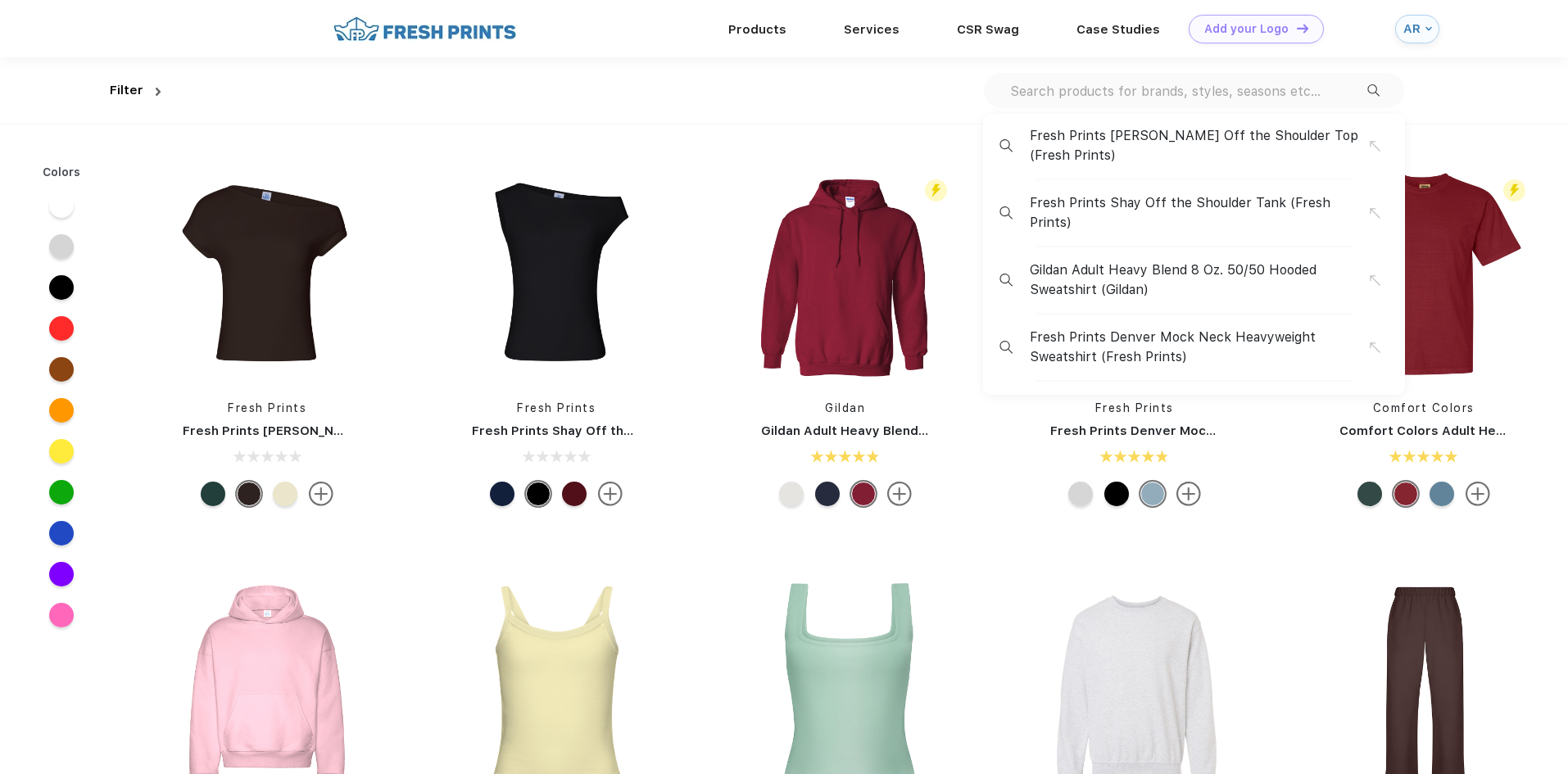
click at [1324, 90] on input "text" at bounding box center [1187, 90] width 359 height 18
type input "hats"
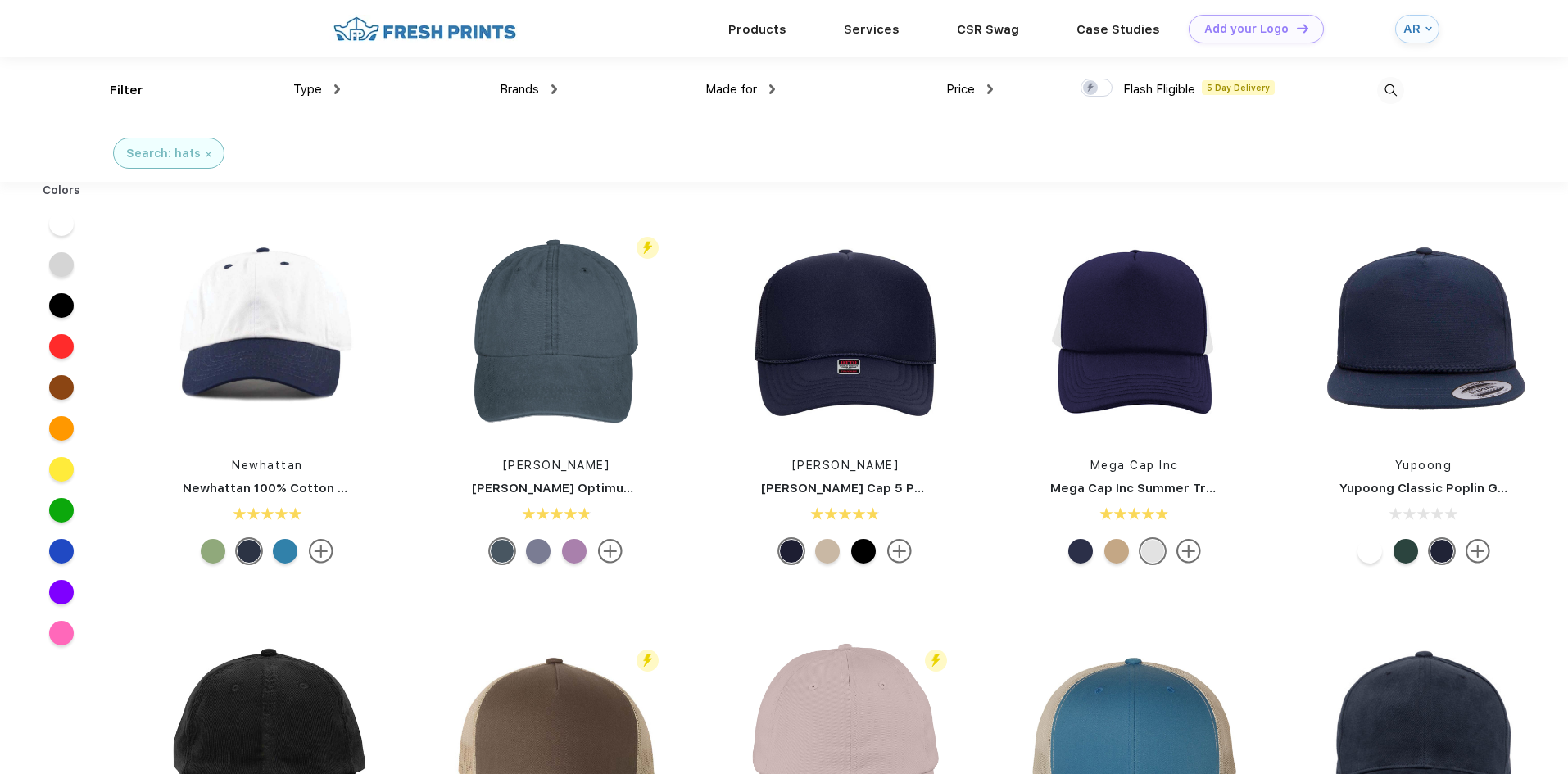
click at [824, 543] on div at bounding box center [827, 550] width 25 height 25
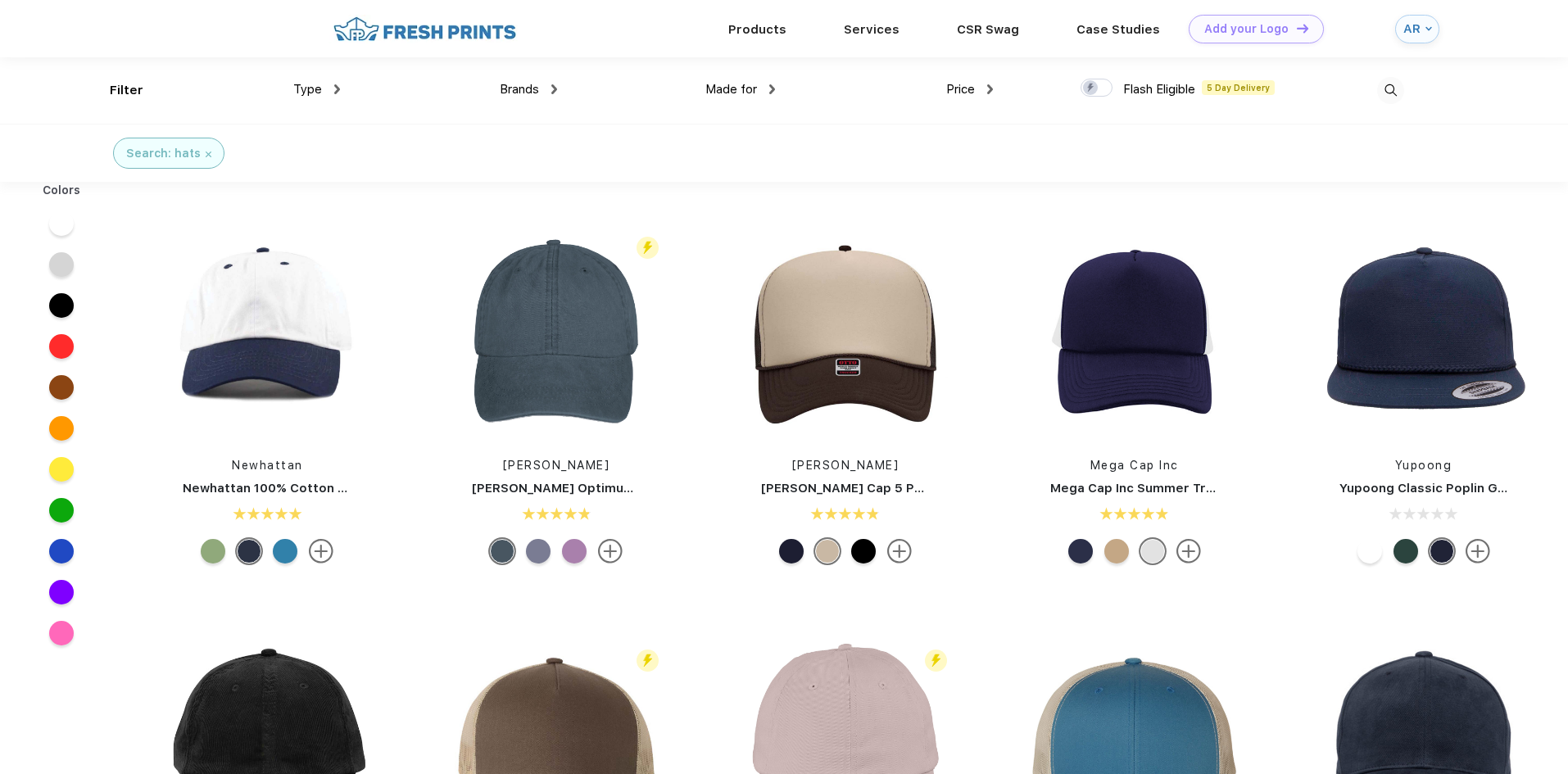
click at [865, 548] on div at bounding box center [863, 550] width 25 height 25
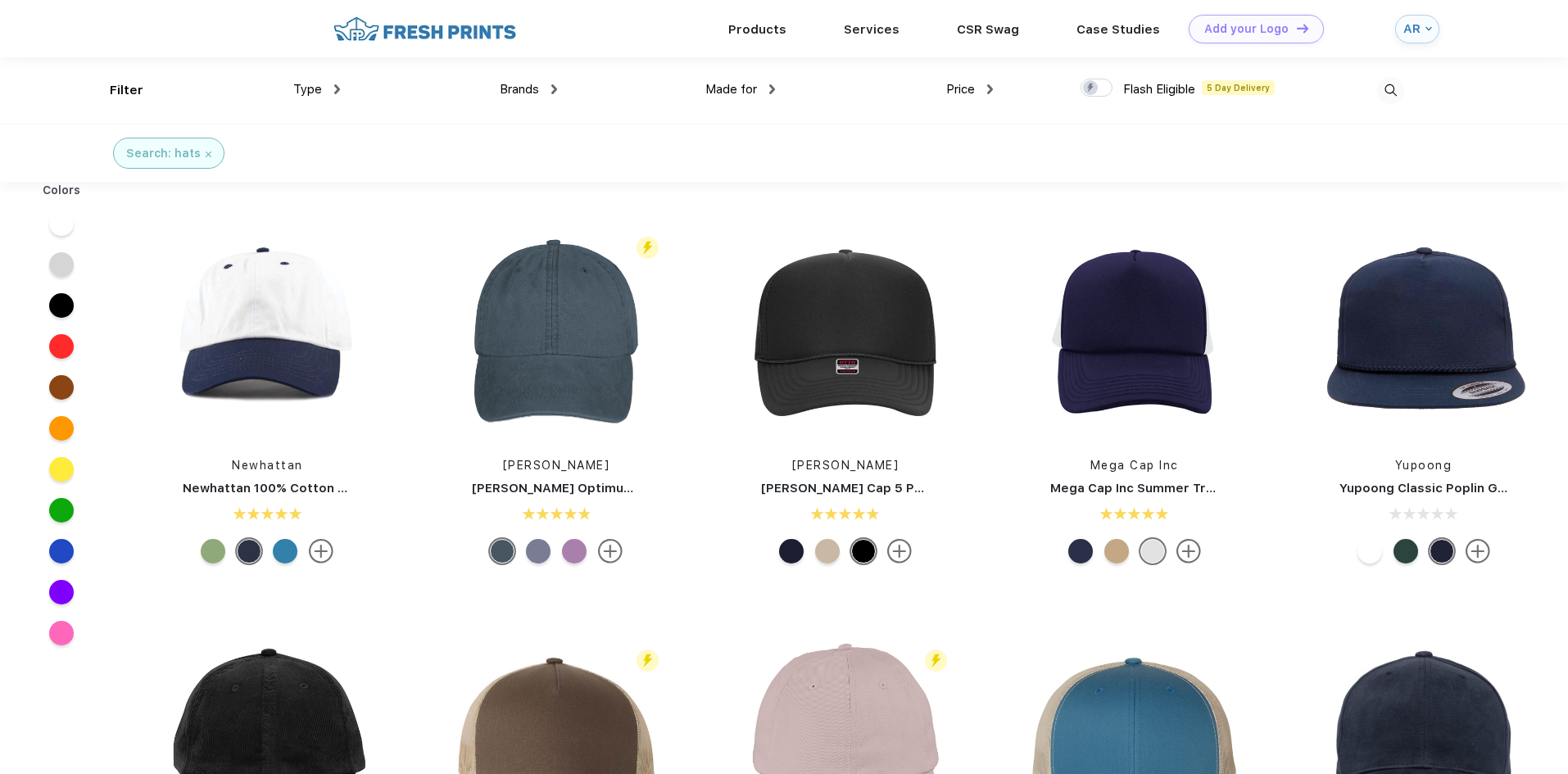
click at [819, 555] on div at bounding box center [827, 550] width 25 height 25
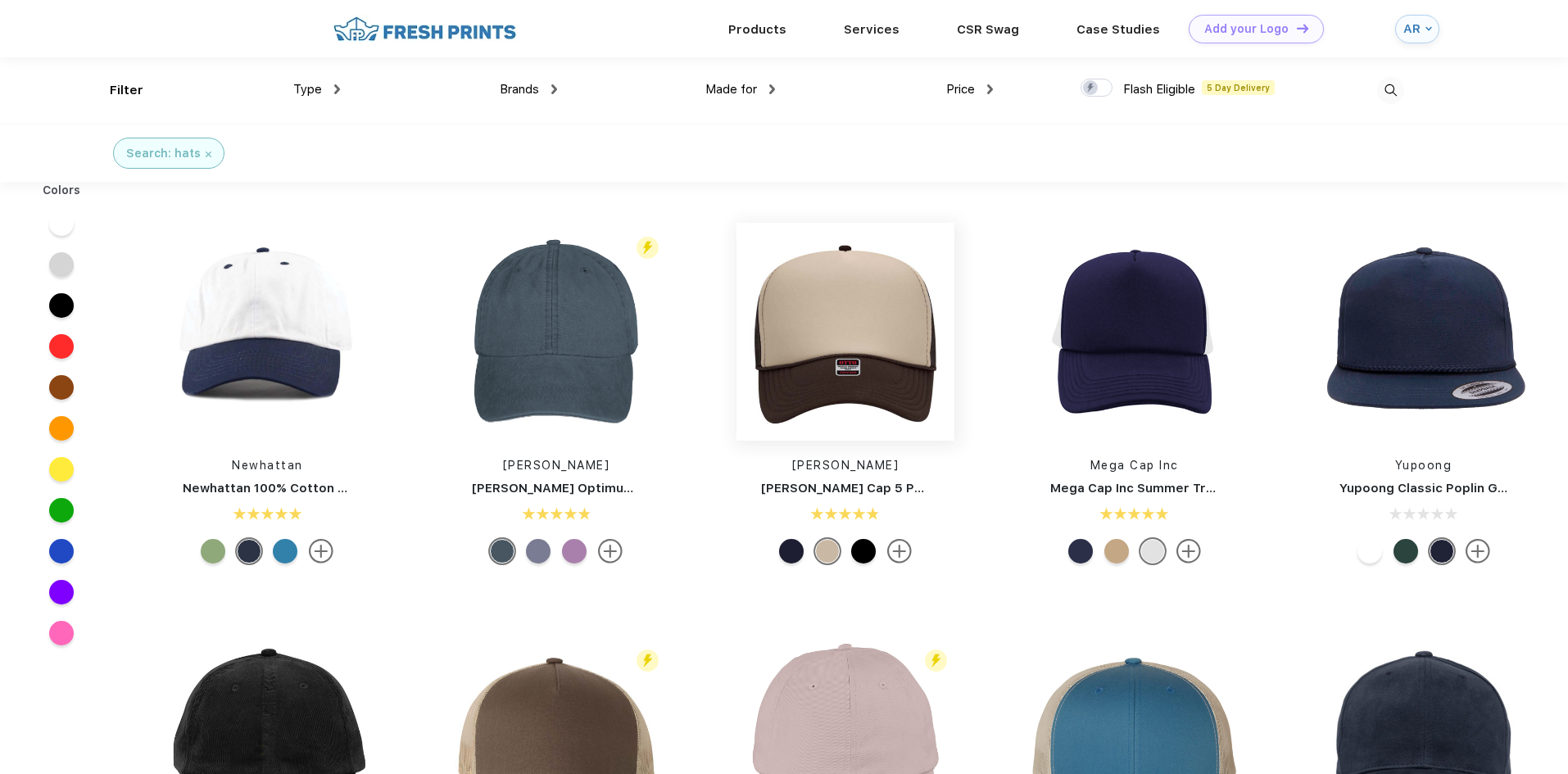
click at [902, 377] on img at bounding box center [845, 331] width 218 height 218
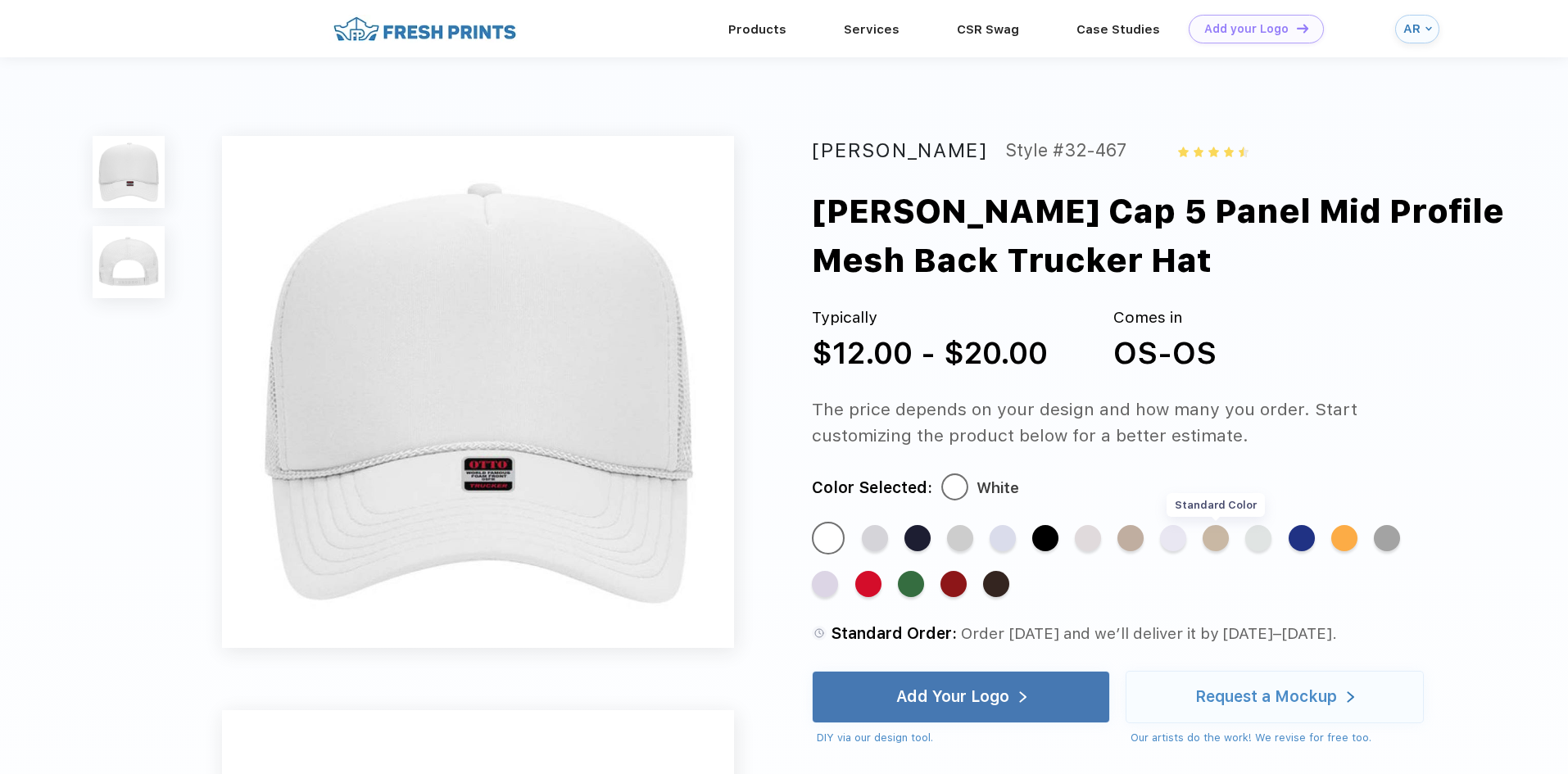
click at [1218, 549] on div "Standard Color" at bounding box center [1215, 538] width 26 height 26
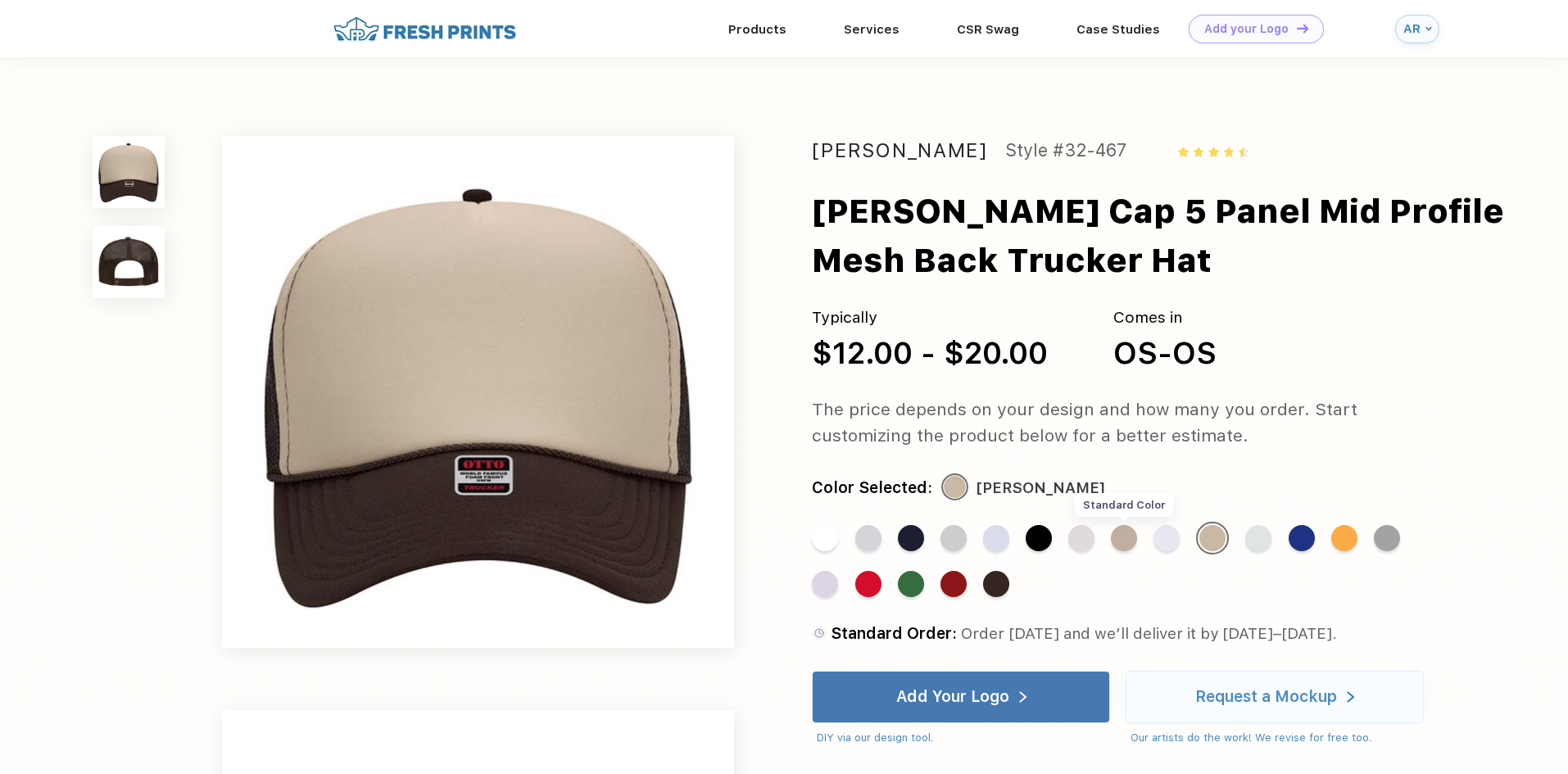
click at [1136, 544] on div "Standard Color" at bounding box center [1124, 538] width 26 height 26
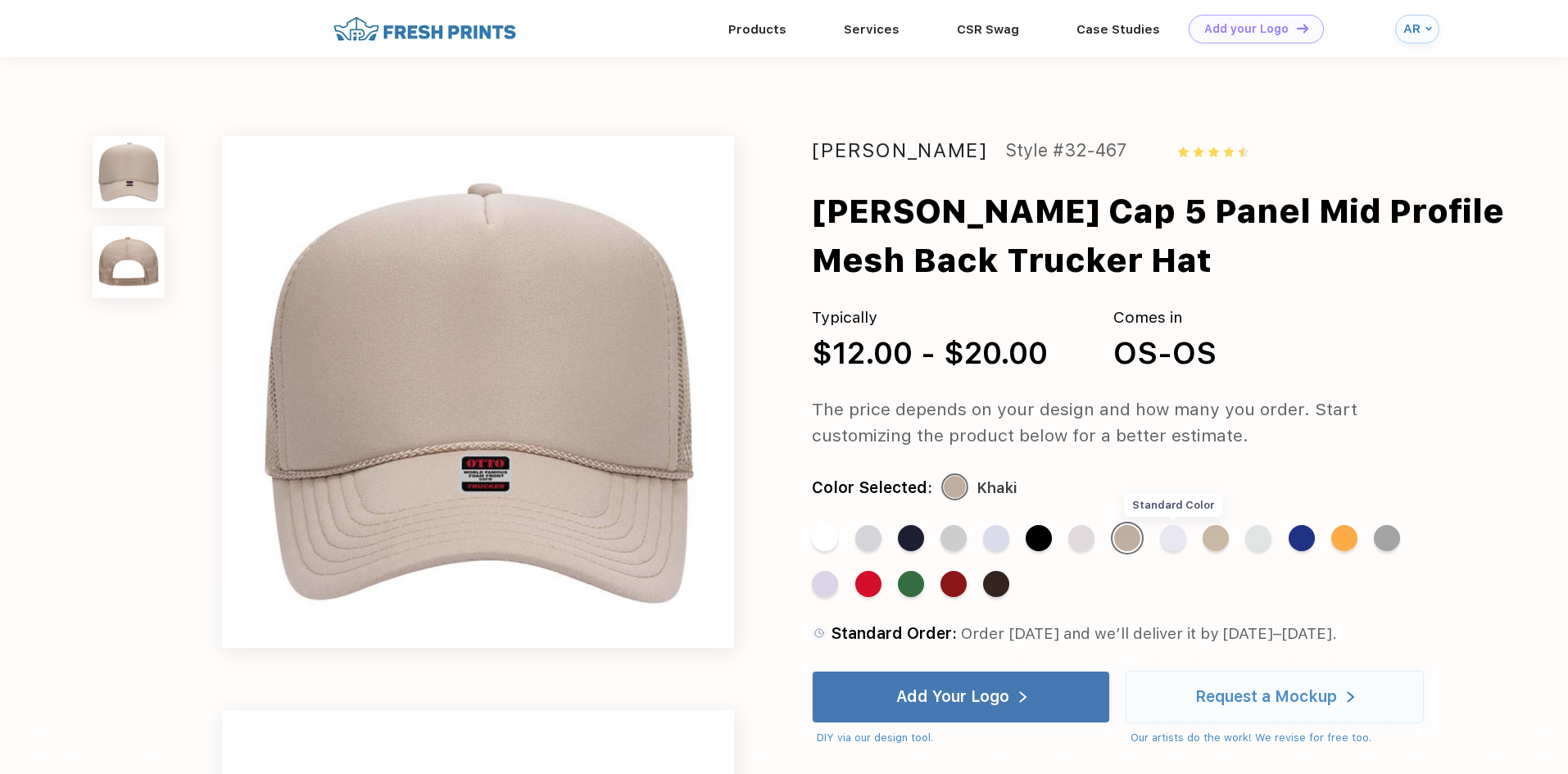
click at [1165, 537] on div "Standard Color" at bounding box center [1173, 538] width 26 height 26
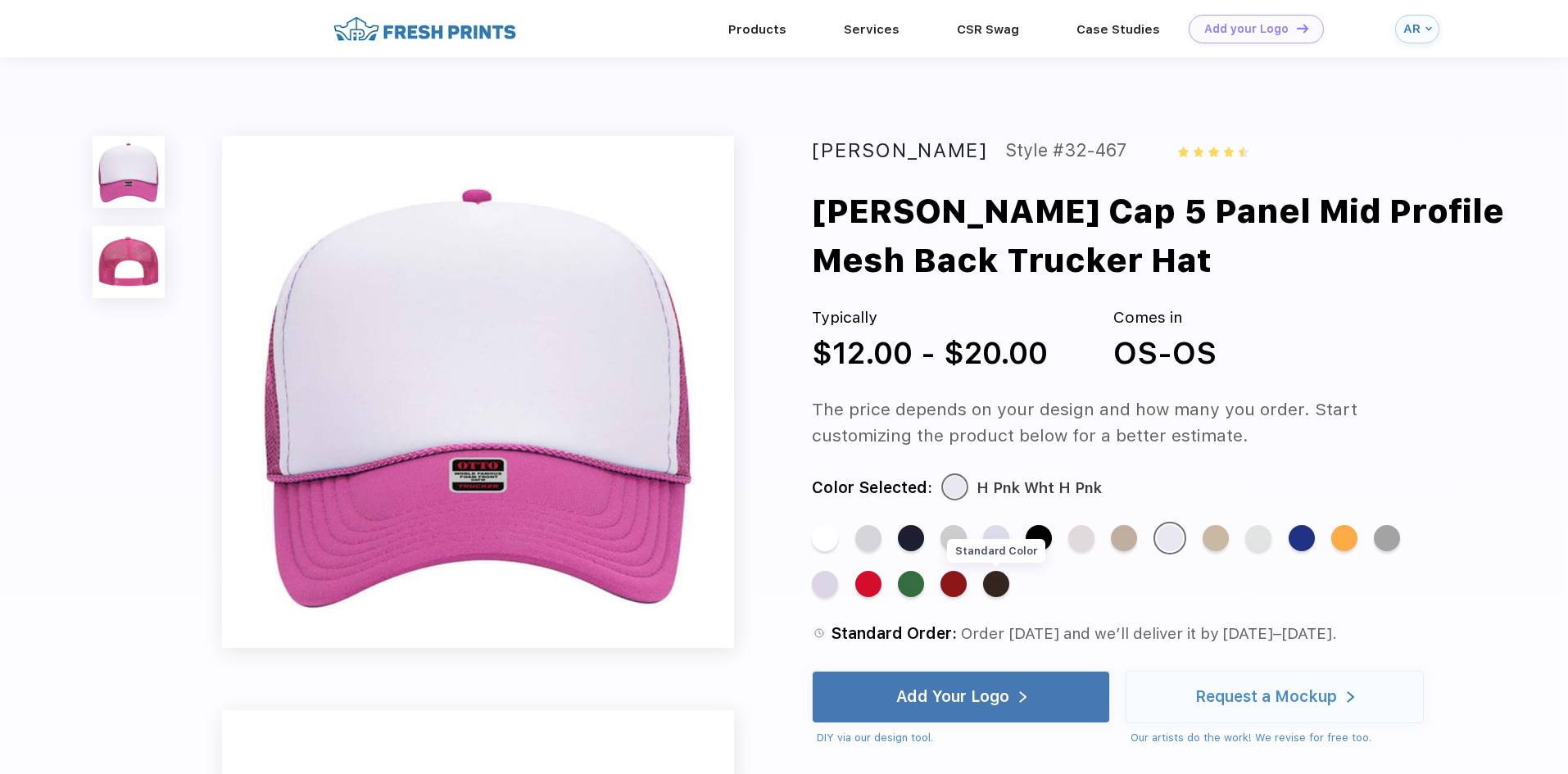
click at [992, 588] on div "Standard Color" at bounding box center [996, 584] width 26 height 26
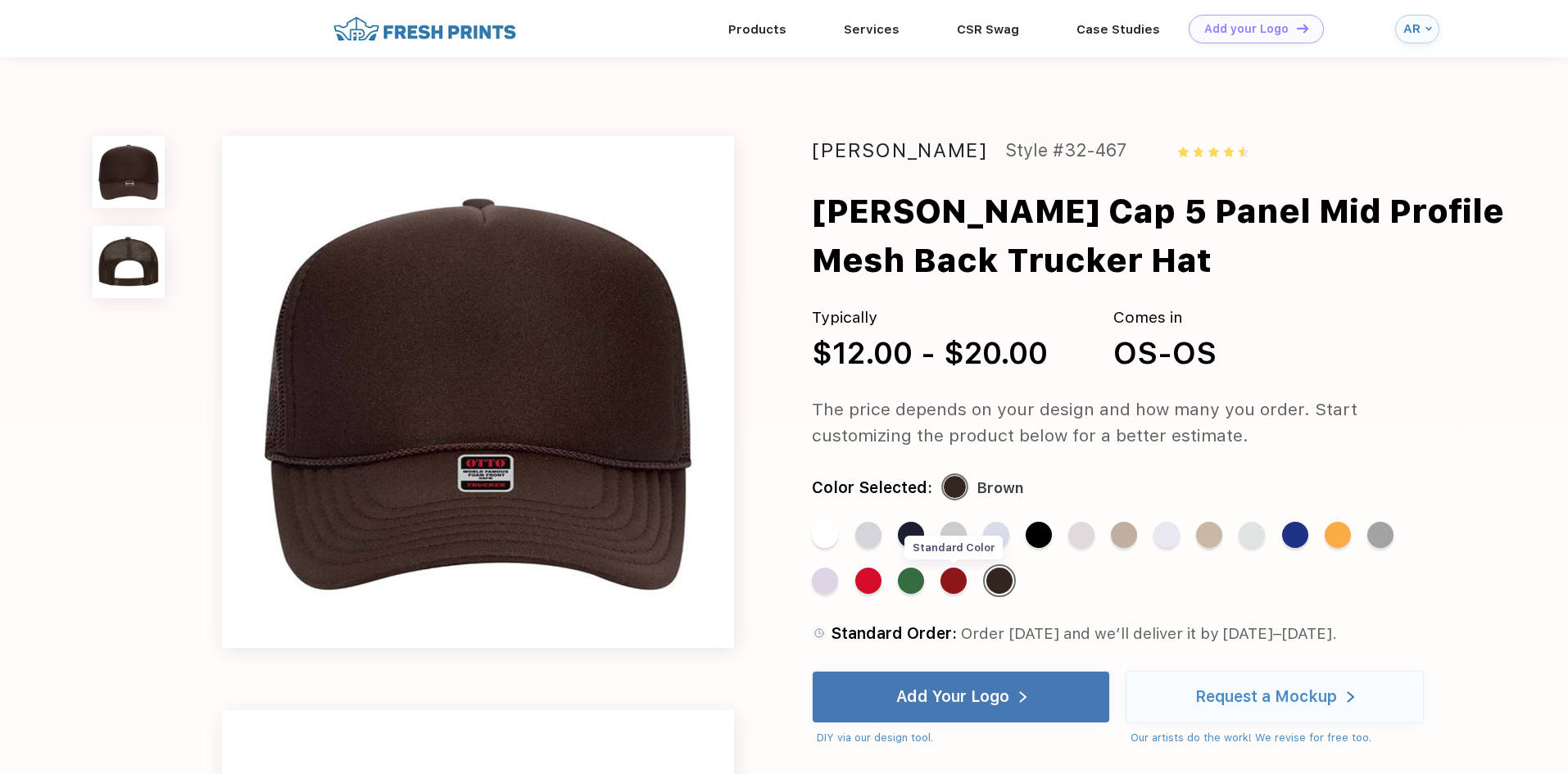
click at [949, 586] on div "Standard Color" at bounding box center [953, 580] width 26 height 26
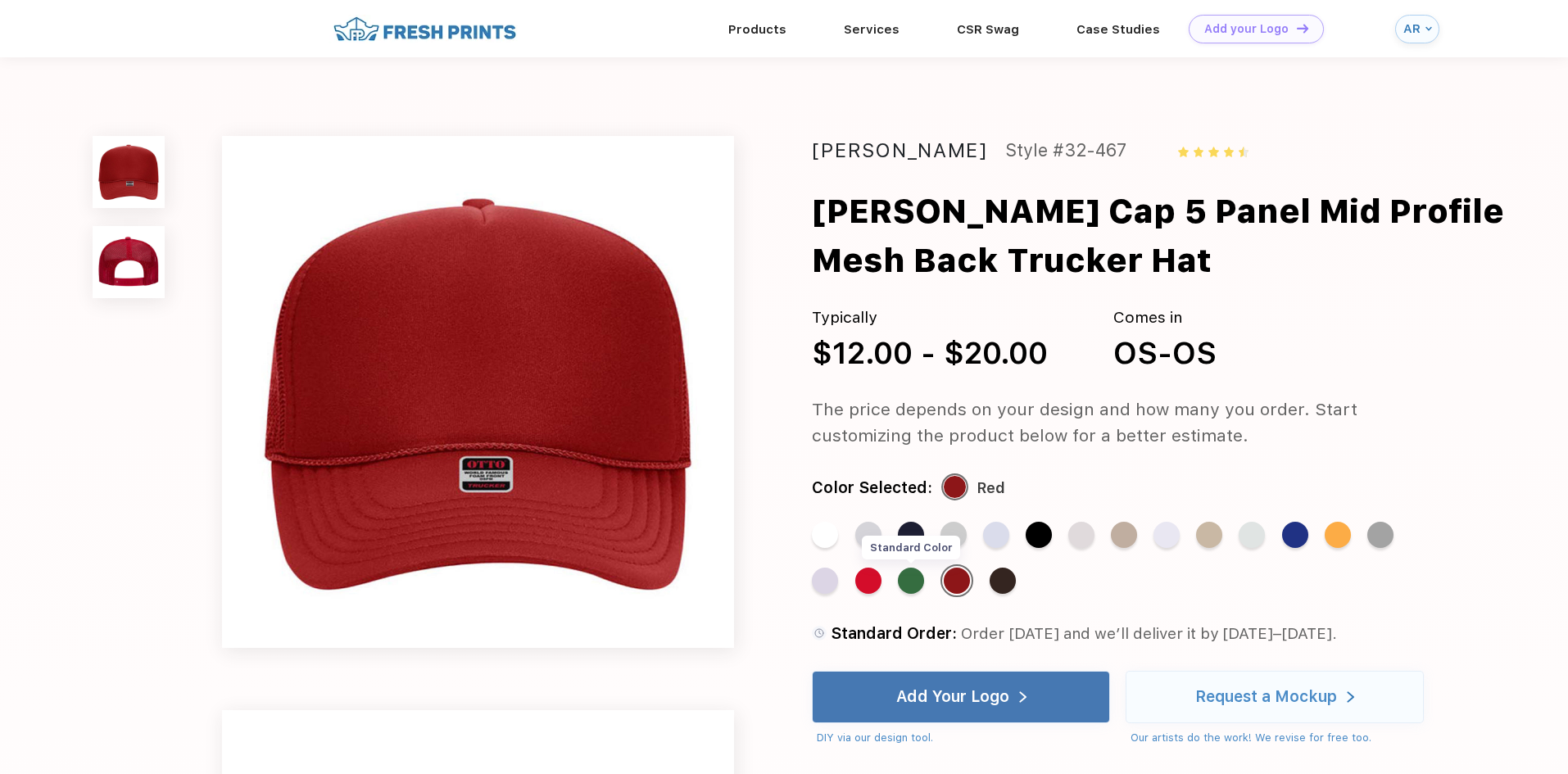
click at [916, 590] on div "Standard Color" at bounding box center [911, 580] width 26 height 26
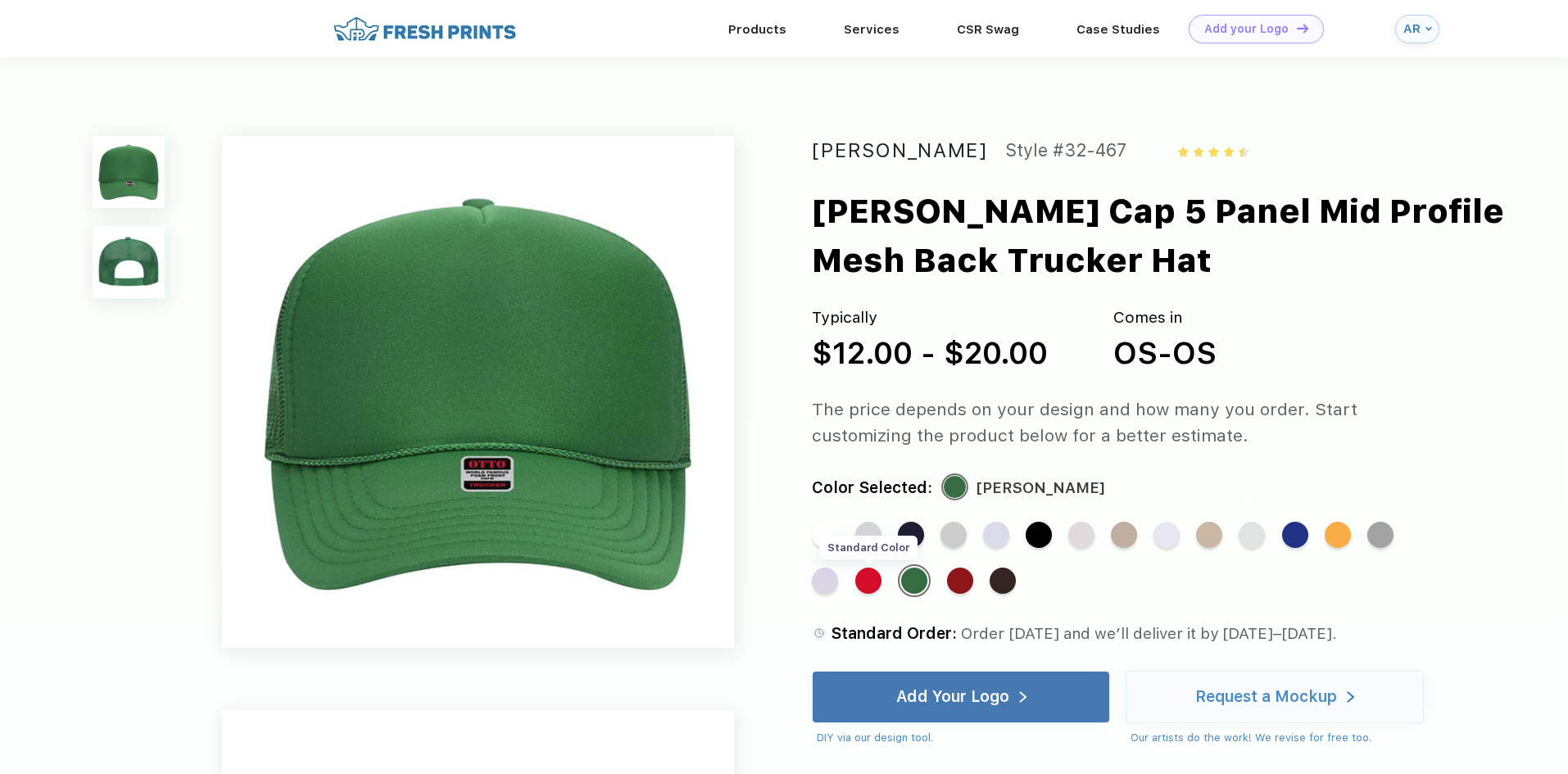
click at [873, 587] on div "Standard Color" at bounding box center [868, 580] width 26 height 26
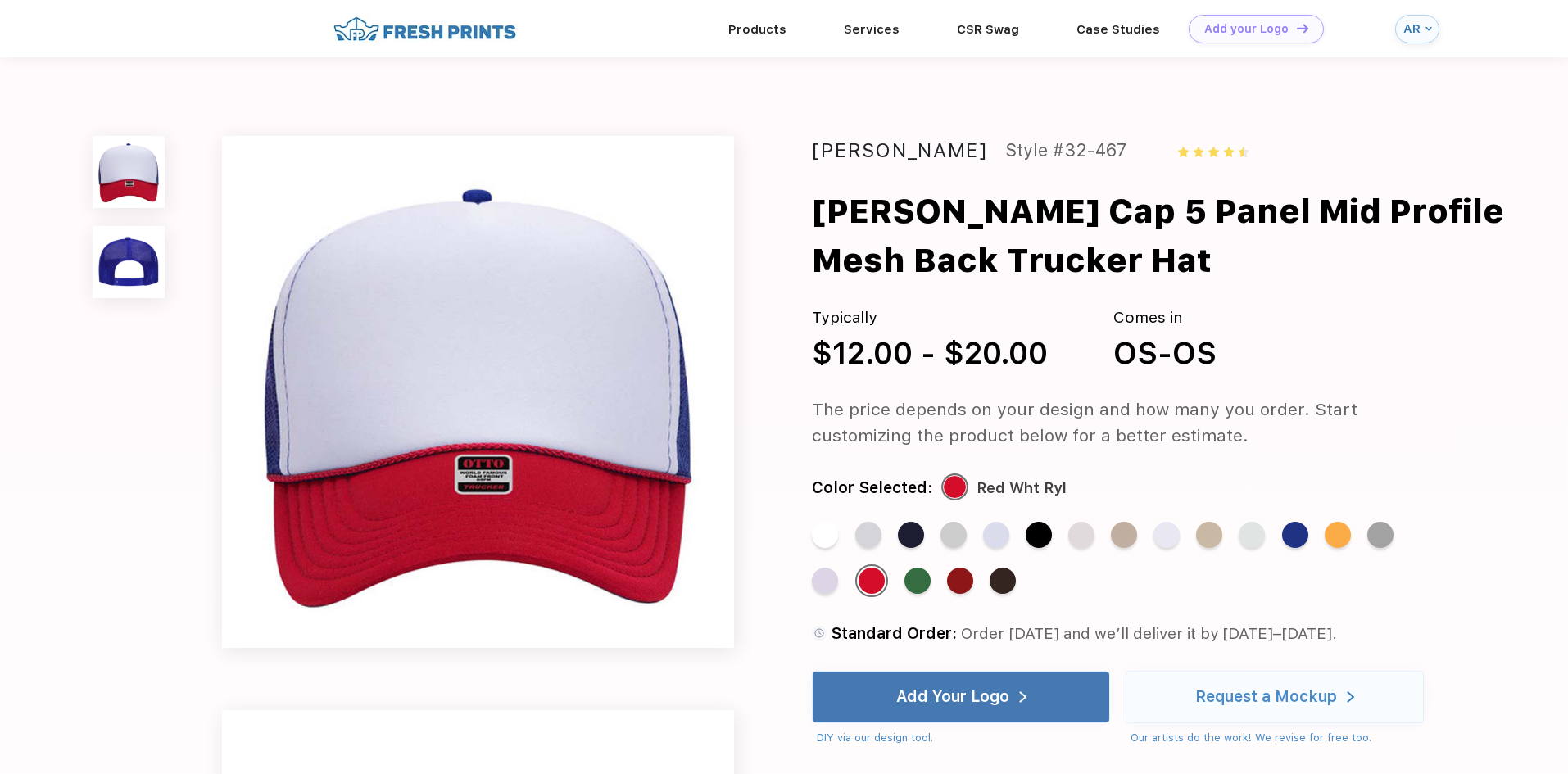
click at [813, 587] on div "Standard Color" at bounding box center [825, 580] width 26 height 26
click at [820, 583] on div "Standard Color" at bounding box center [825, 580] width 26 height 26
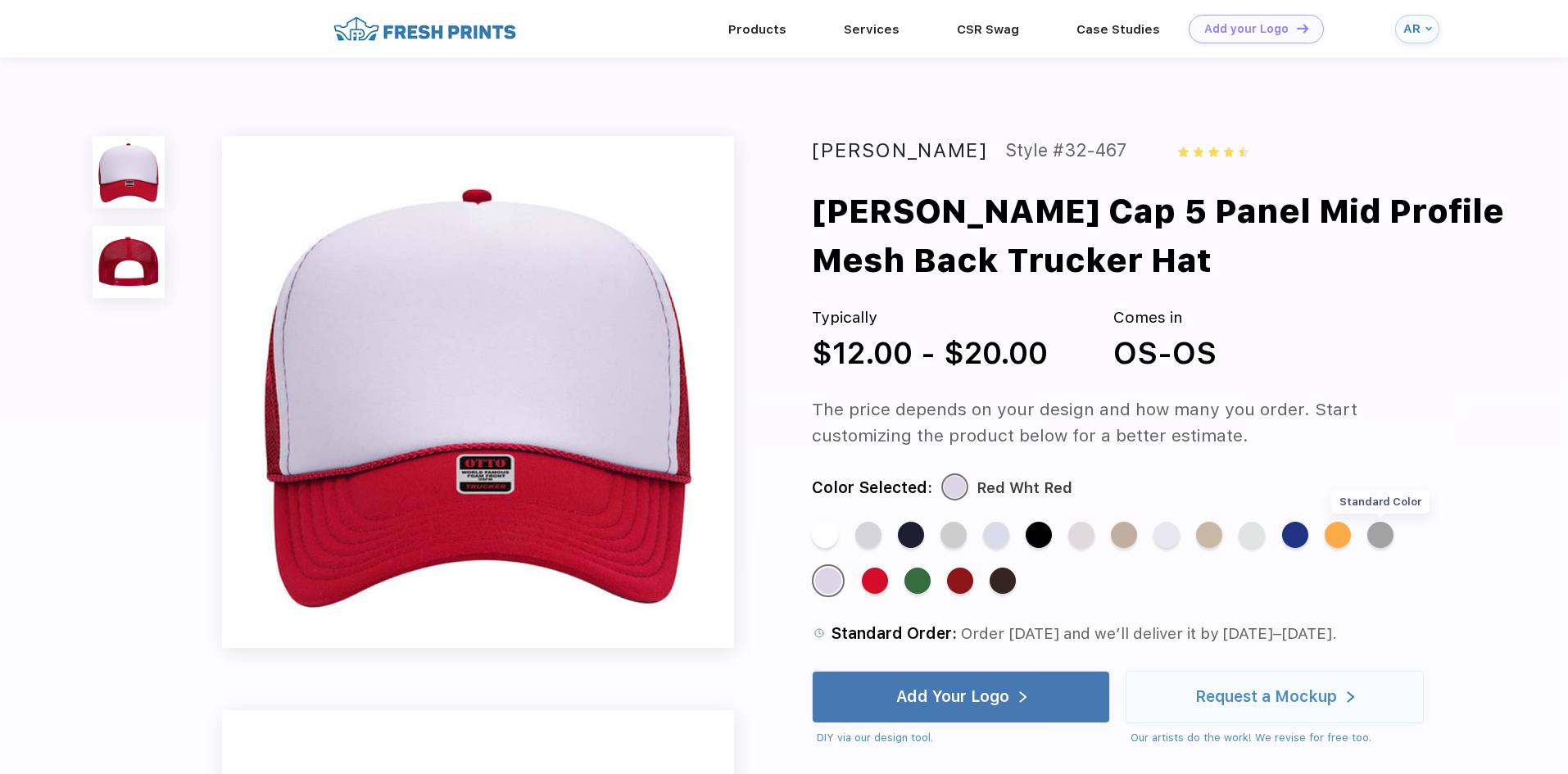
click at [1377, 541] on div "Standard Color" at bounding box center [1380, 535] width 26 height 26
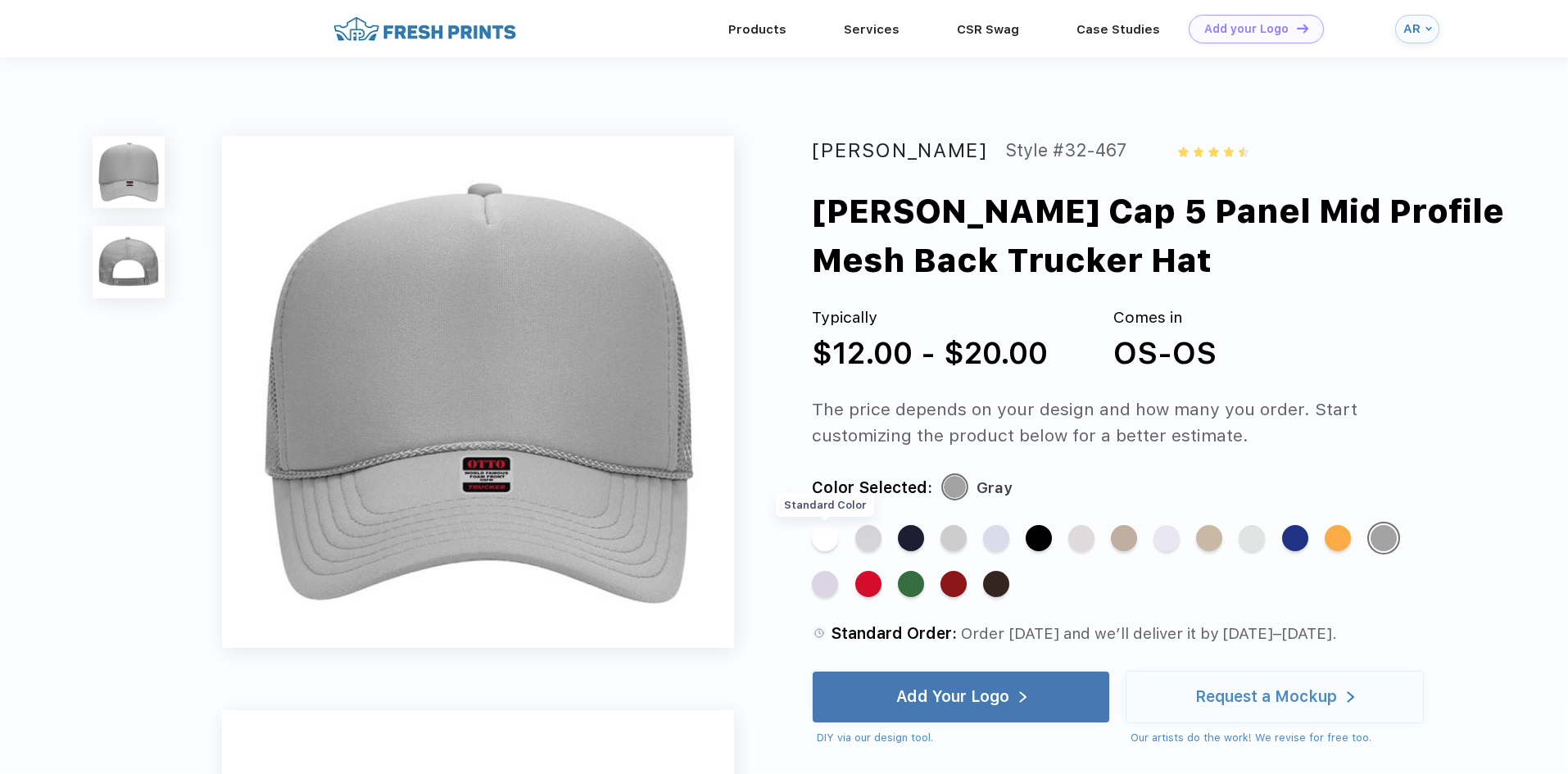
click at [821, 539] on div "Standard Color" at bounding box center [825, 538] width 26 height 26
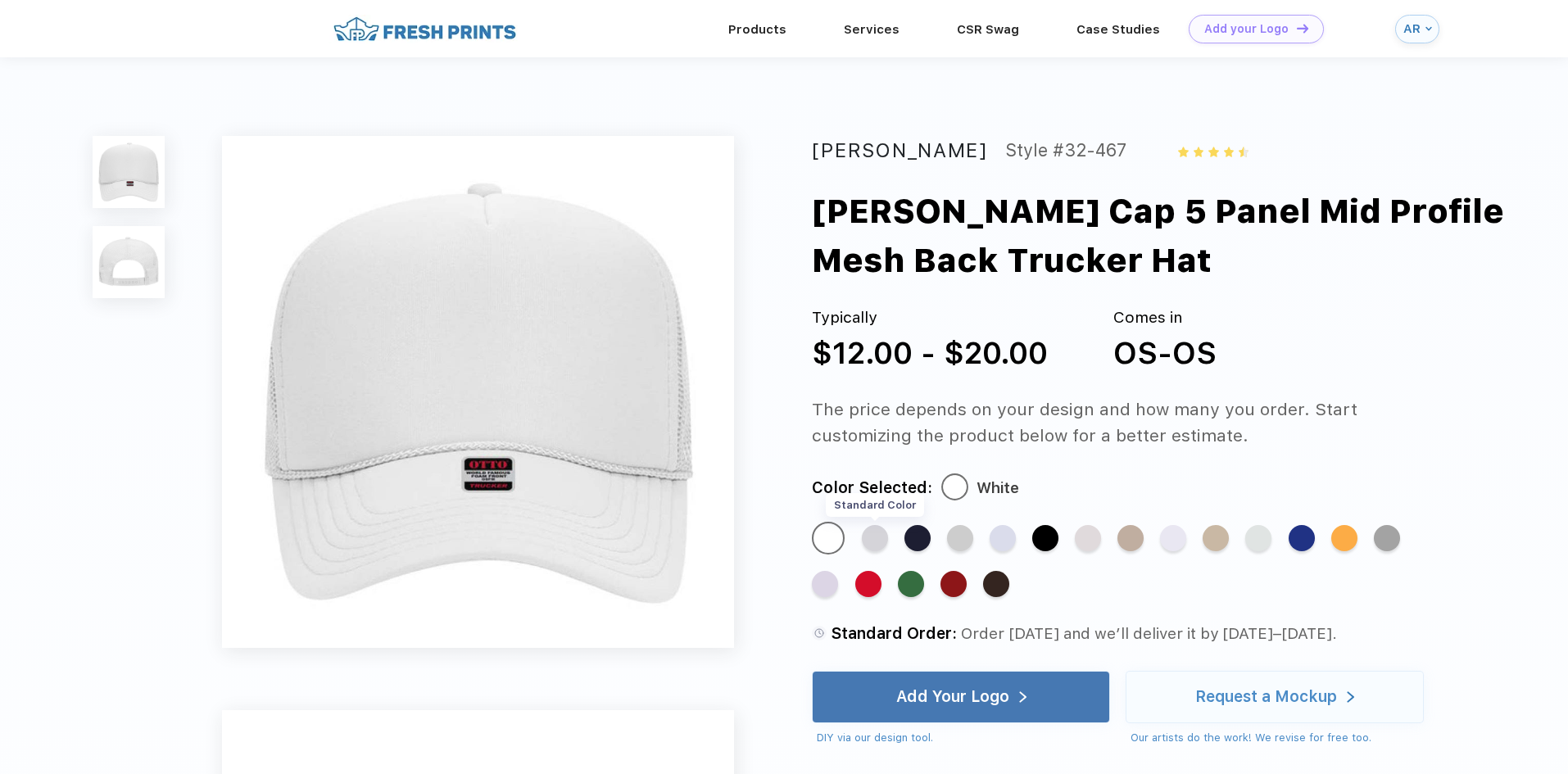
click at [865, 542] on div "Standard Color" at bounding box center [874, 538] width 26 height 26
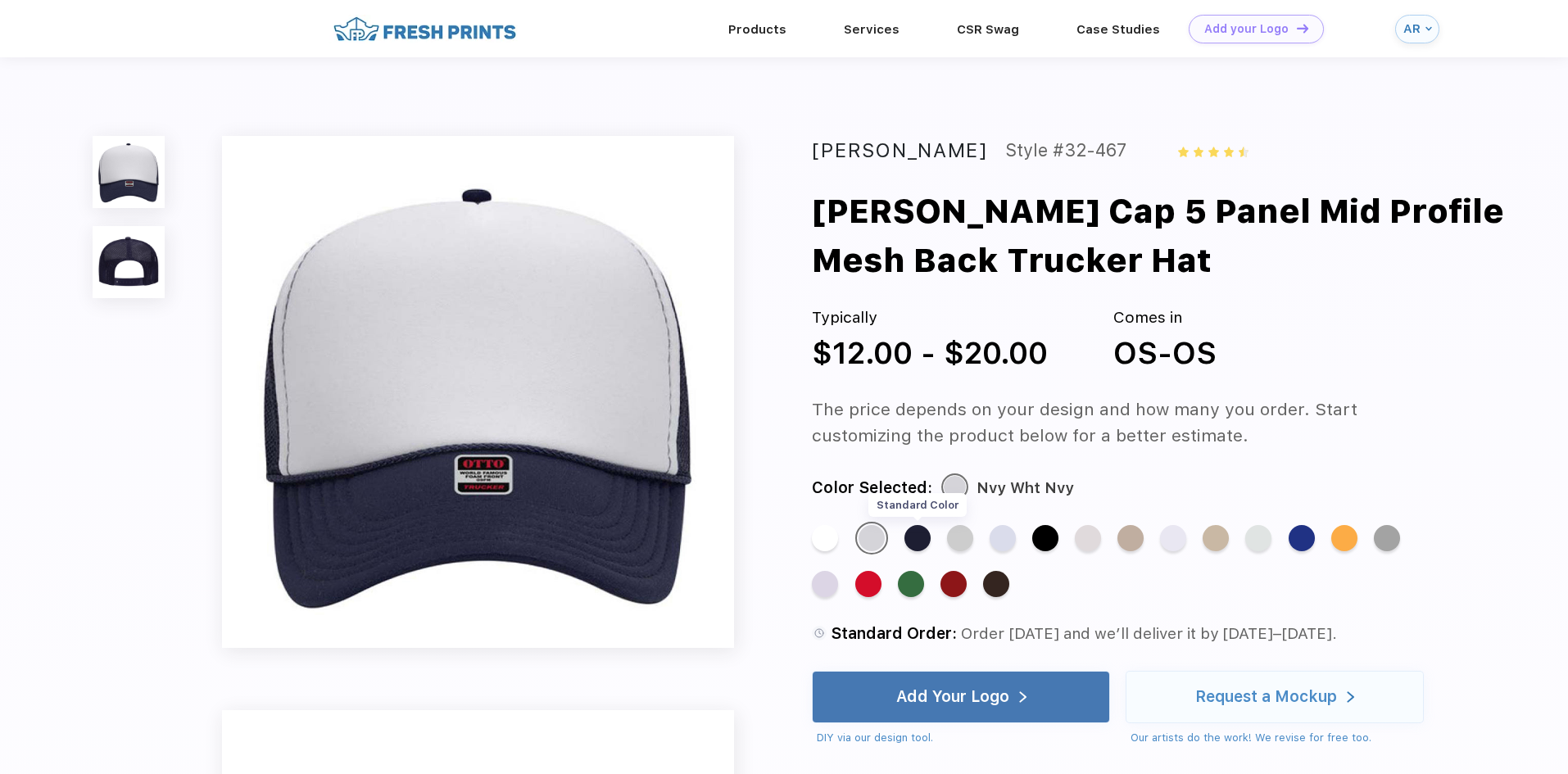
click at [929, 541] on div "Standard Color" at bounding box center [917, 538] width 26 height 26
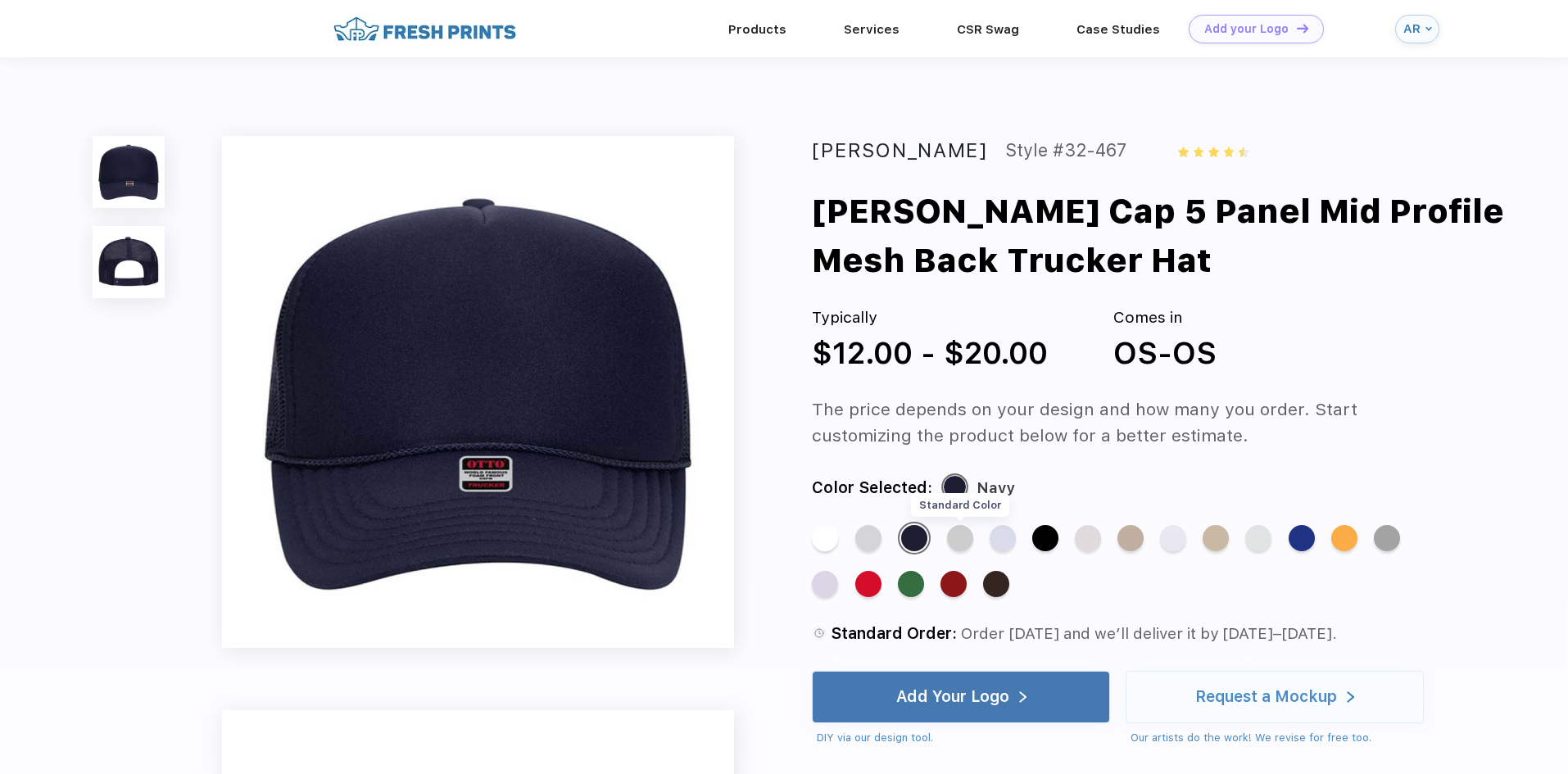
click at [955, 540] on div "Standard Color" at bounding box center [960, 538] width 26 height 26
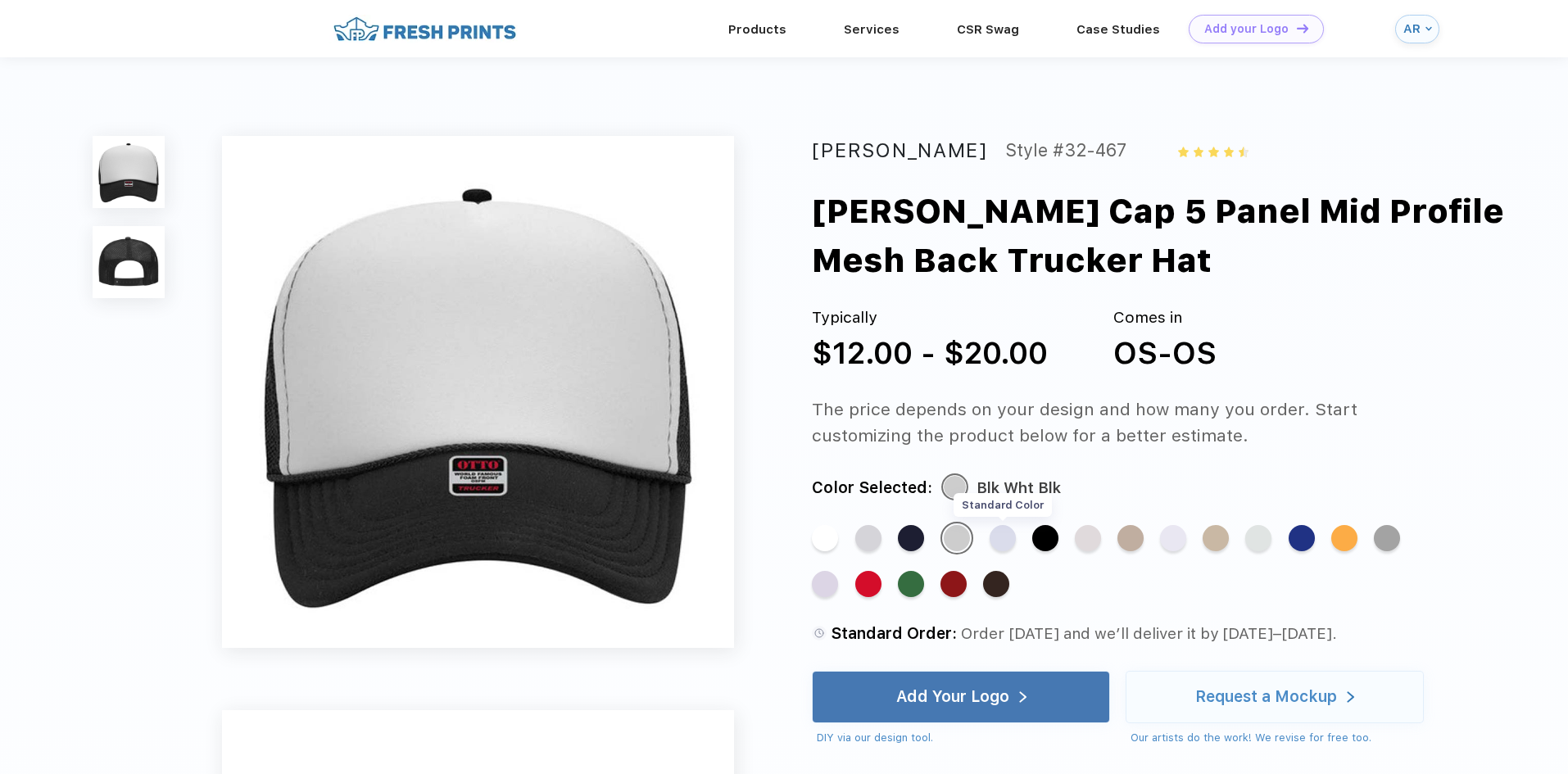
click at [995, 540] on div "Standard Color" at bounding box center [1003, 538] width 26 height 26
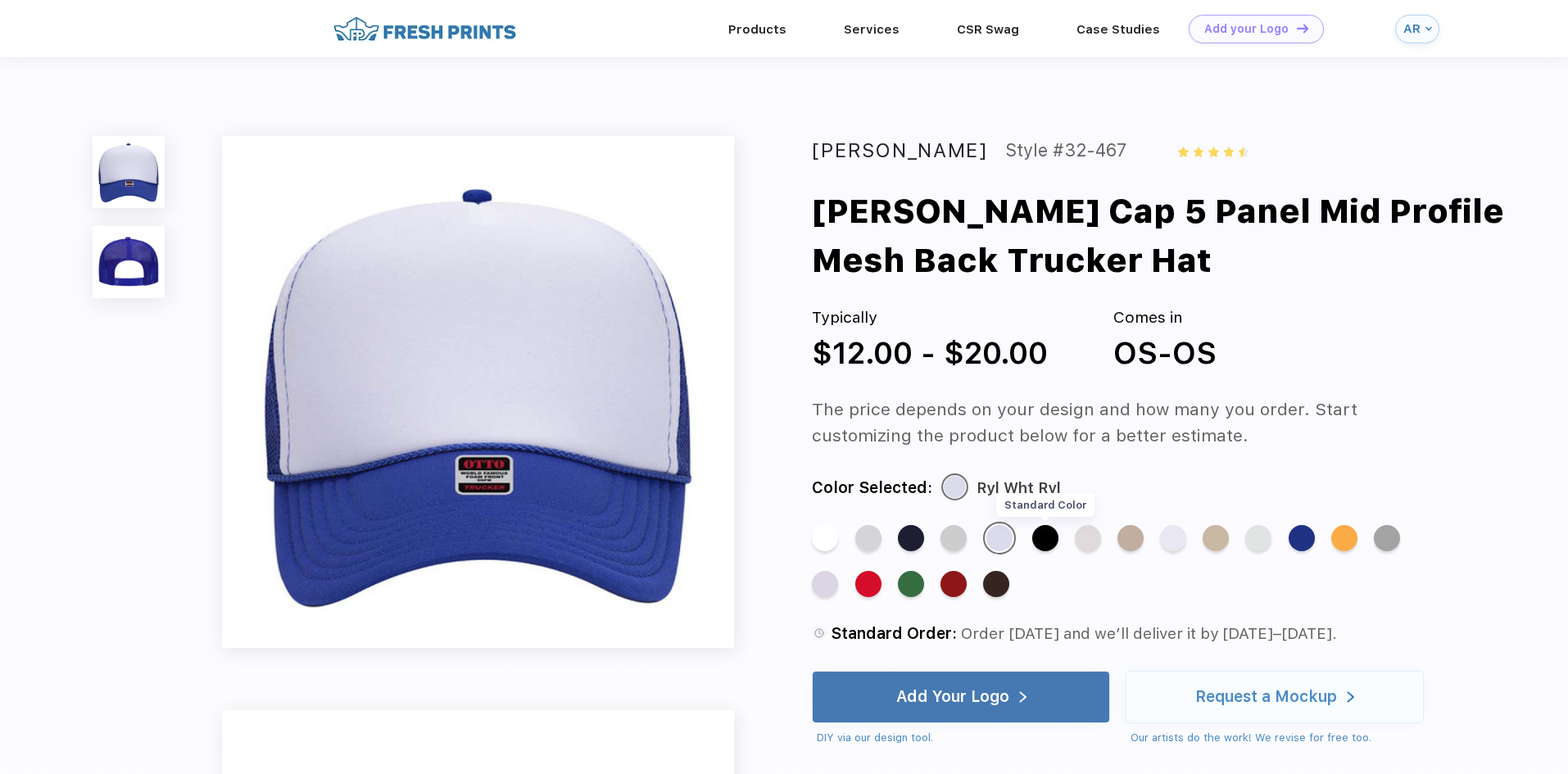
click at [1042, 543] on div "Standard Color" at bounding box center [1045, 538] width 26 height 26
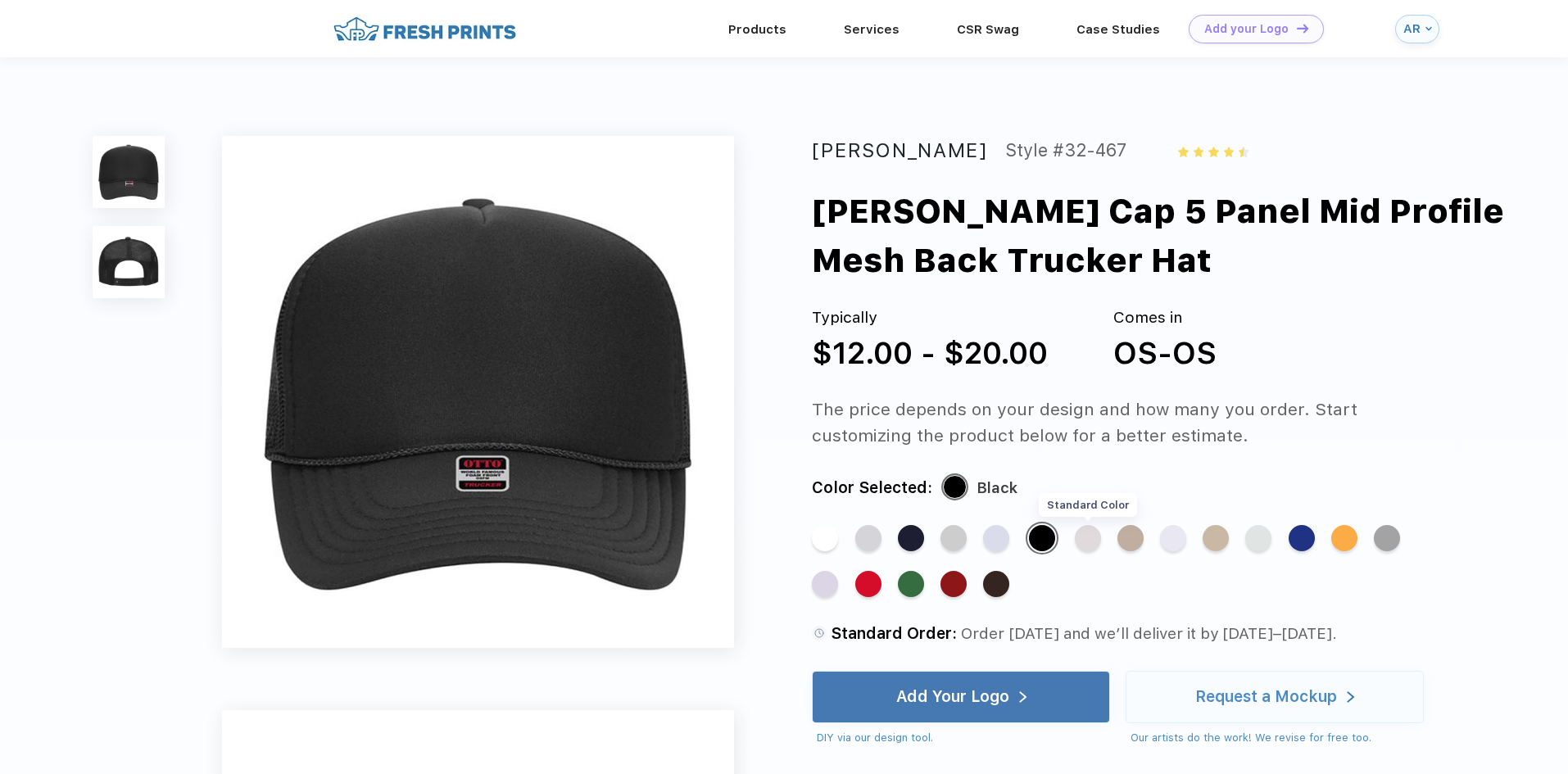
click at [1091, 544] on div "Standard Color" at bounding box center [1088, 538] width 26 height 26
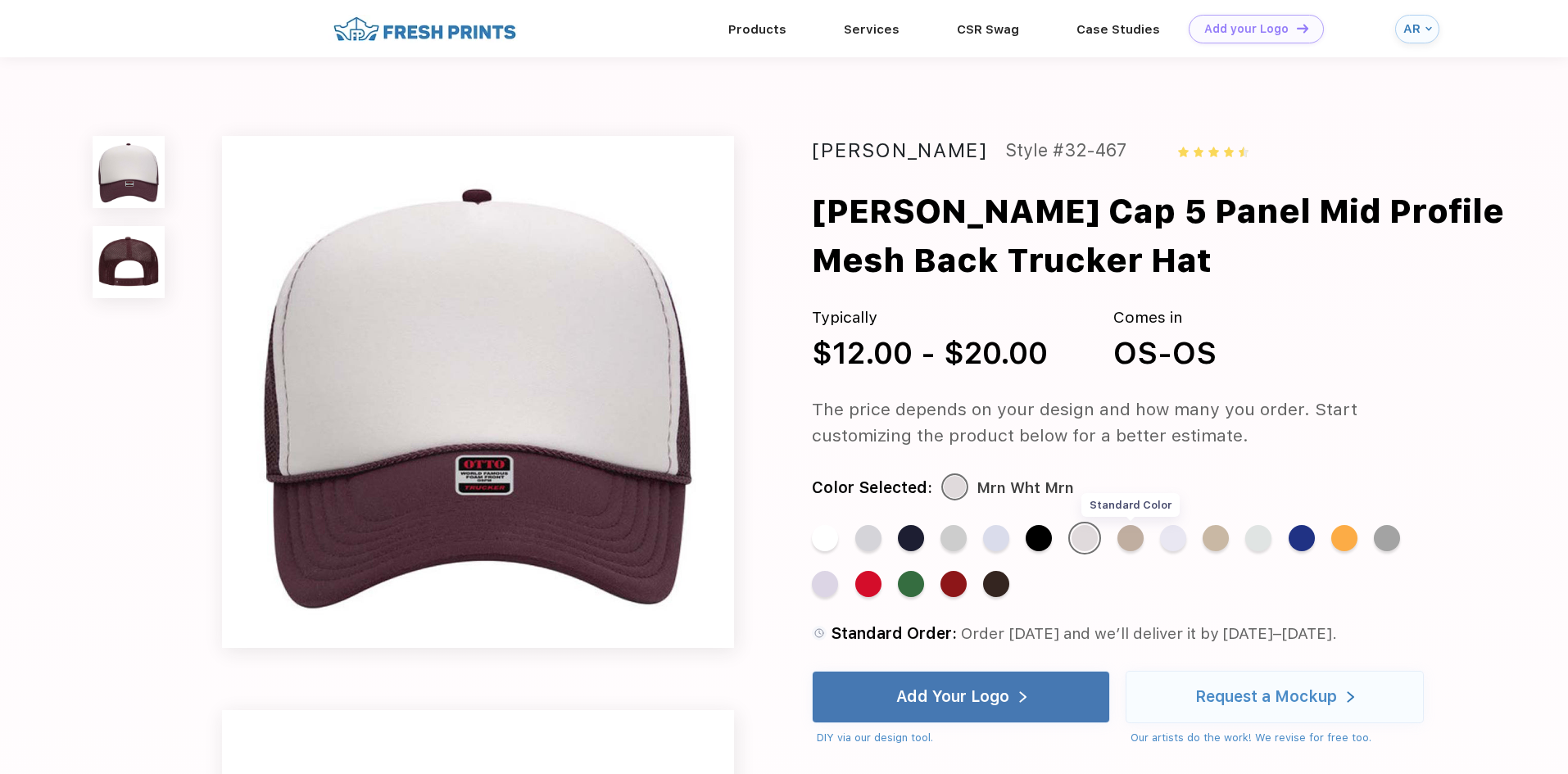
click at [1127, 541] on div "Standard Color" at bounding box center [1130, 538] width 26 height 26
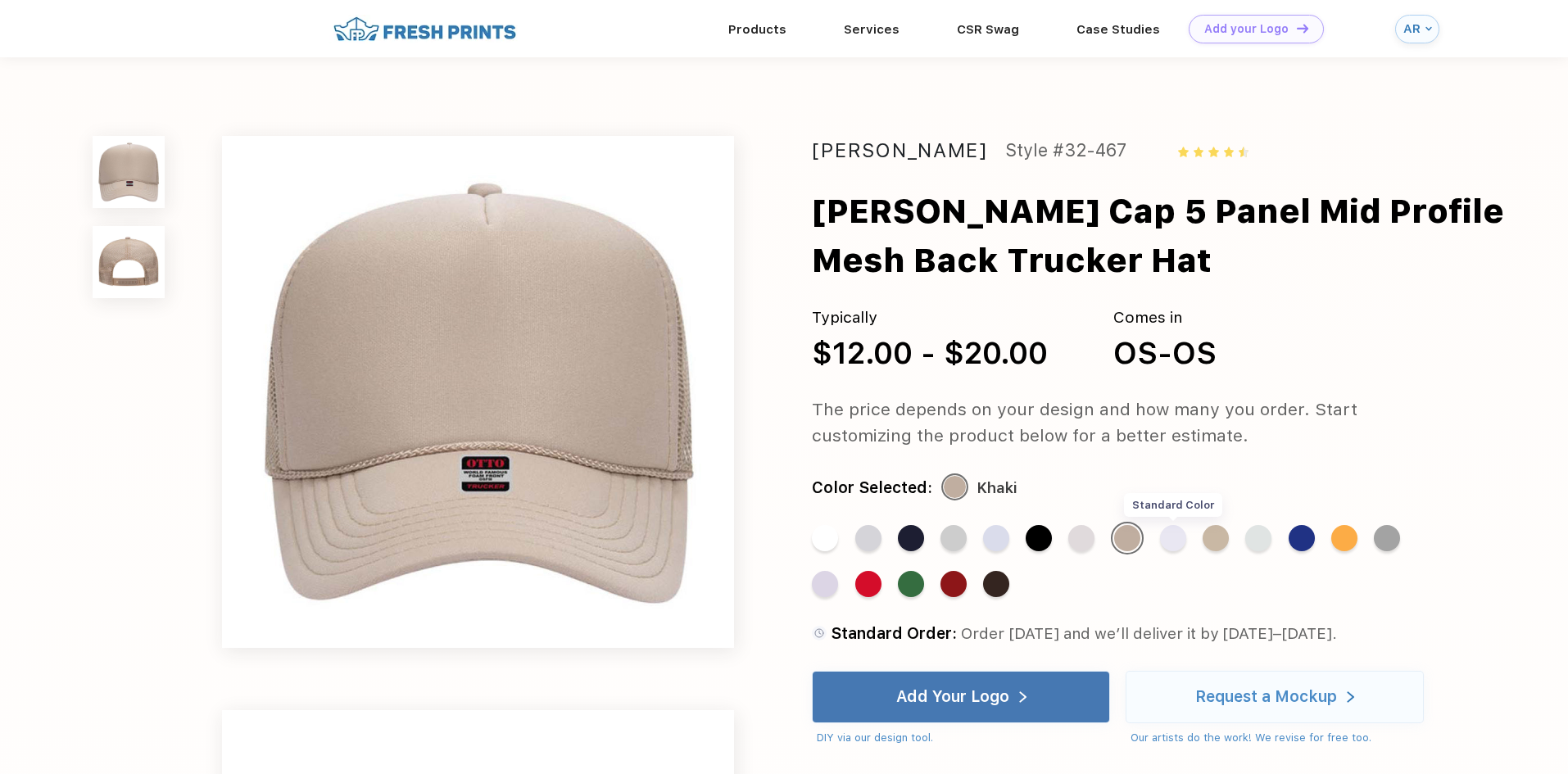
click at [1166, 543] on div "Standard Color" at bounding box center [1173, 538] width 26 height 26
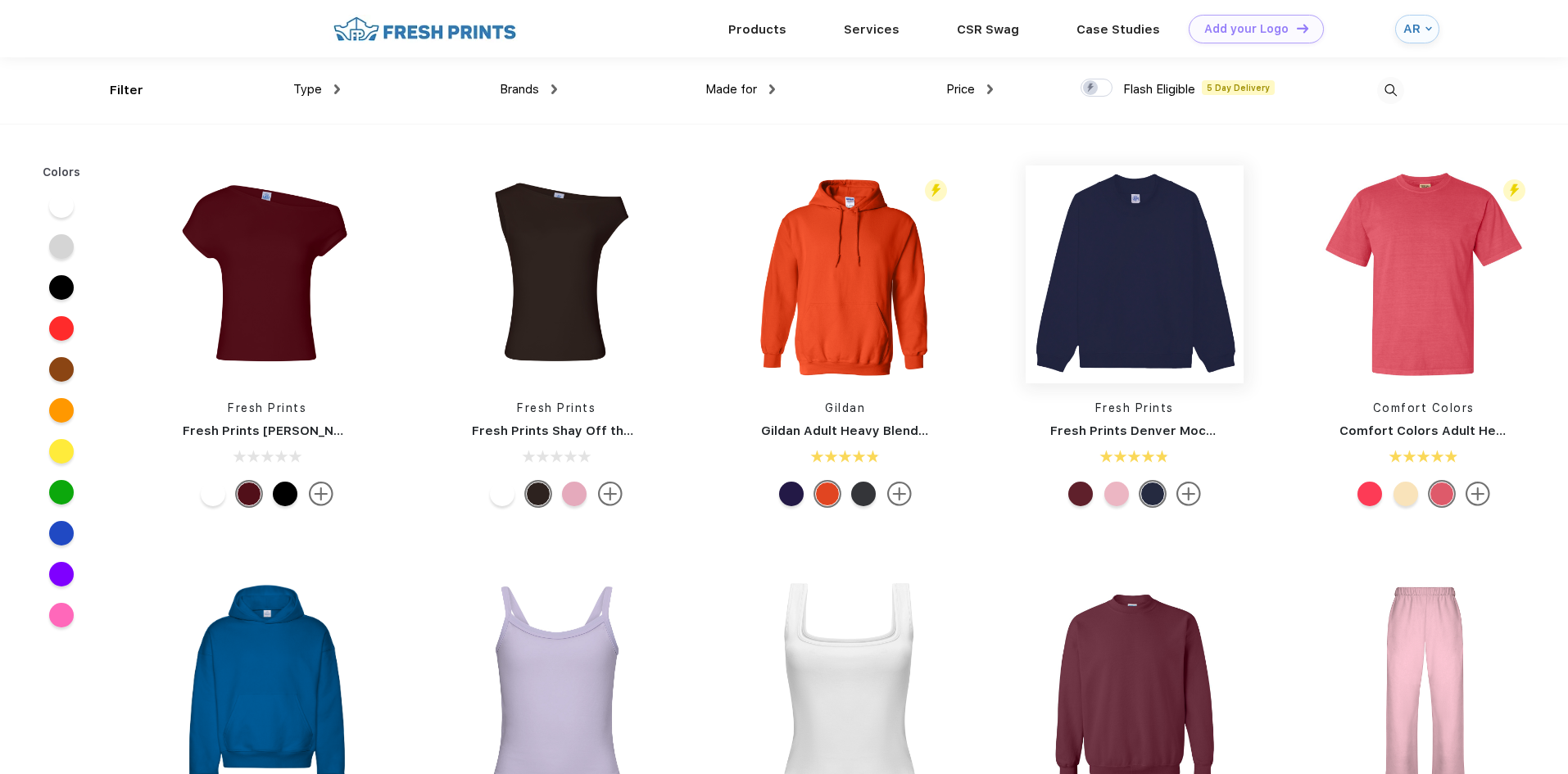
click at [1163, 215] on img at bounding box center [1134, 274] width 218 height 218
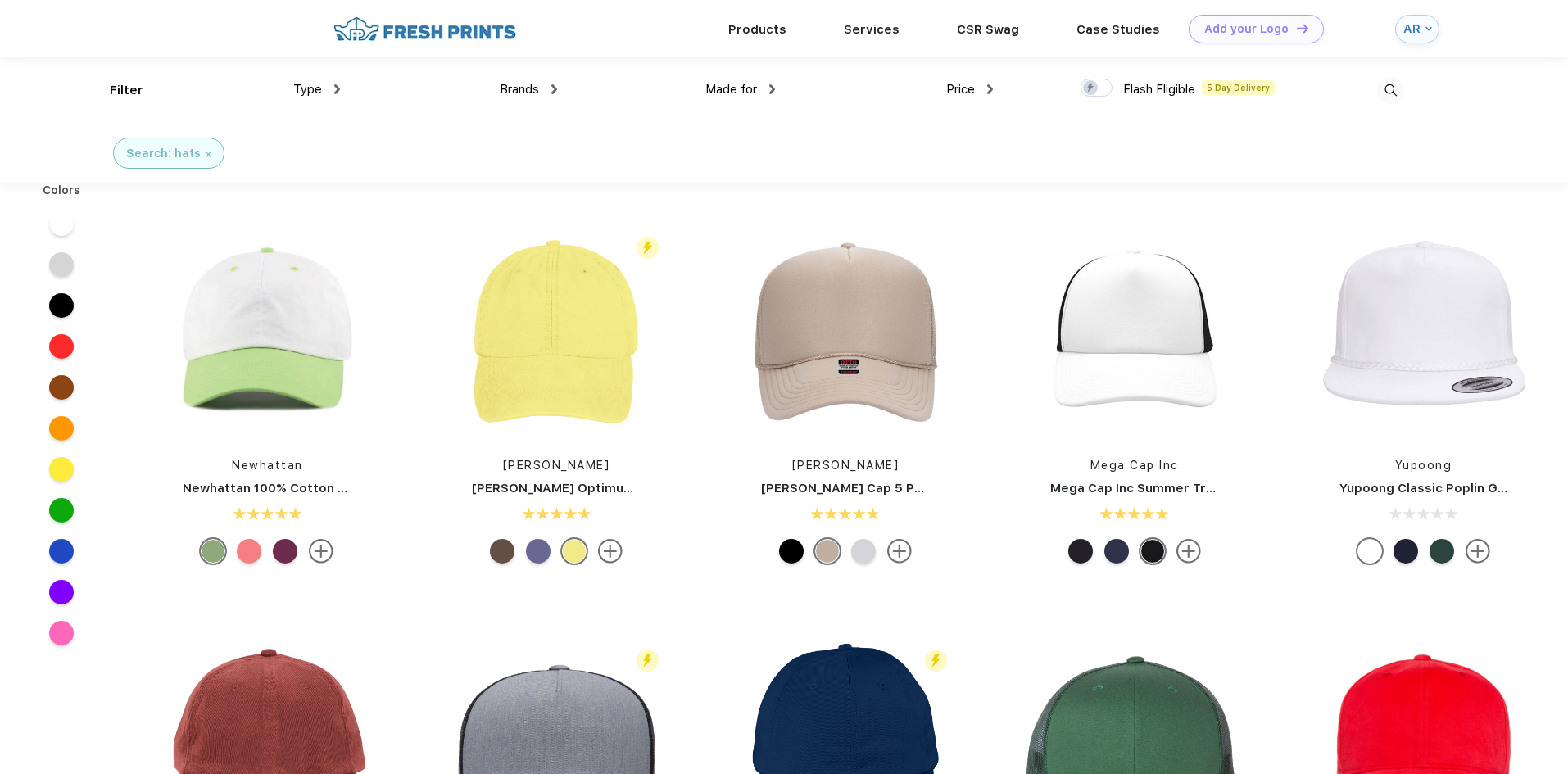
click at [1393, 89] on img at bounding box center [1390, 89] width 27 height 27
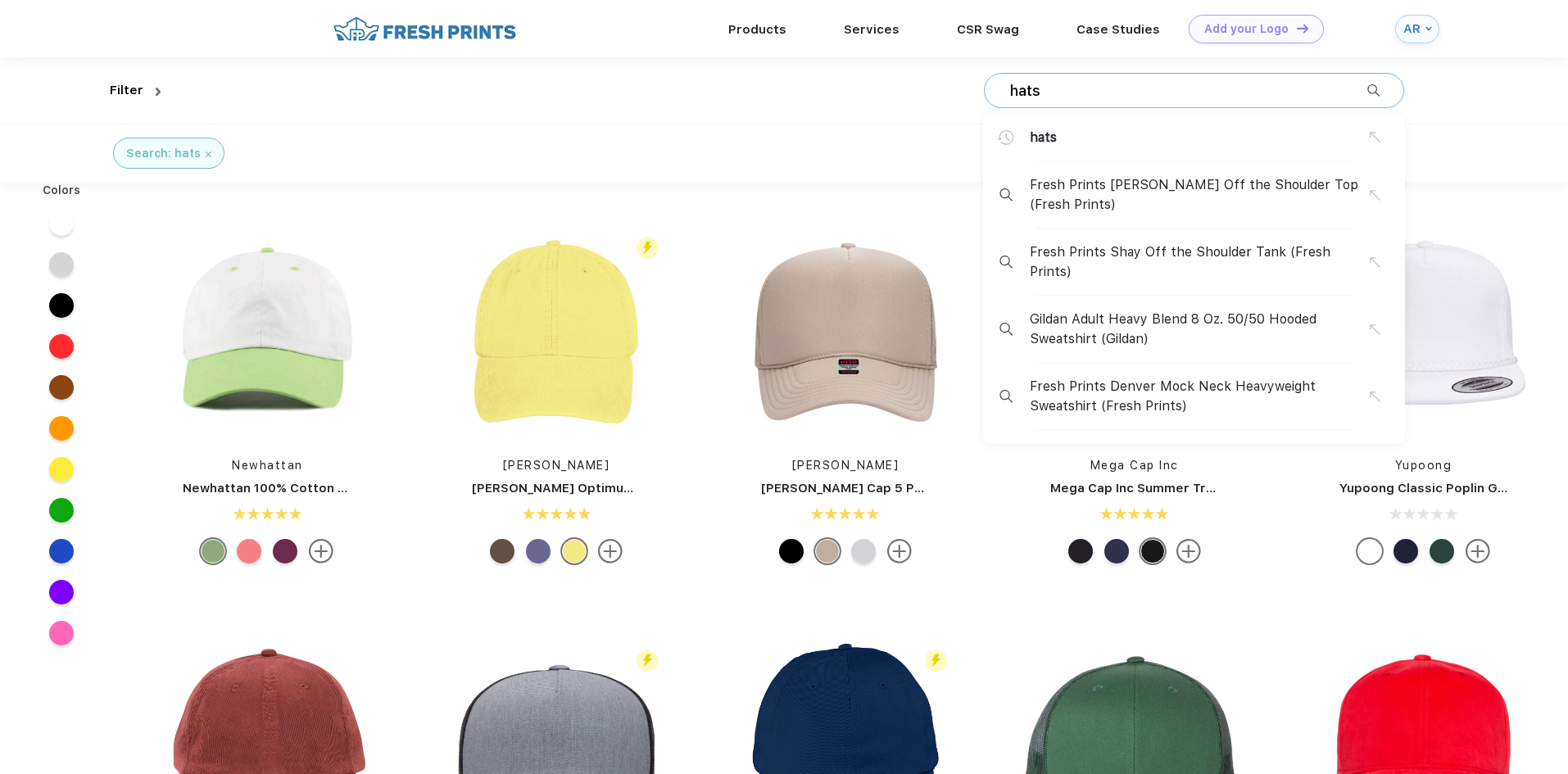
drag, startPoint x: 1172, startPoint y: 97, endPoint x: 968, endPoint y: 94, distance: 204.0
click at [968, 94] on div "hats hats Fresh Prints Chloe Off the Shoulder Top (Fresh Prints) Fresh Prints S…" at bounding box center [785, 90] width 1237 height 67
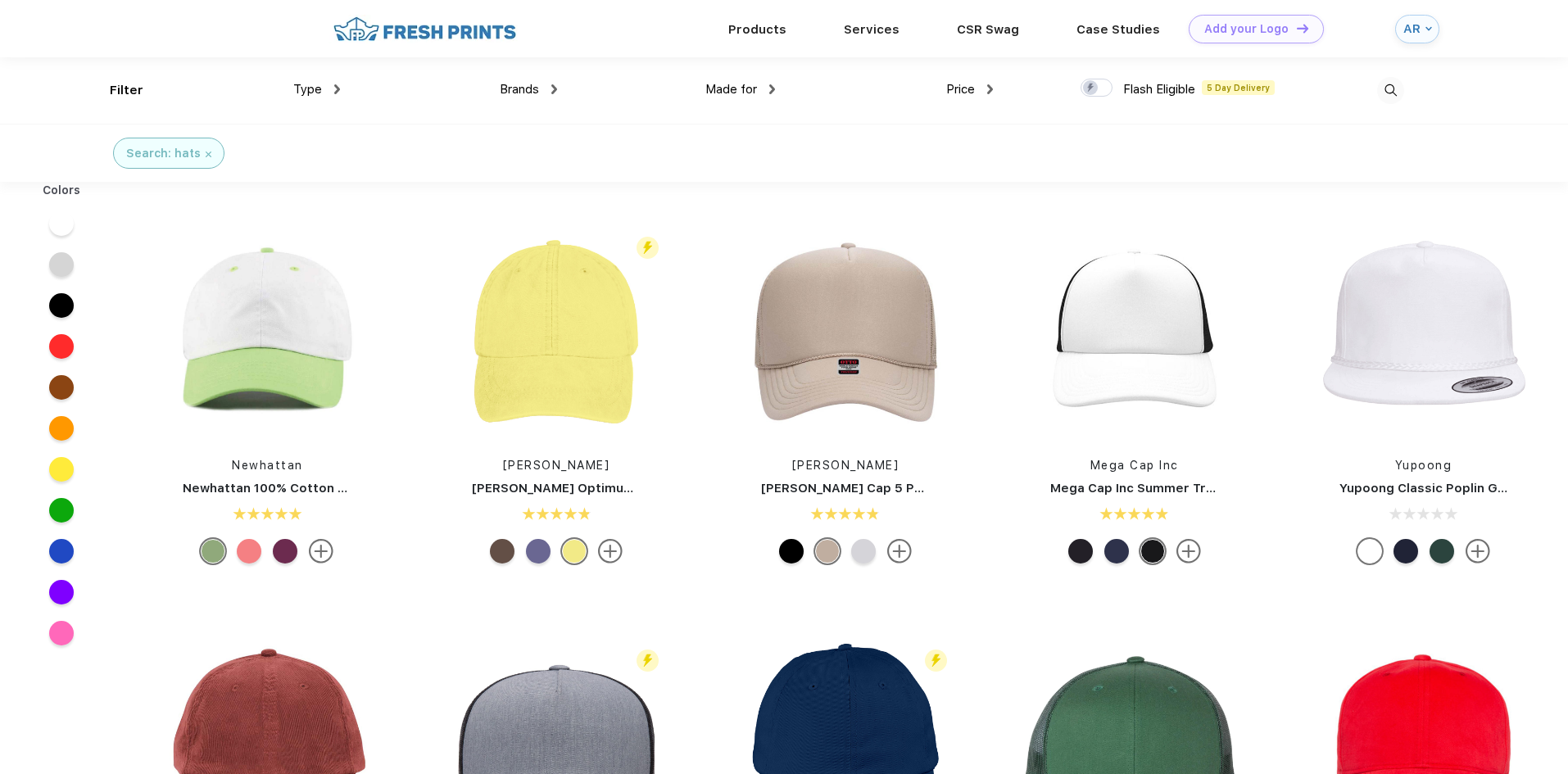
click at [1386, 84] on img at bounding box center [1390, 89] width 27 height 27
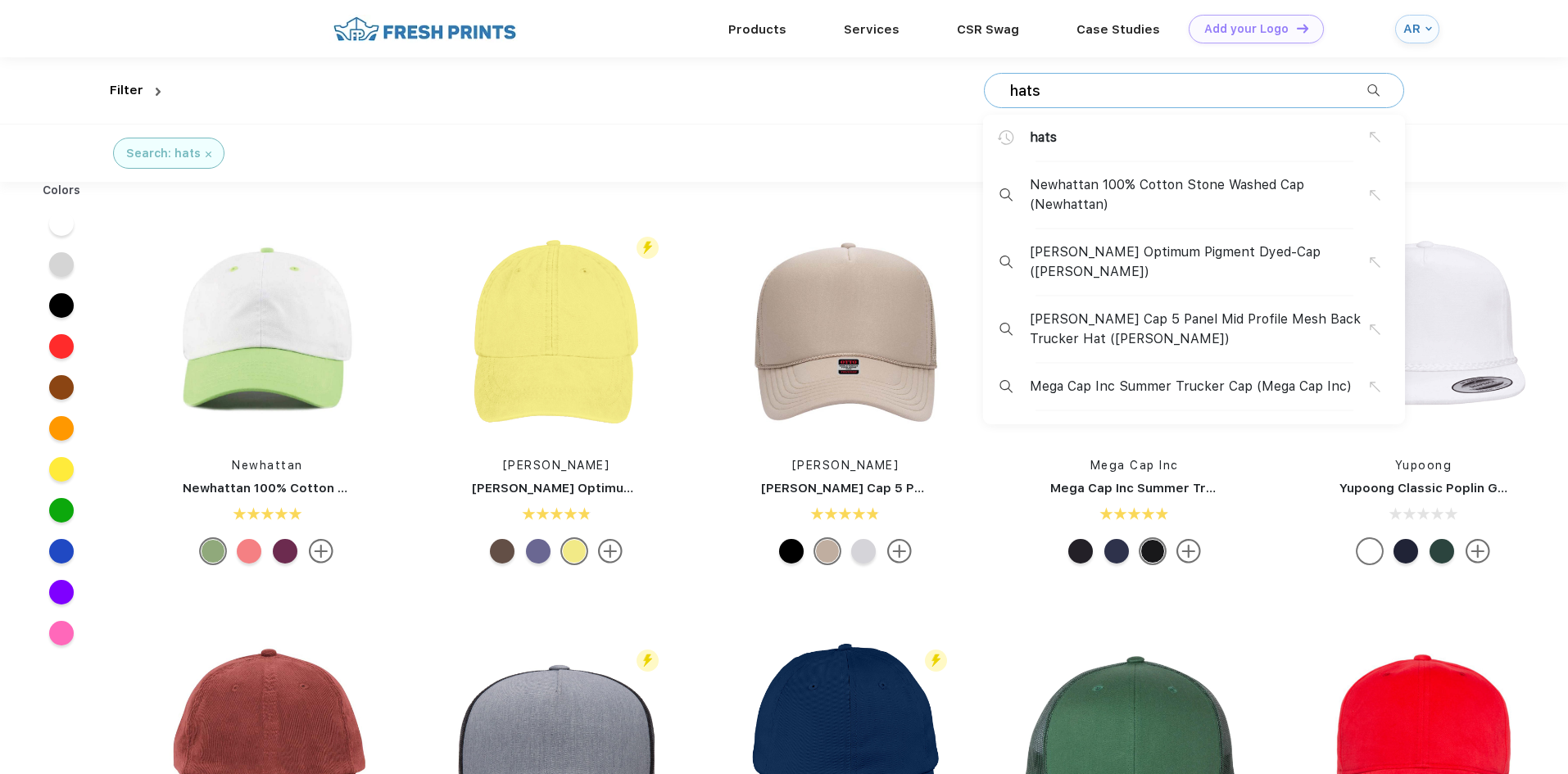
drag, startPoint x: 1061, startPoint y: 95, endPoint x: 965, endPoint y: 95, distance: 96.0
click at [965, 95] on div "hats hats Newhattan 100% Cotton Stone Washed Cap (Newhattan) Adams Optimum Pigm…" at bounding box center [785, 90] width 1237 height 67
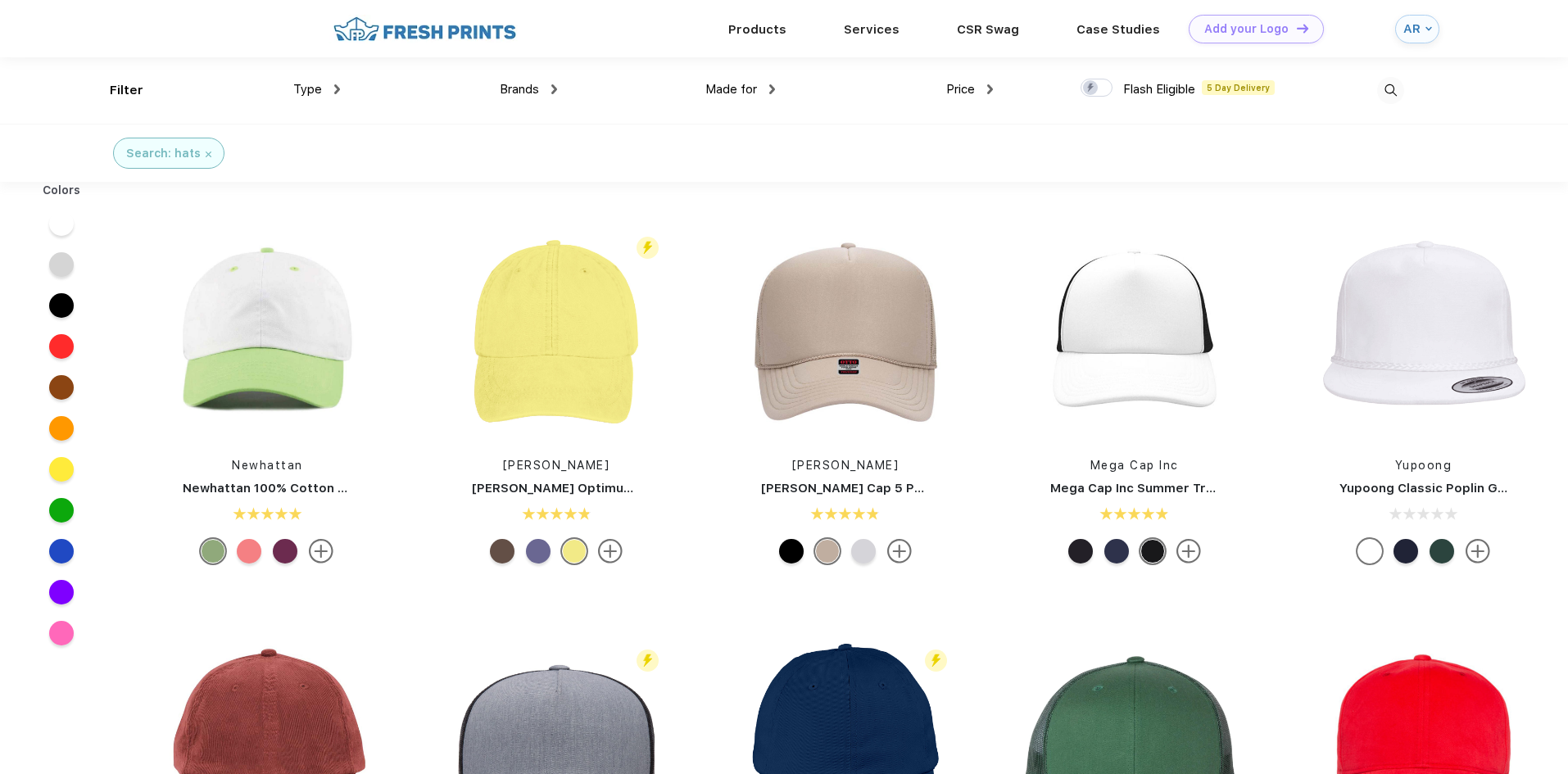
click at [1395, 89] on img at bounding box center [1390, 89] width 27 height 27
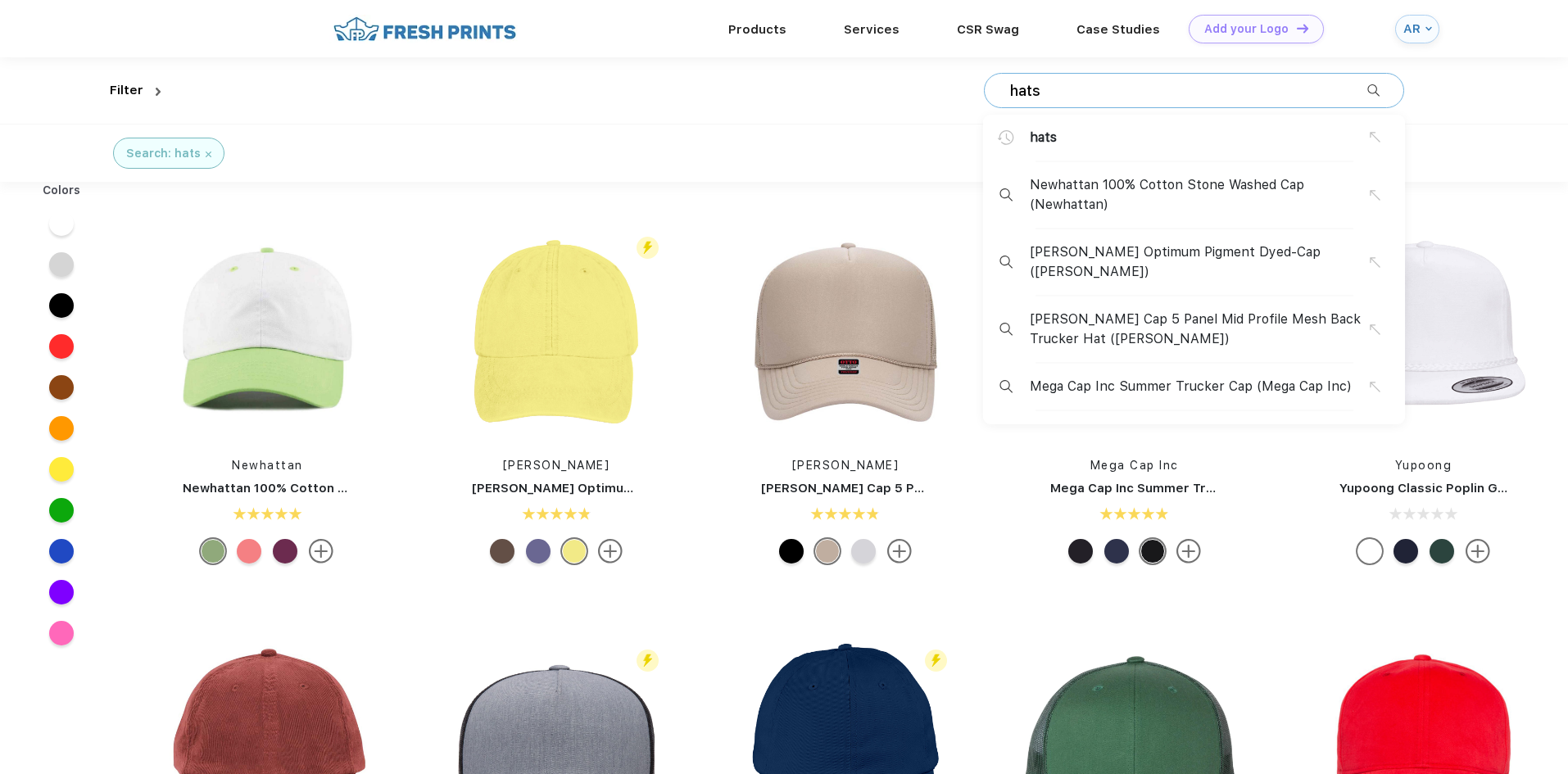
click at [1066, 97] on input "hats" at bounding box center [1187, 90] width 359 height 18
type input "hoodies"
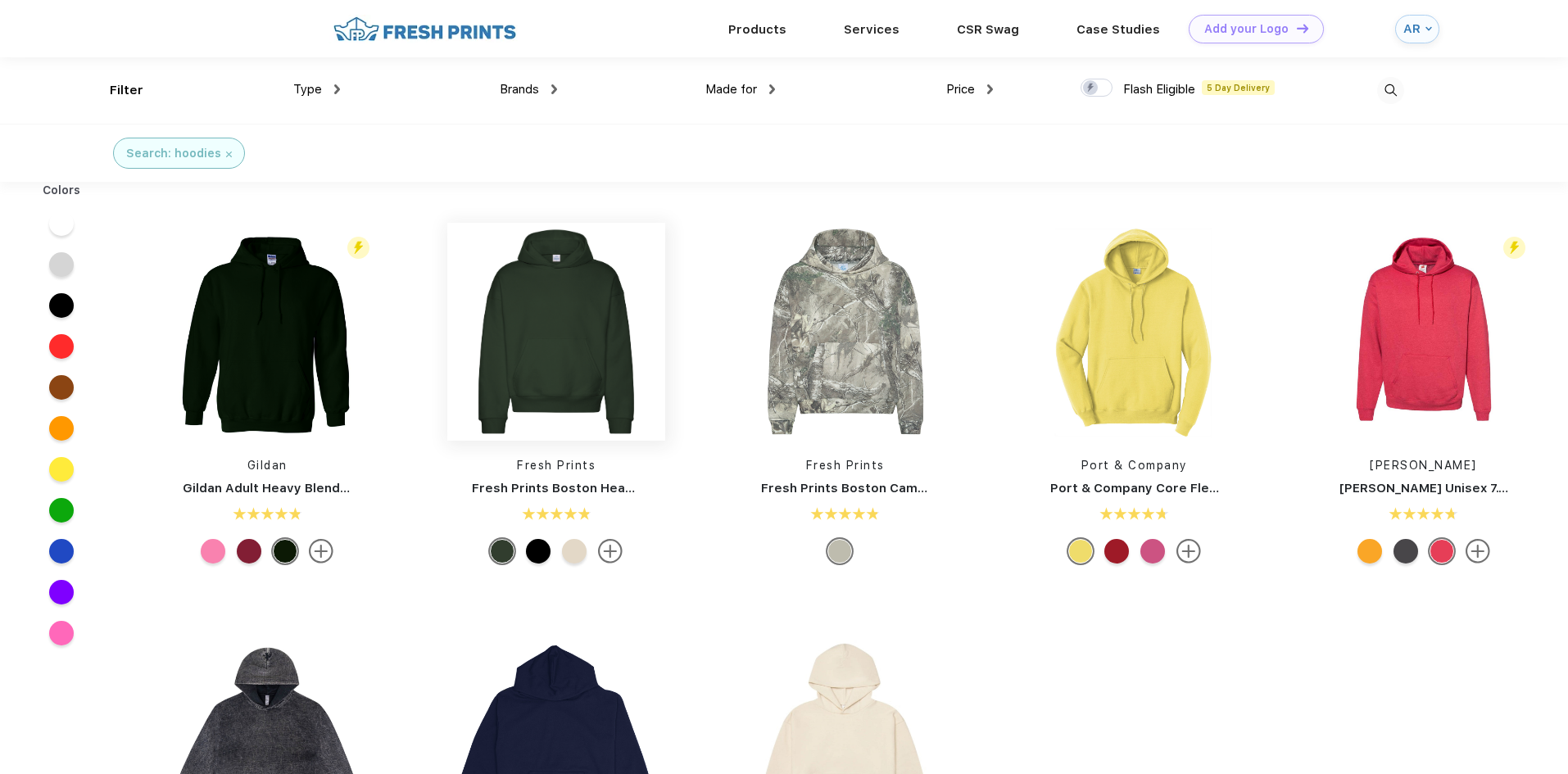
click at [557, 342] on img at bounding box center [555, 331] width 218 height 218
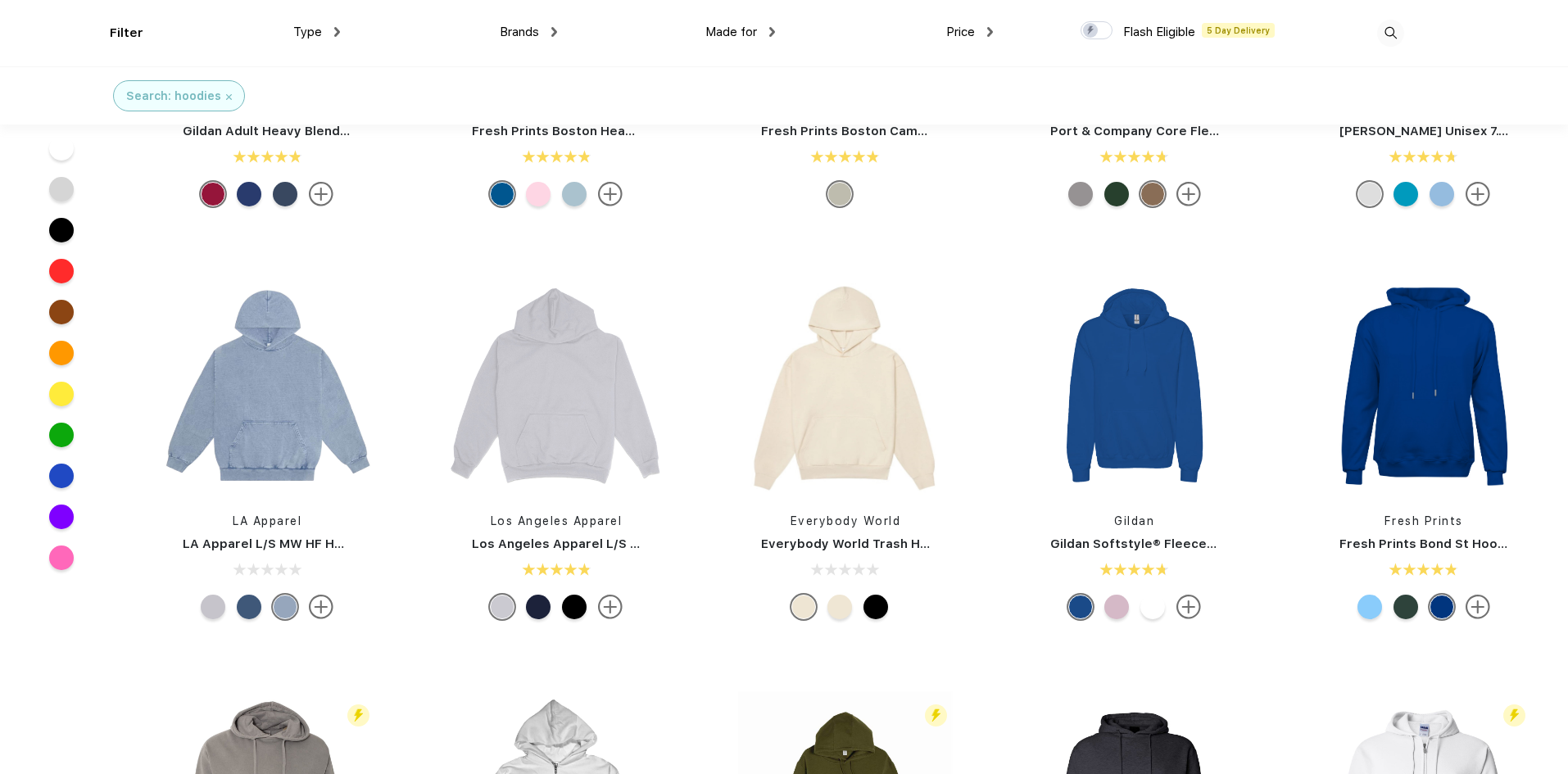
scroll to position [247, 0]
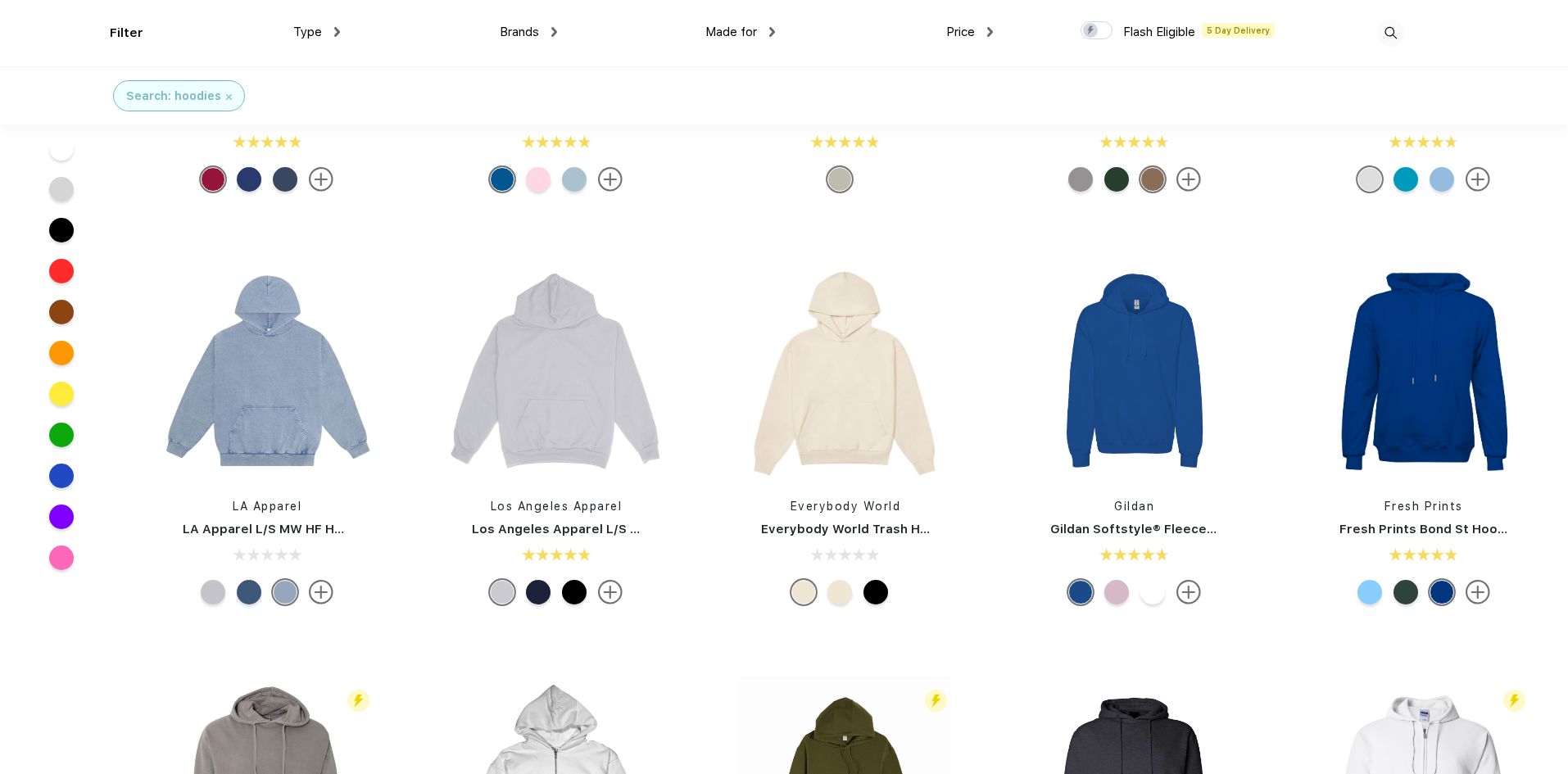
click at [849, 585] on div at bounding box center [840, 592] width 25 height 25
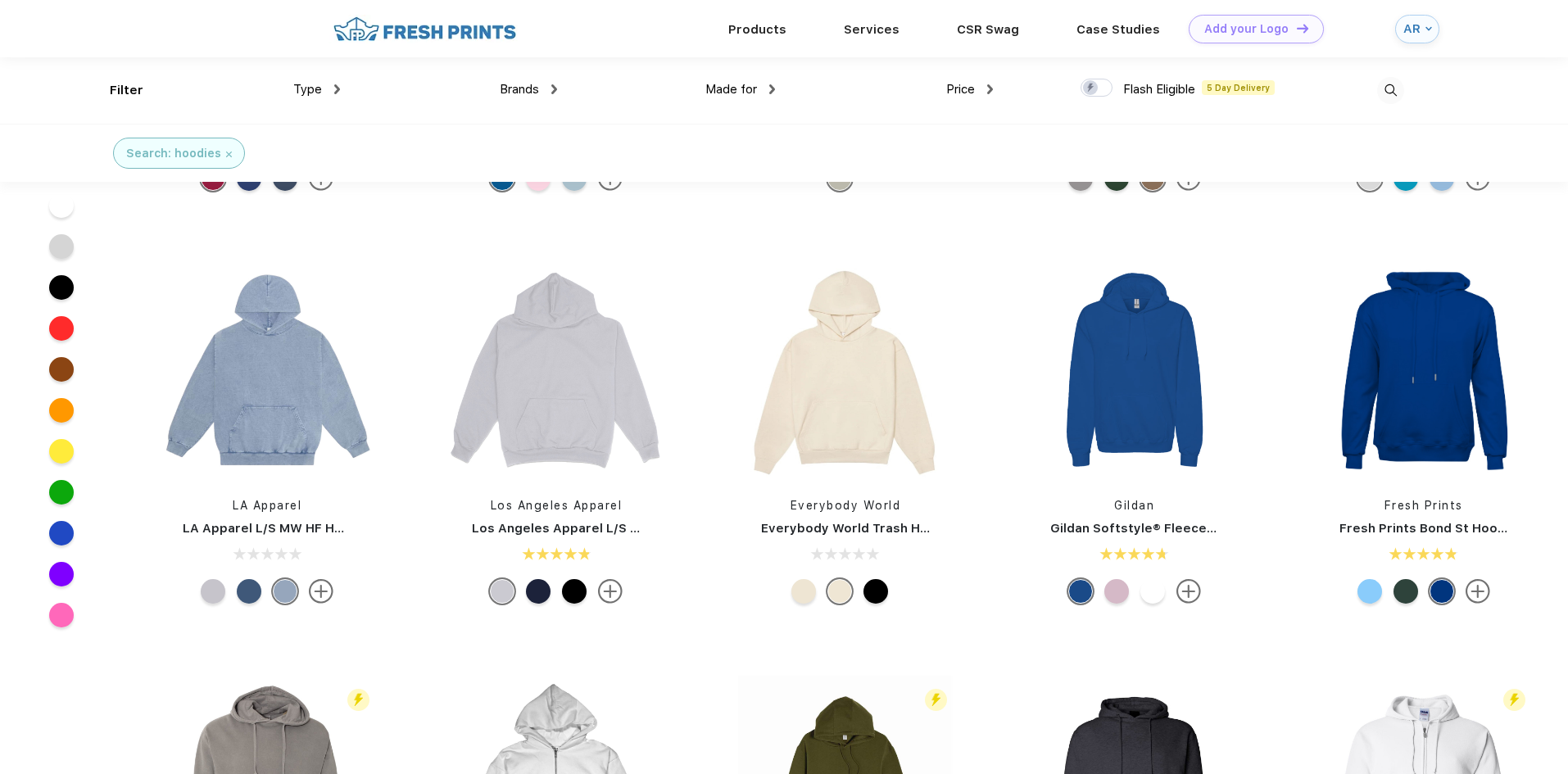
scroll to position [166, 0]
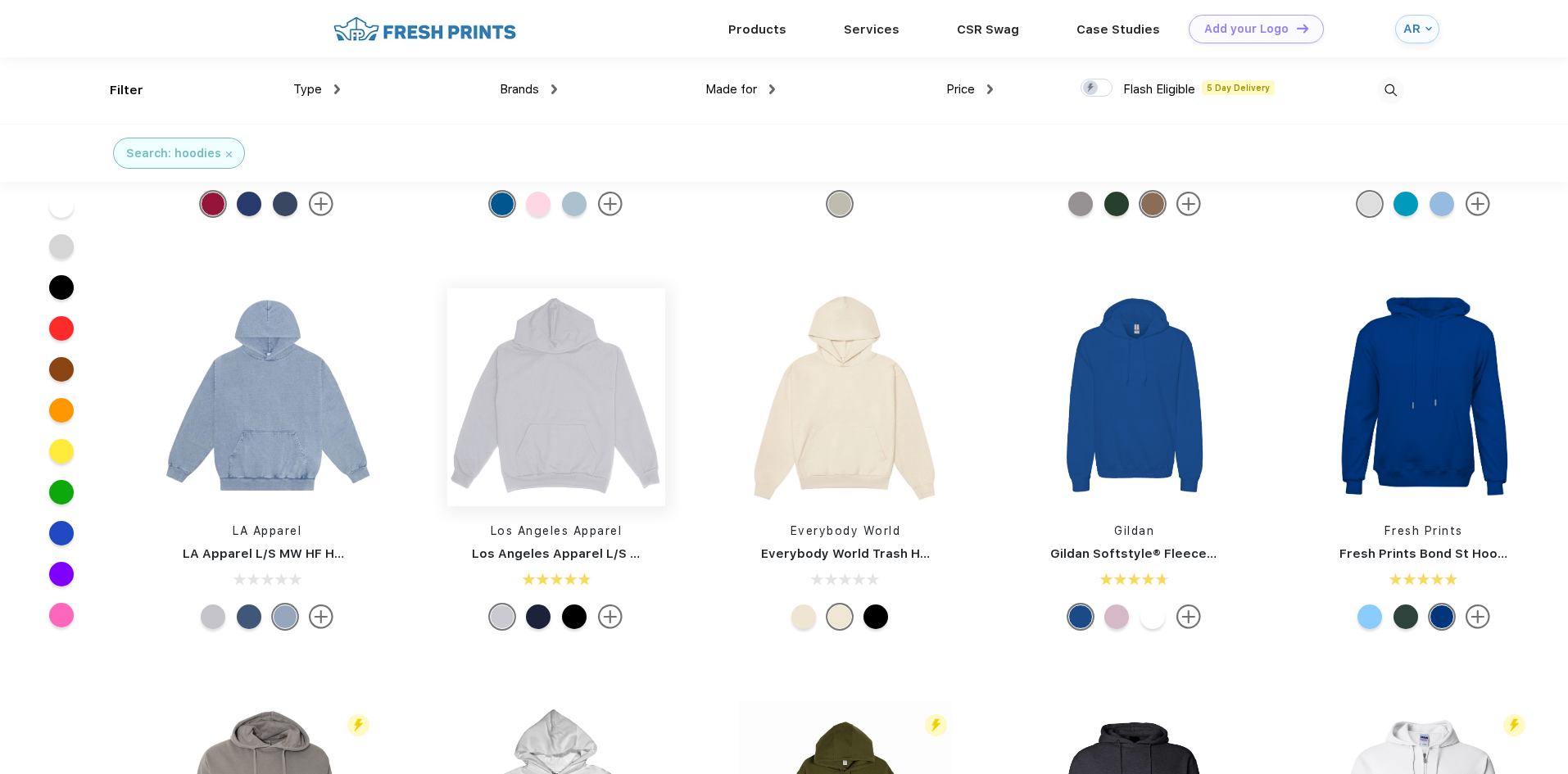
click at [544, 450] on img at bounding box center [555, 396] width 218 height 218
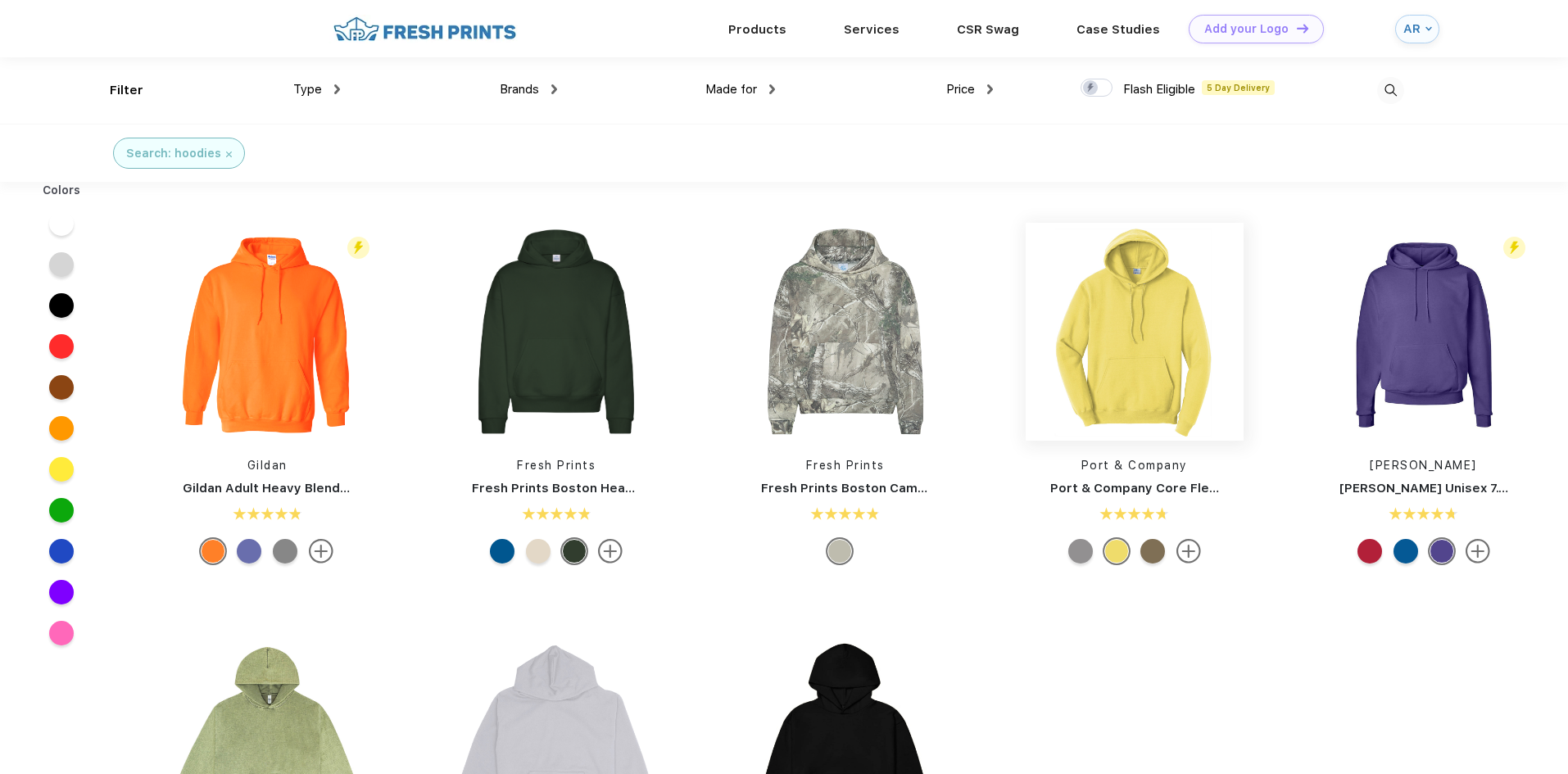
scroll to position [1, 0]
click at [542, 340] on img at bounding box center [555, 330] width 218 height 218
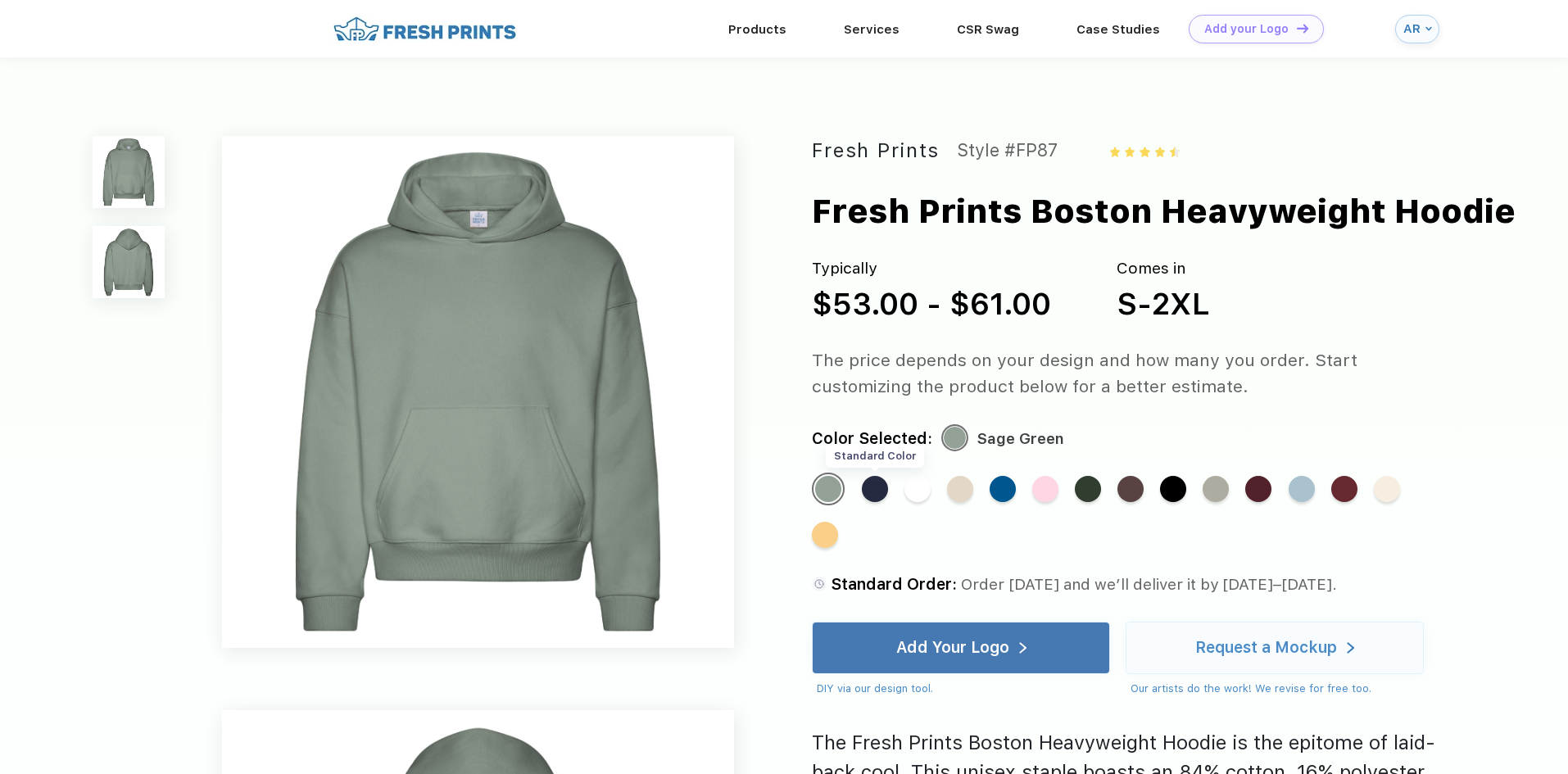
click at [868, 493] on div "Standard Color" at bounding box center [874, 489] width 26 height 26
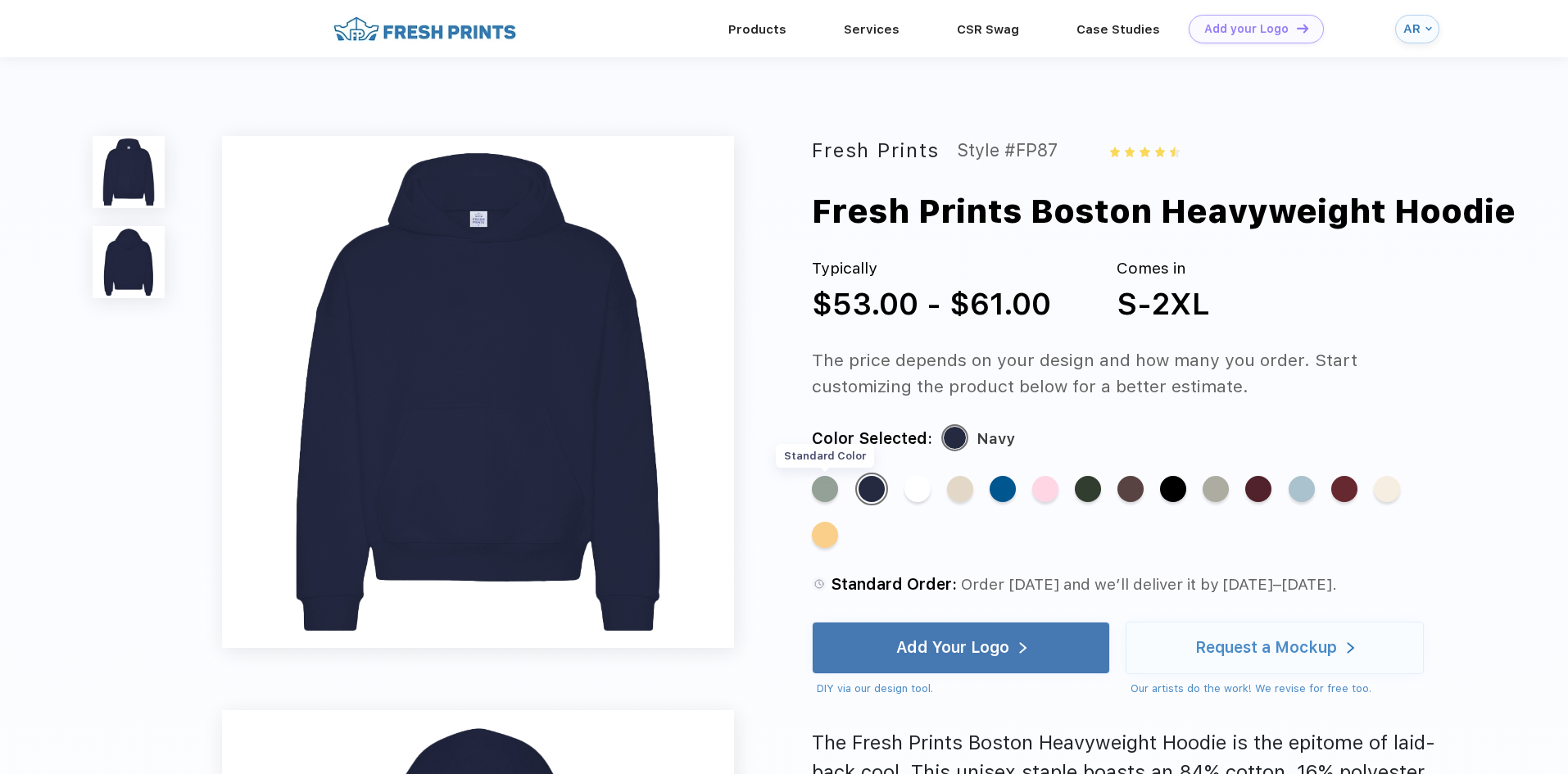
click at [834, 492] on div "Standard Color" at bounding box center [825, 489] width 26 height 26
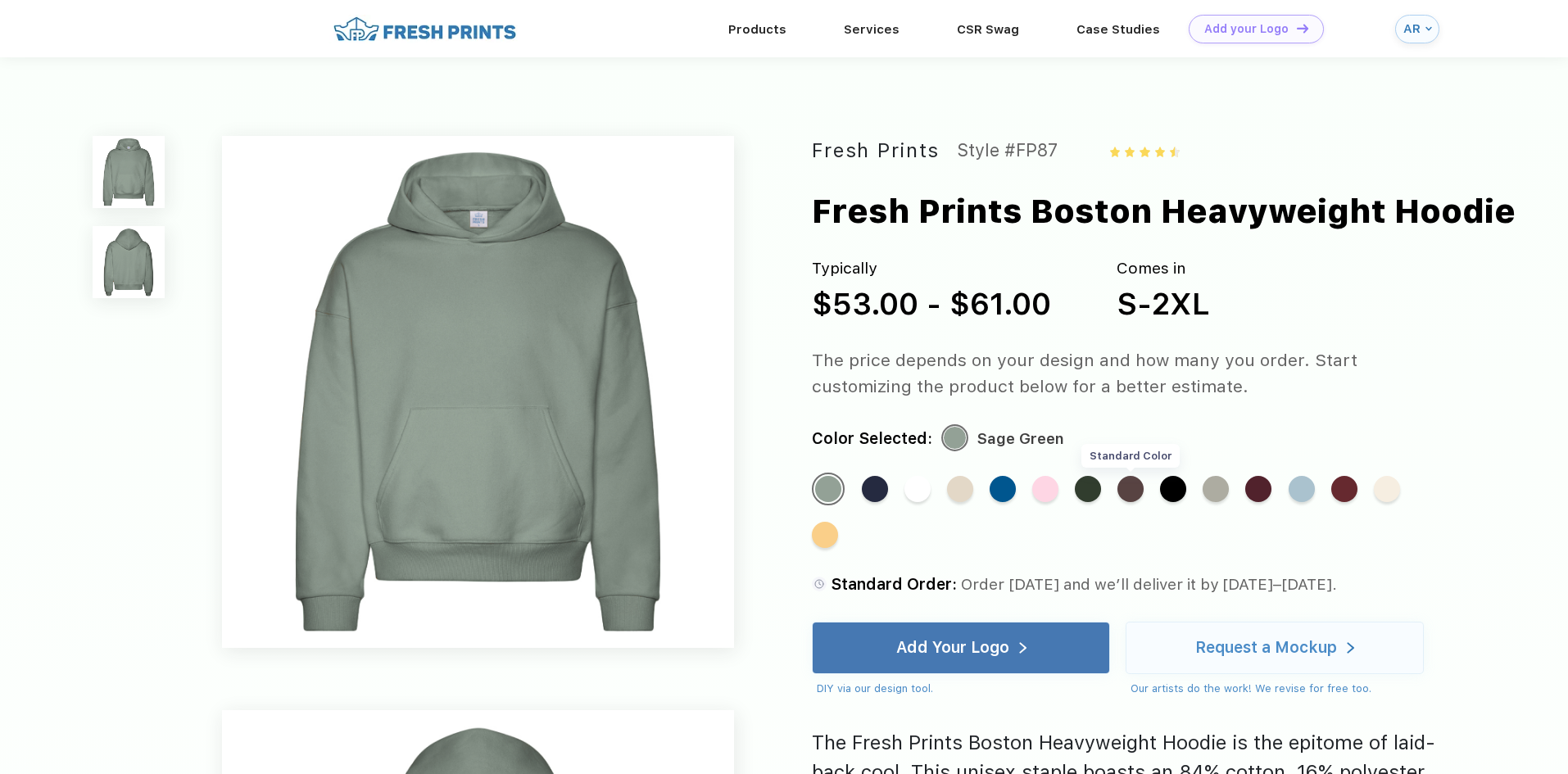
click at [1141, 490] on div "Standard Color" at bounding box center [1130, 489] width 26 height 26
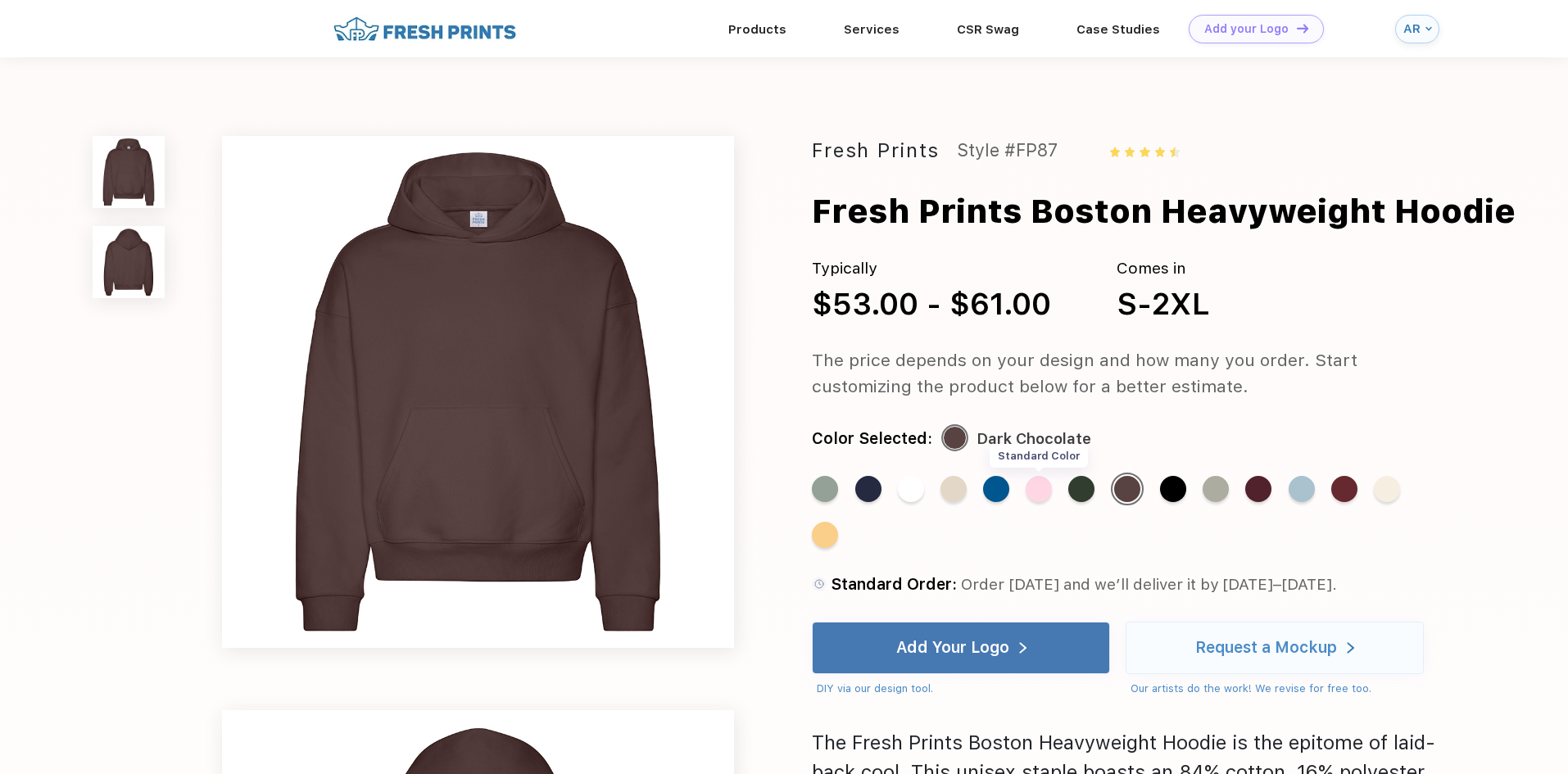
click at [1040, 490] on div "Standard Color" at bounding box center [1038, 489] width 26 height 26
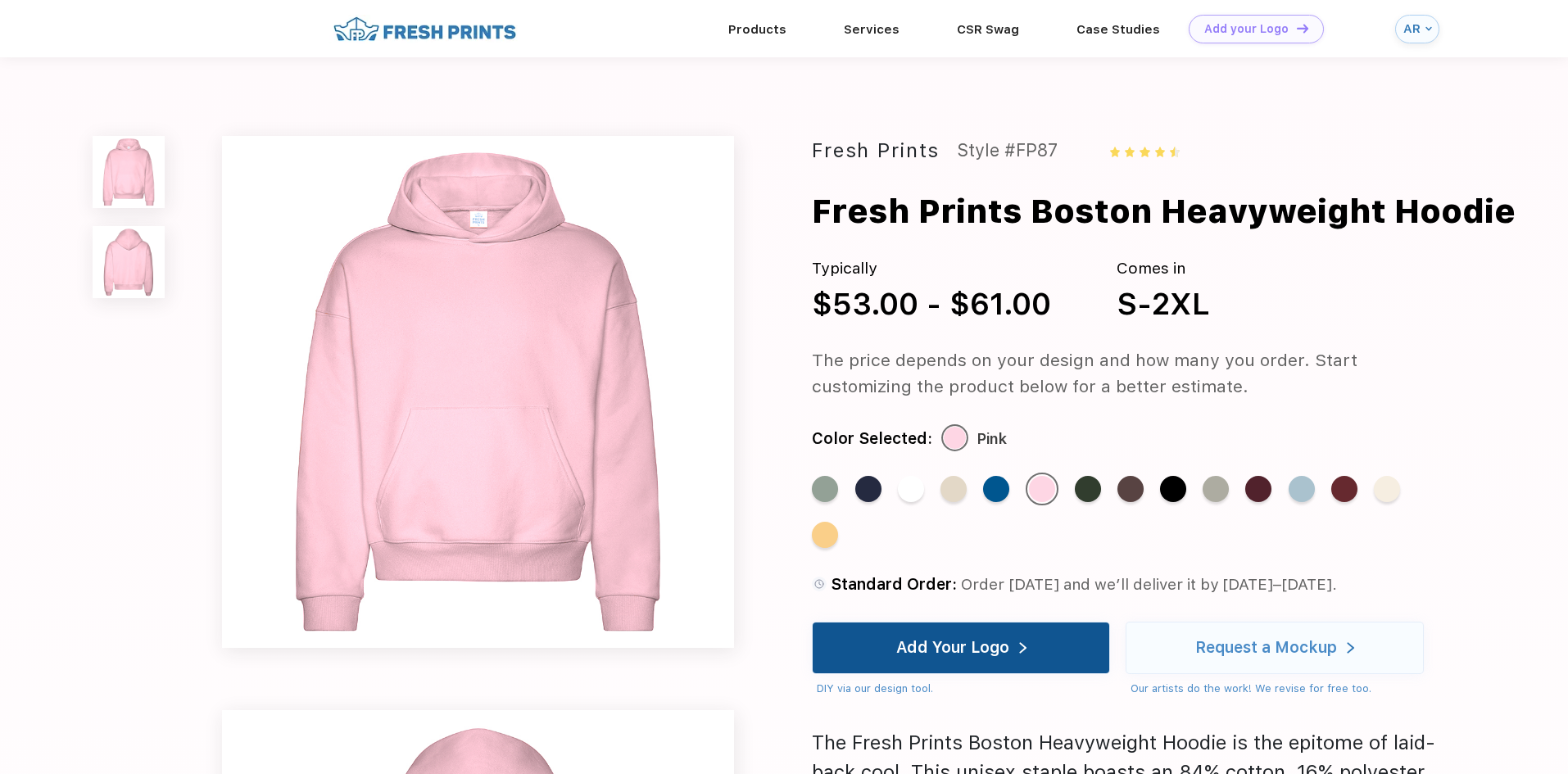
click at [1055, 646] on div "Add Your Logo" at bounding box center [961, 648] width 298 height 53
